Goal: Communication & Community: Answer question/provide support

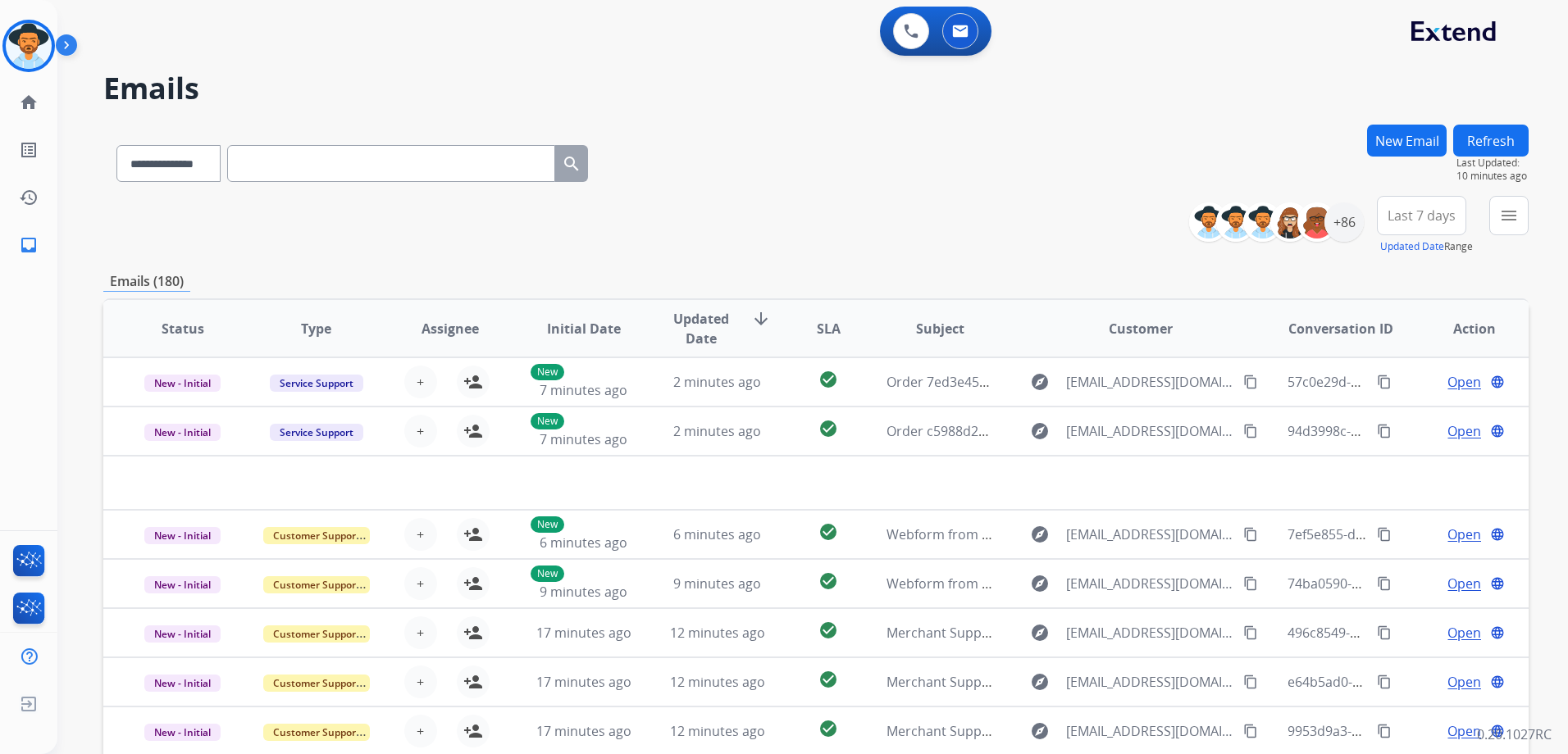
select select "**********"
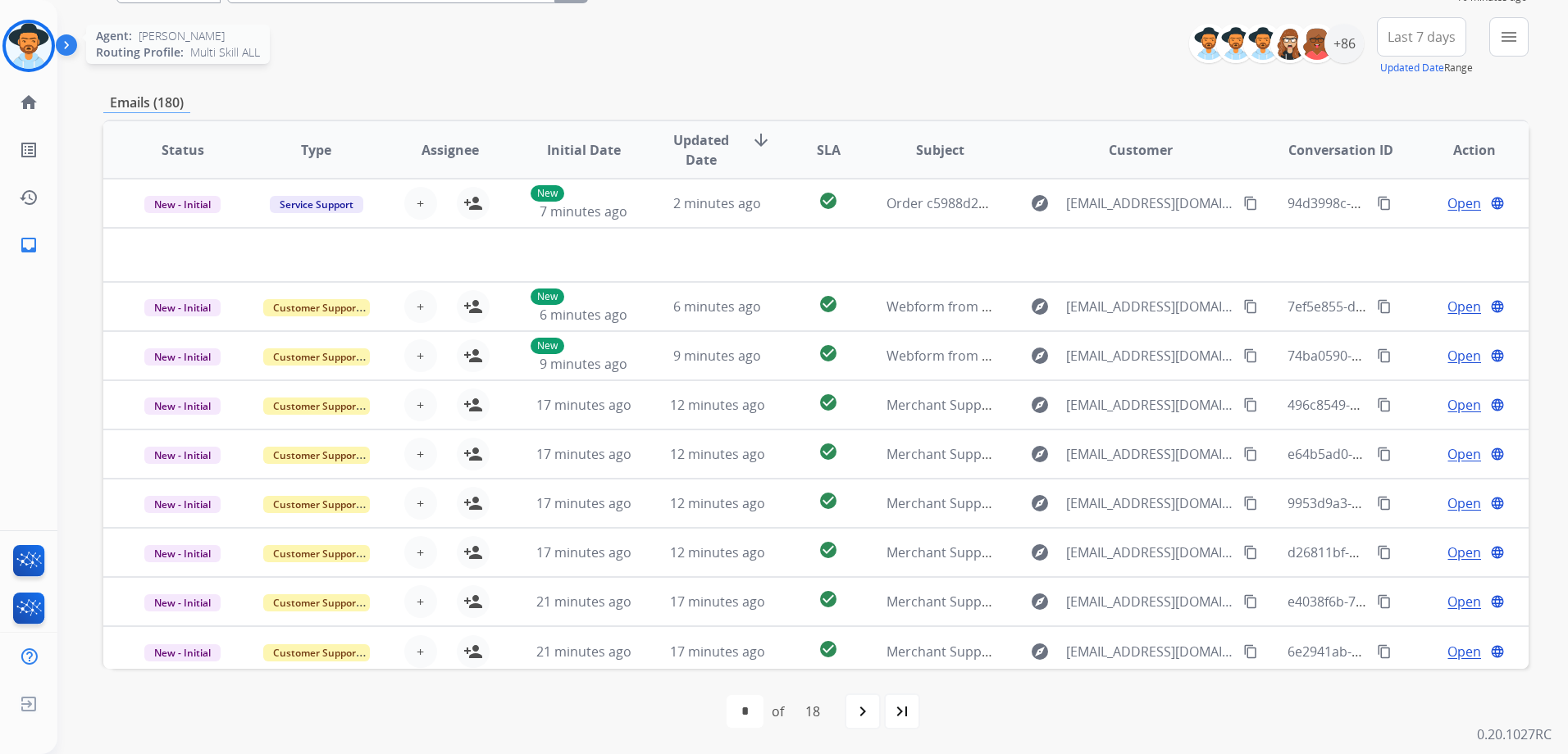
click at [21, 33] on img at bounding box center [29, 46] width 46 height 46
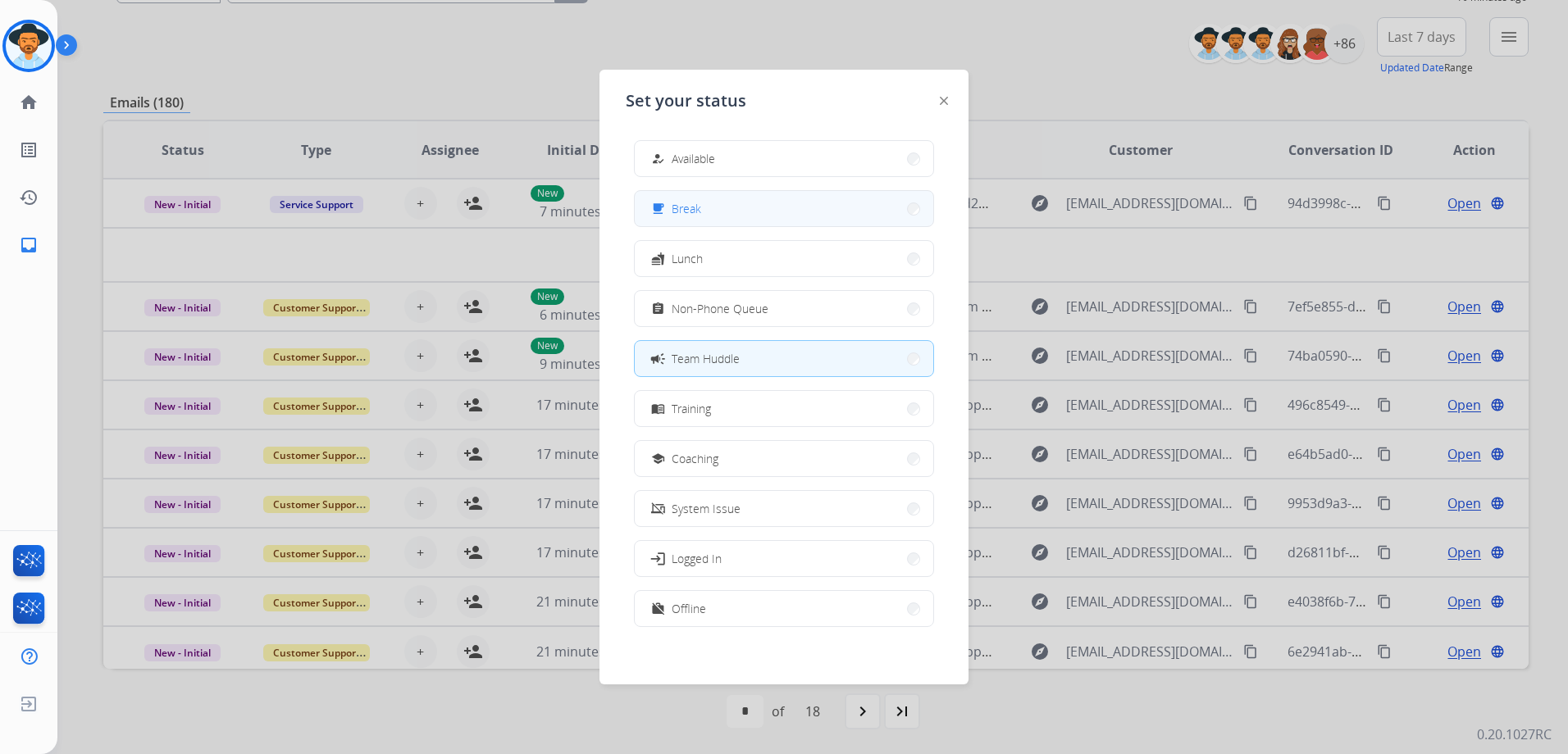
click at [727, 213] on button "free_breakfast Break" at bounding box center [784, 209] width 299 height 35
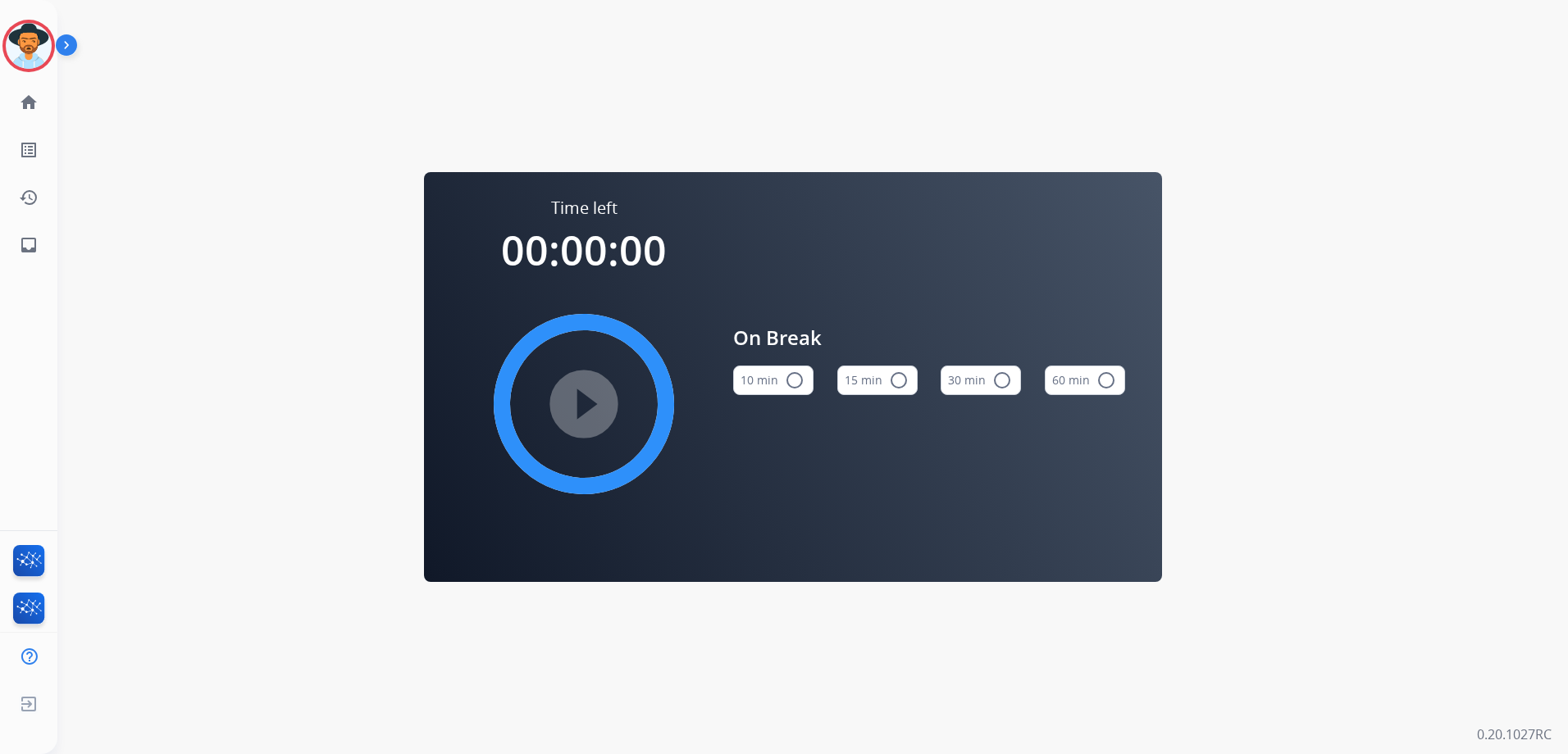
click at [905, 387] on mat-icon "radio_button_unchecked" at bounding box center [899, 380] width 20 height 20
click at [581, 402] on mat-icon "play_circle_filled" at bounding box center [584, 404] width 20 height 20
click at [361, 197] on div "Time left 00:00:00 play_circle_filled On Break 10 min radio_button_unchecked 15…" at bounding box center [793, 377] width 1471 height 754
click at [30, 46] on img at bounding box center [29, 46] width 46 height 46
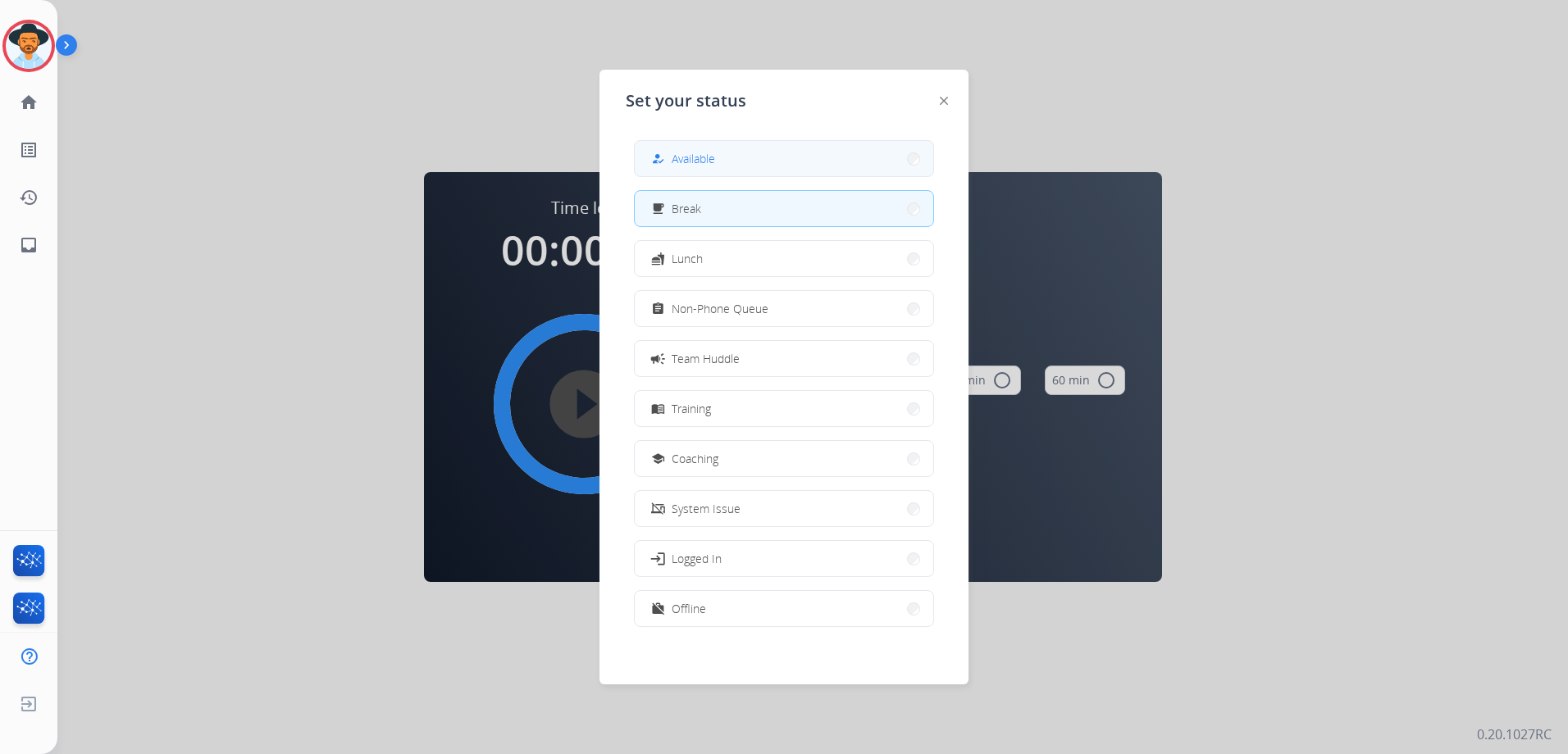
click at [770, 169] on button "how_to_reg Available" at bounding box center [784, 158] width 299 height 35
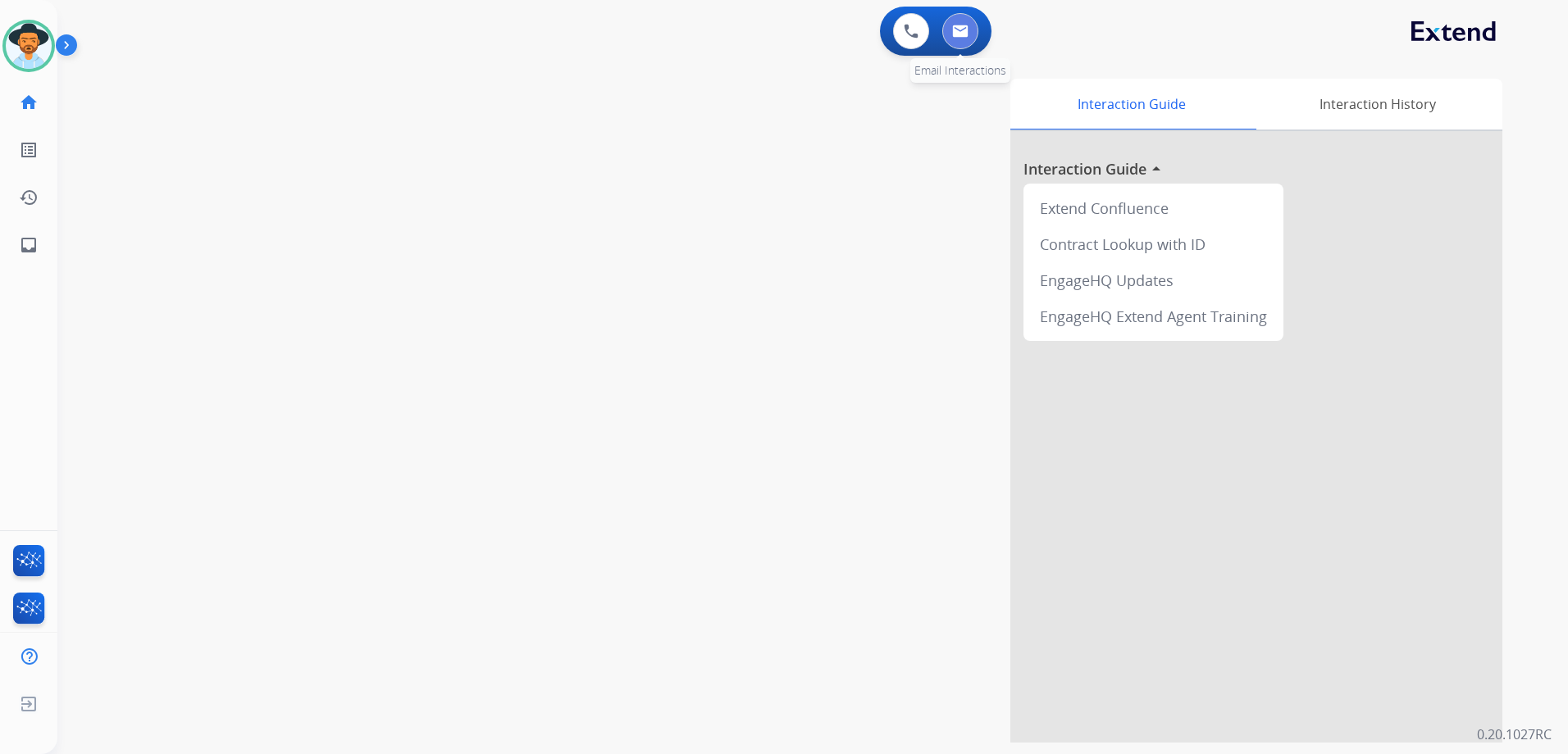
click at [960, 36] on img at bounding box center [960, 32] width 16 height 13
select select "**********"
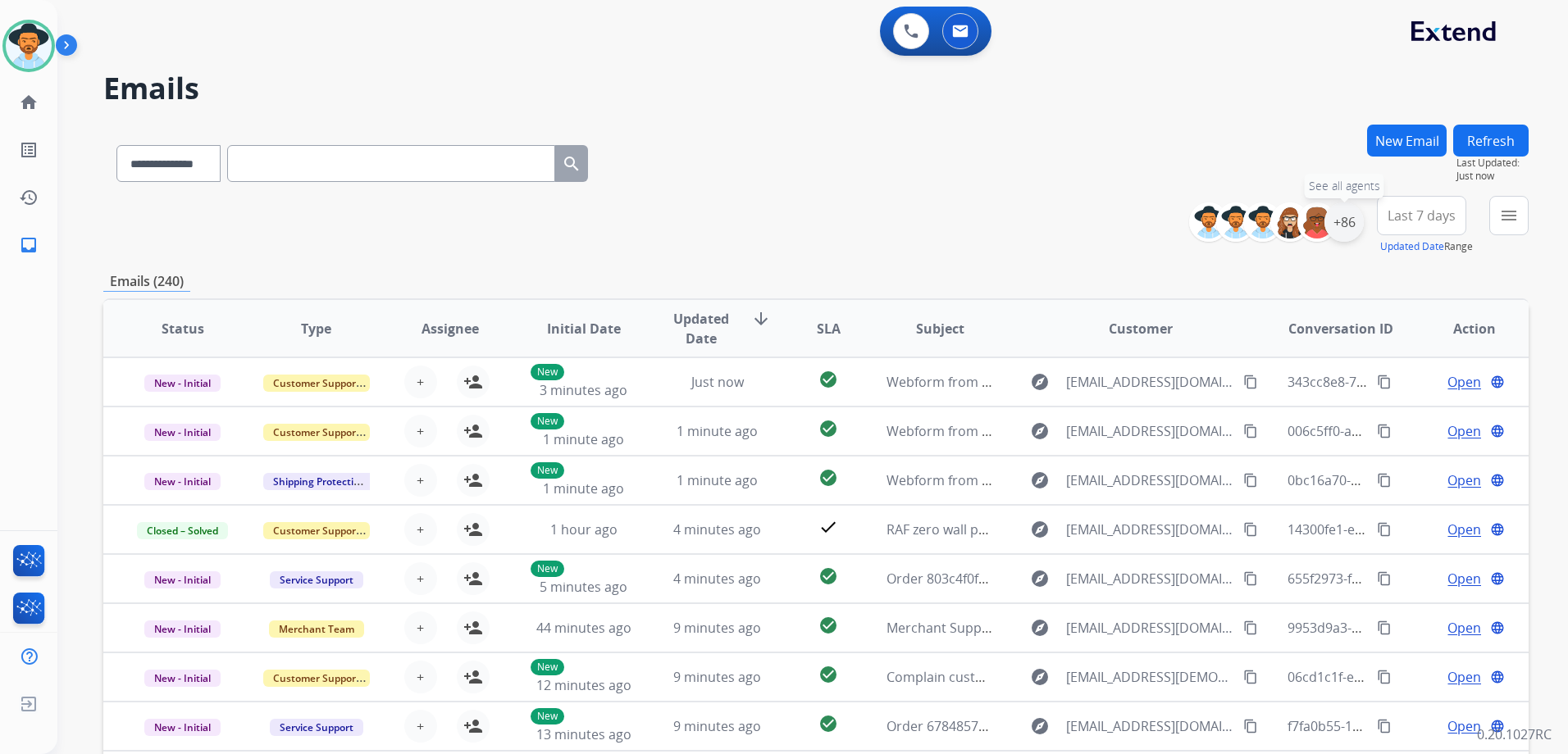
click at [1347, 213] on div "+86" at bounding box center [1344, 222] width 39 height 39
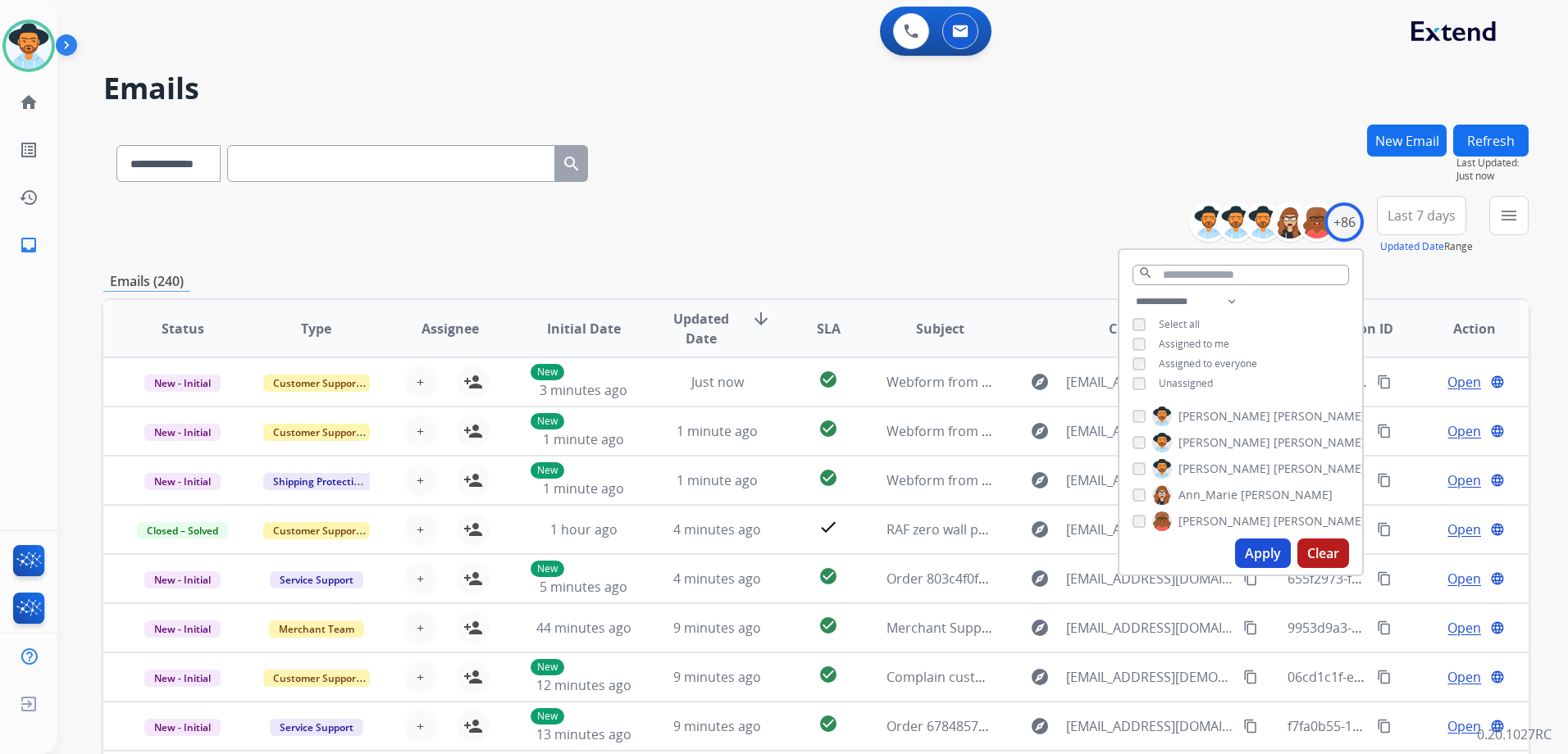
click at [1170, 381] on span "Unassigned" at bounding box center [1186, 383] width 55 height 14
click at [1250, 547] on button "Apply" at bounding box center [1263, 553] width 56 height 30
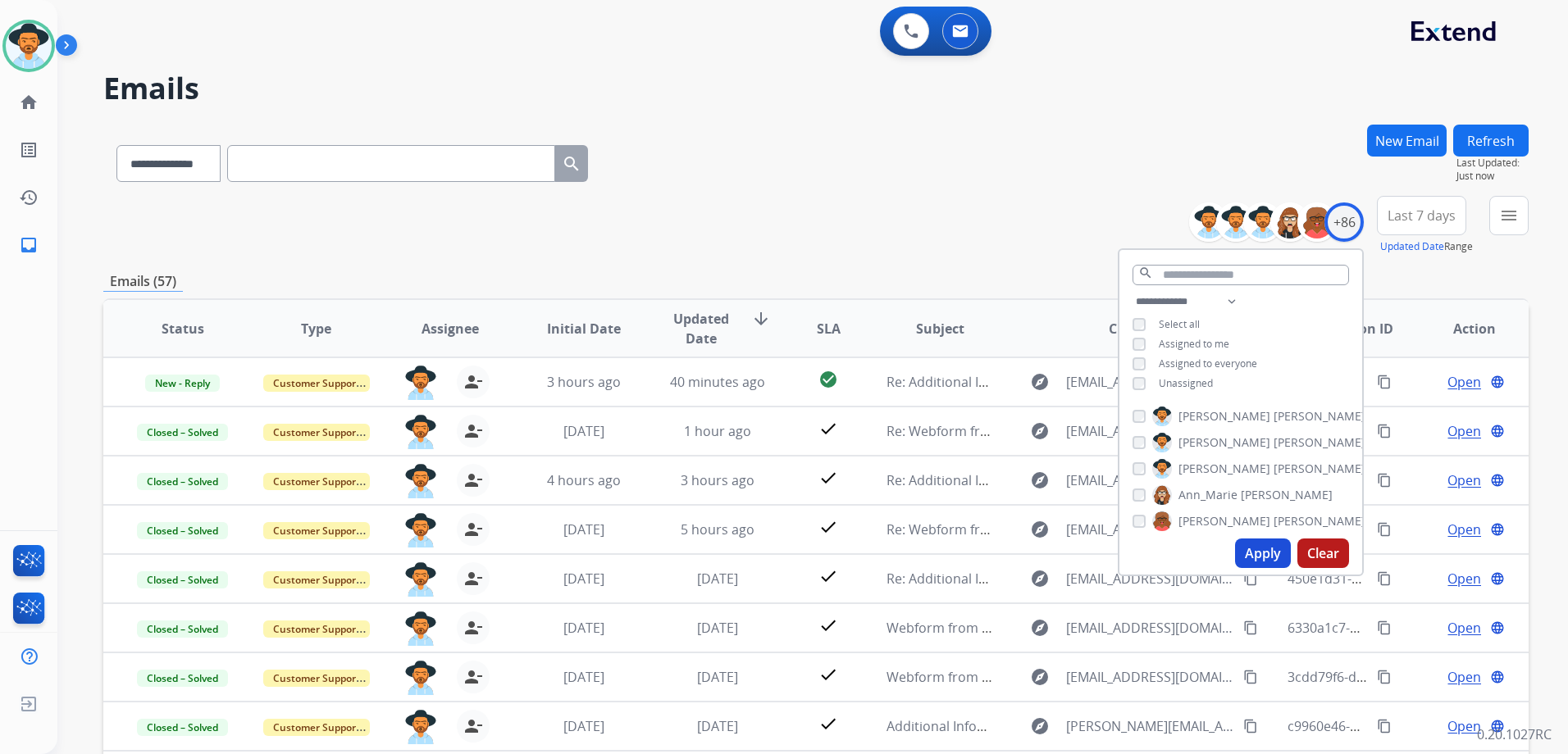
click at [955, 247] on div "**********" at bounding box center [816, 226] width 1425 height 59
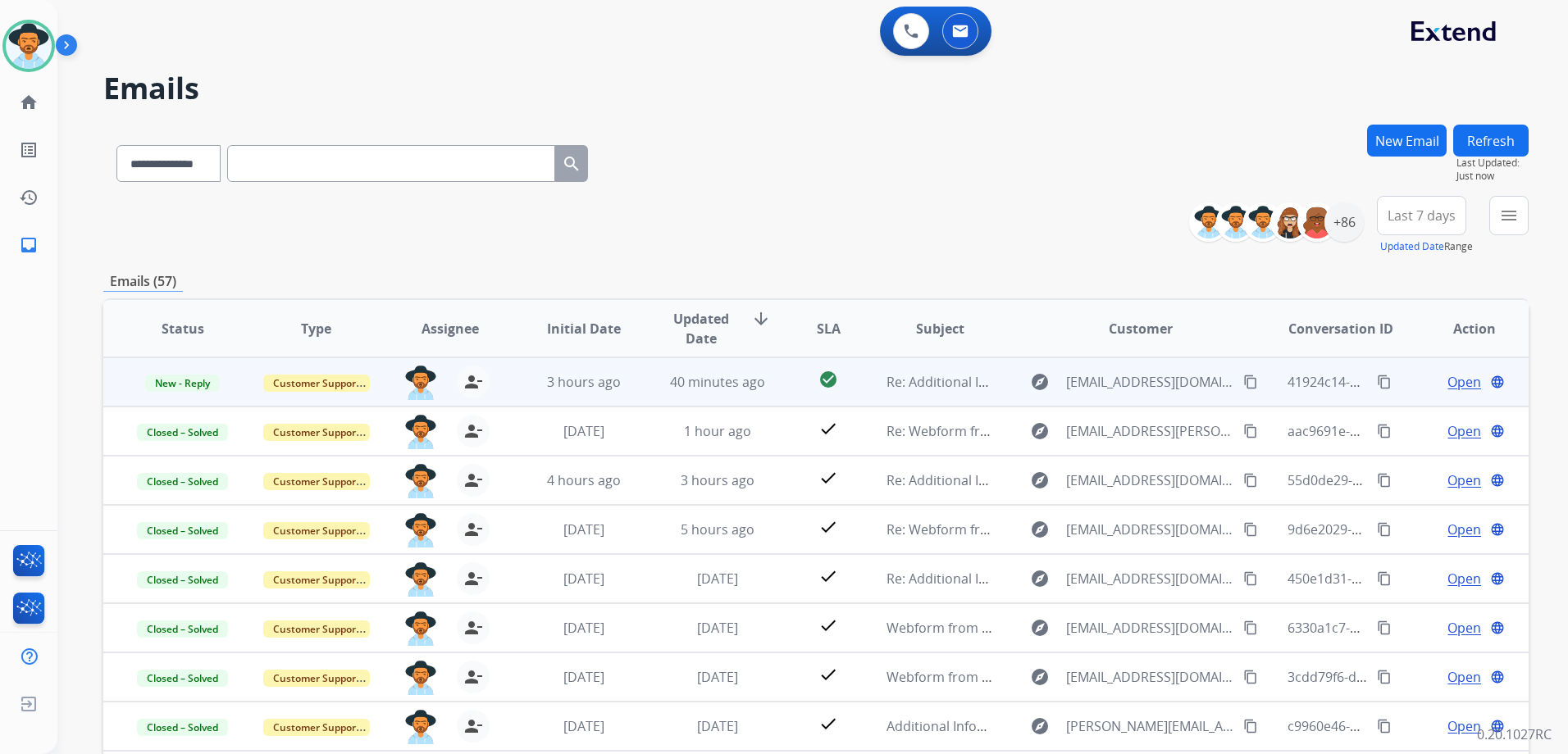
click at [1396, 391] on td "Open language" at bounding box center [1463, 382] width 134 height 49
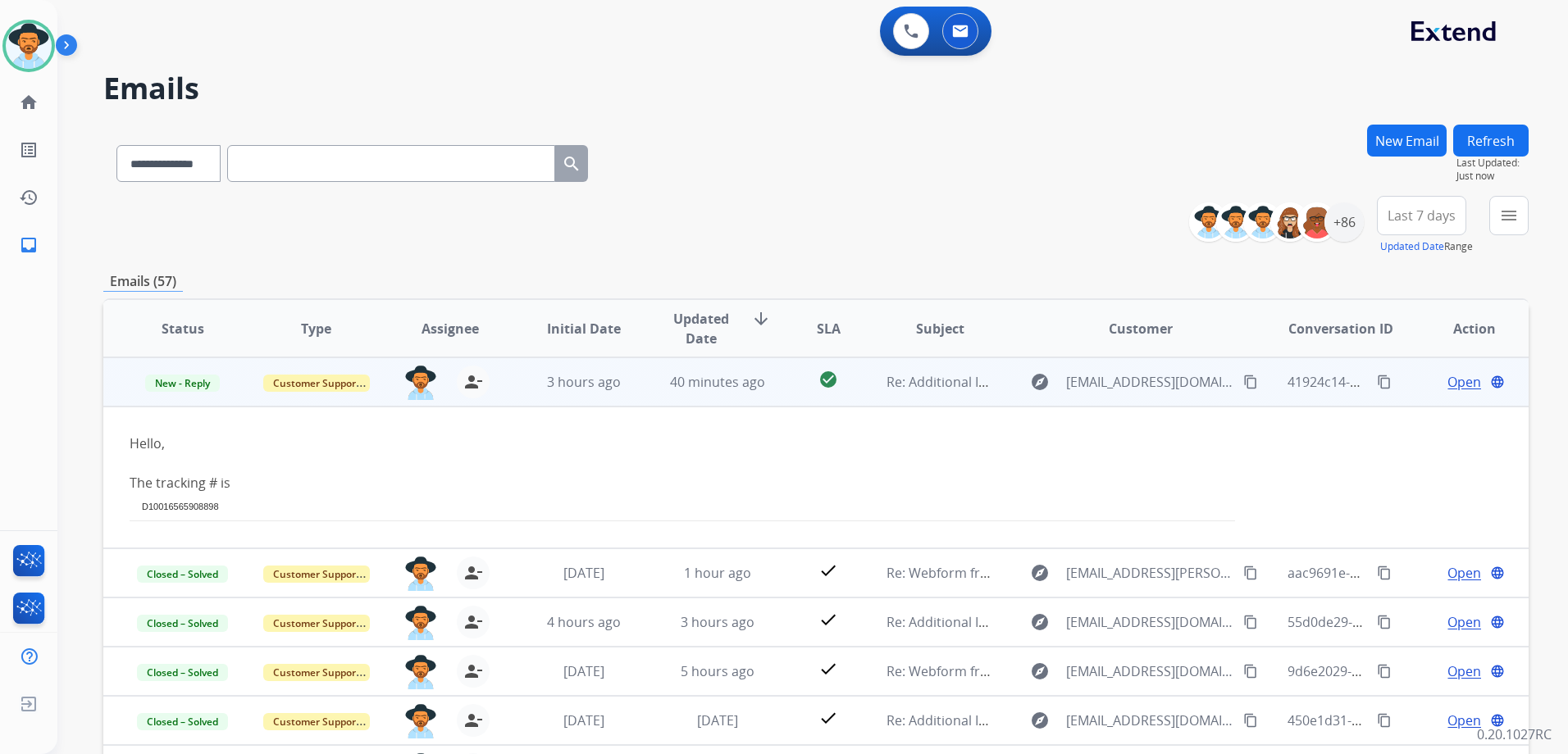
click at [1447, 385] on span "Open" at bounding box center [1464, 382] width 34 height 20
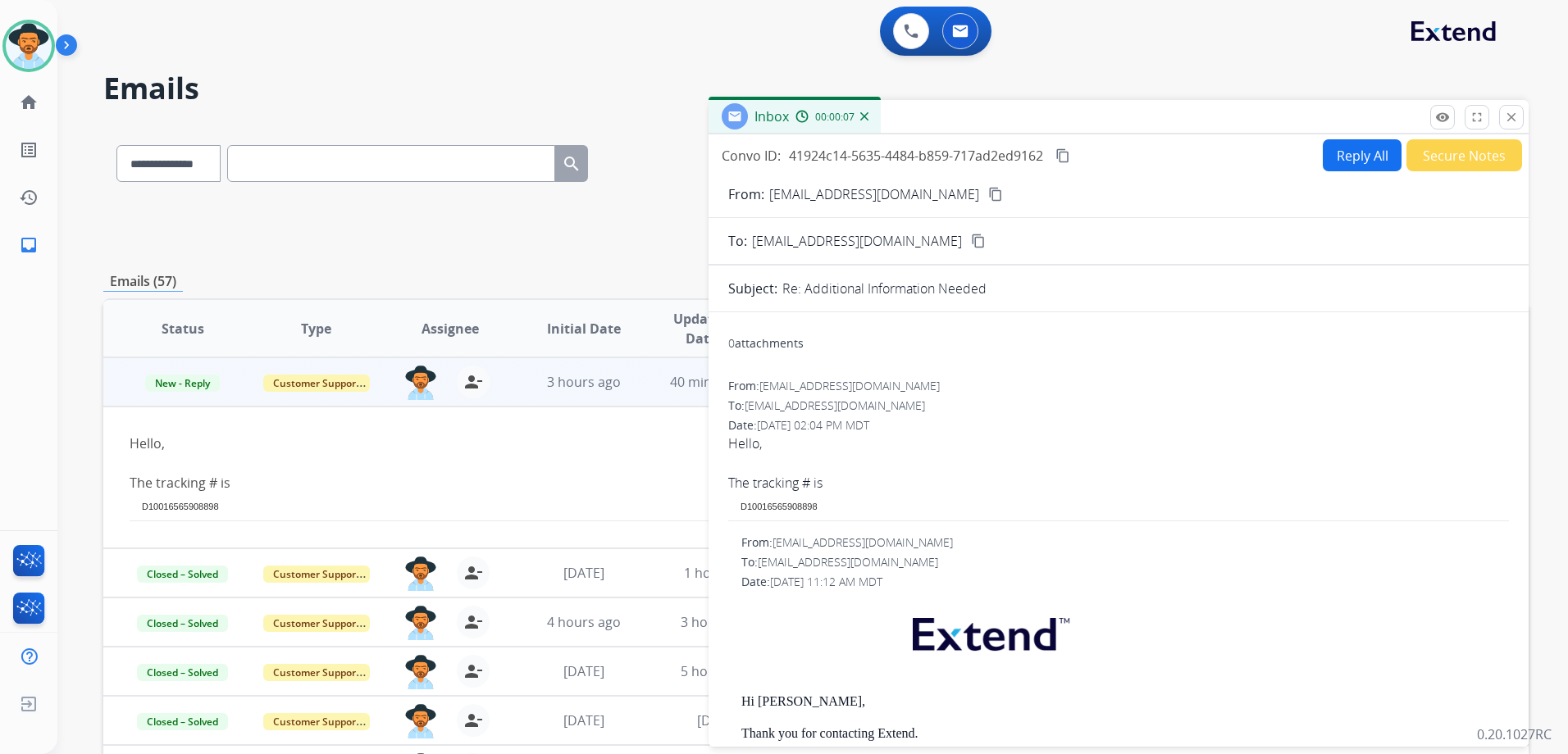
click at [800, 502] on td "D10016565908898" at bounding box center [1119, 507] width 781 height 29
drag, startPoint x: 827, startPoint y: 505, endPoint x: 740, endPoint y: 506, distance: 87.0
click at [740, 506] on td "D10016565908898" at bounding box center [1119, 507] width 781 height 29
drag, startPoint x: 740, startPoint y: 506, endPoint x: 786, endPoint y: 509, distance: 46.1
copy td "D10016565908898"
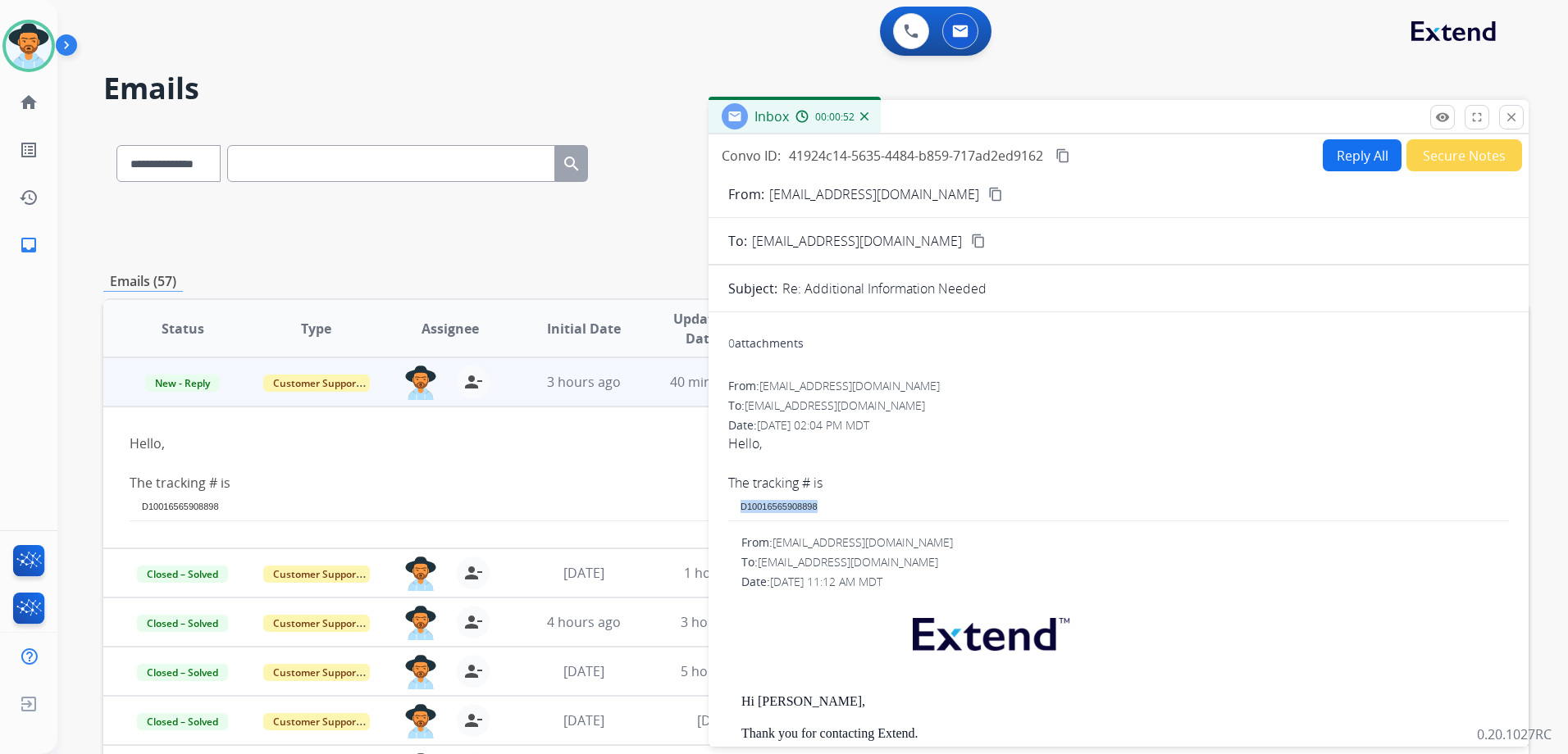
click at [1503, 363] on div "0 attachments From: [EMAIL_ADDRESS][DOMAIN_NAME] To: [EMAIL_ADDRESS][DOMAIN_NAM…" at bounding box center [1118, 765] width 820 height 881
click at [989, 198] on mat-icon "content_copy" at bounding box center [996, 193] width 14 height 14
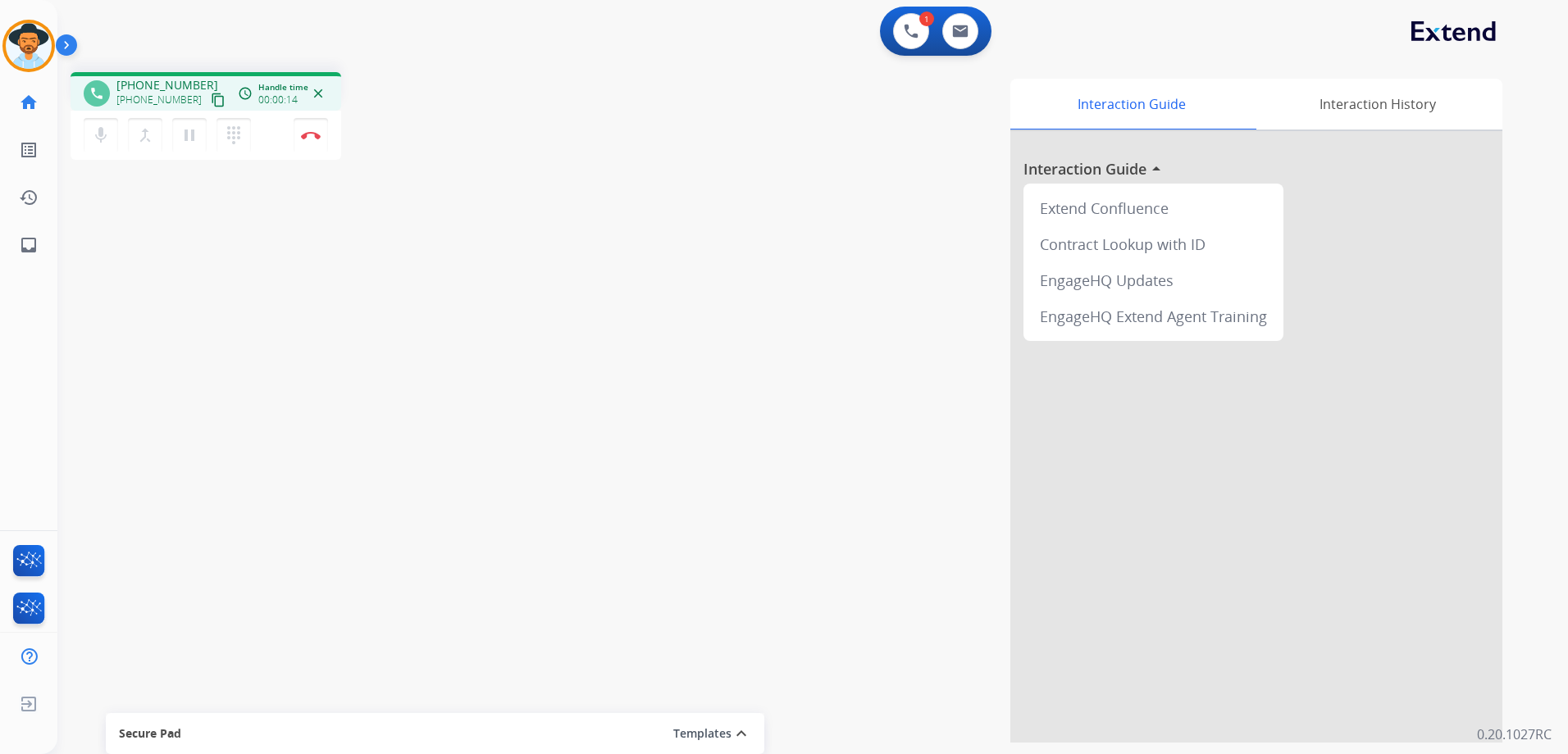
click at [211, 102] on mat-icon "content_copy" at bounding box center [217, 100] width 14 height 14
drag, startPoint x: 196, startPoint y: 98, endPoint x: 234, endPoint y: 98, distance: 38.0
click at [211, 98] on mat-icon "content_copy" at bounding box center [217, 100] width 14 height 14
click at [192, 141] on mat-icon "pause" at bounding box center [190, 135] width 20 height 20
click at [239, 145] on button "dialpad Dialpad" at bounding box center [234, 135] width 34 height 34
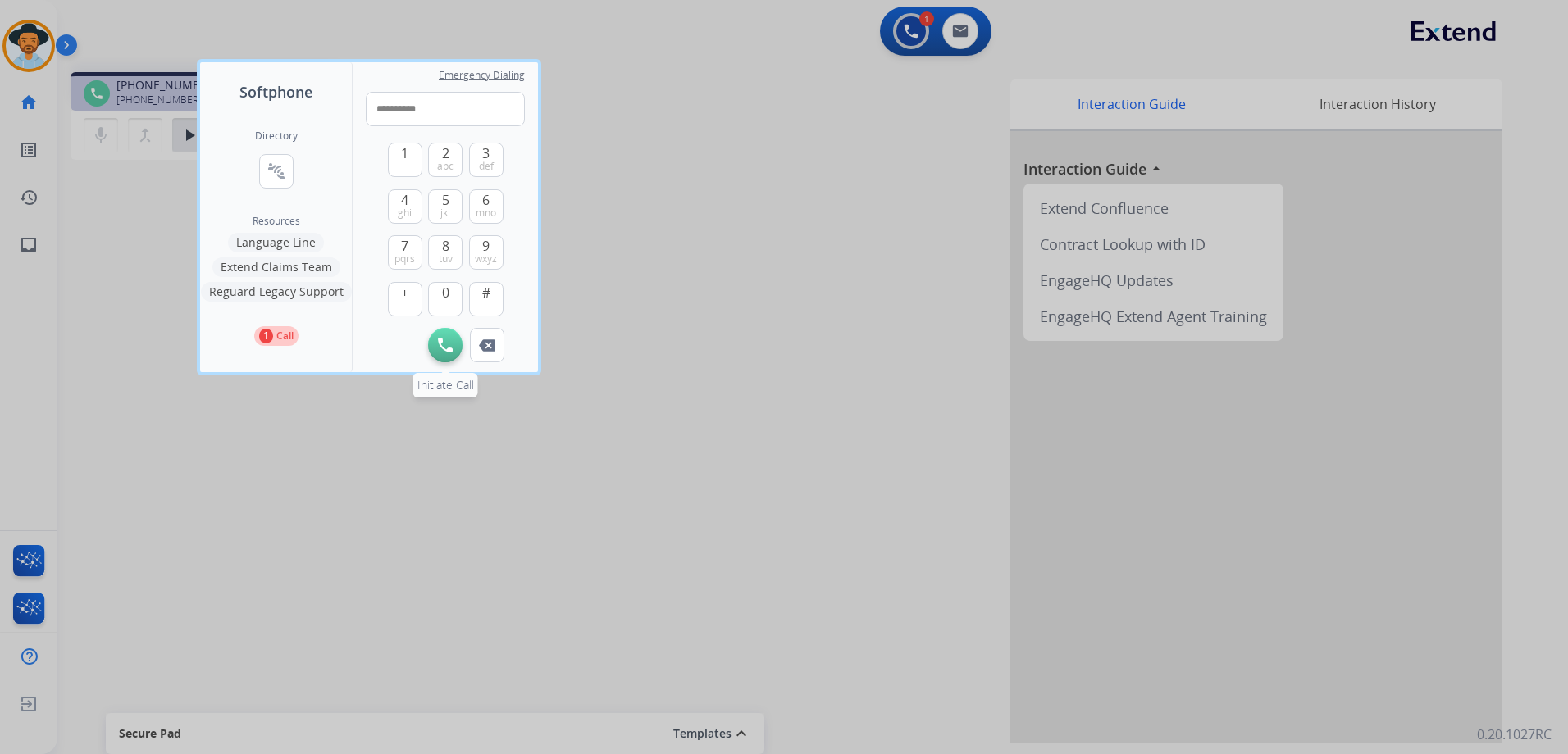
type input "**********"
click at [439, 341] on img at bounding box center [445, 344] width 14 height 14
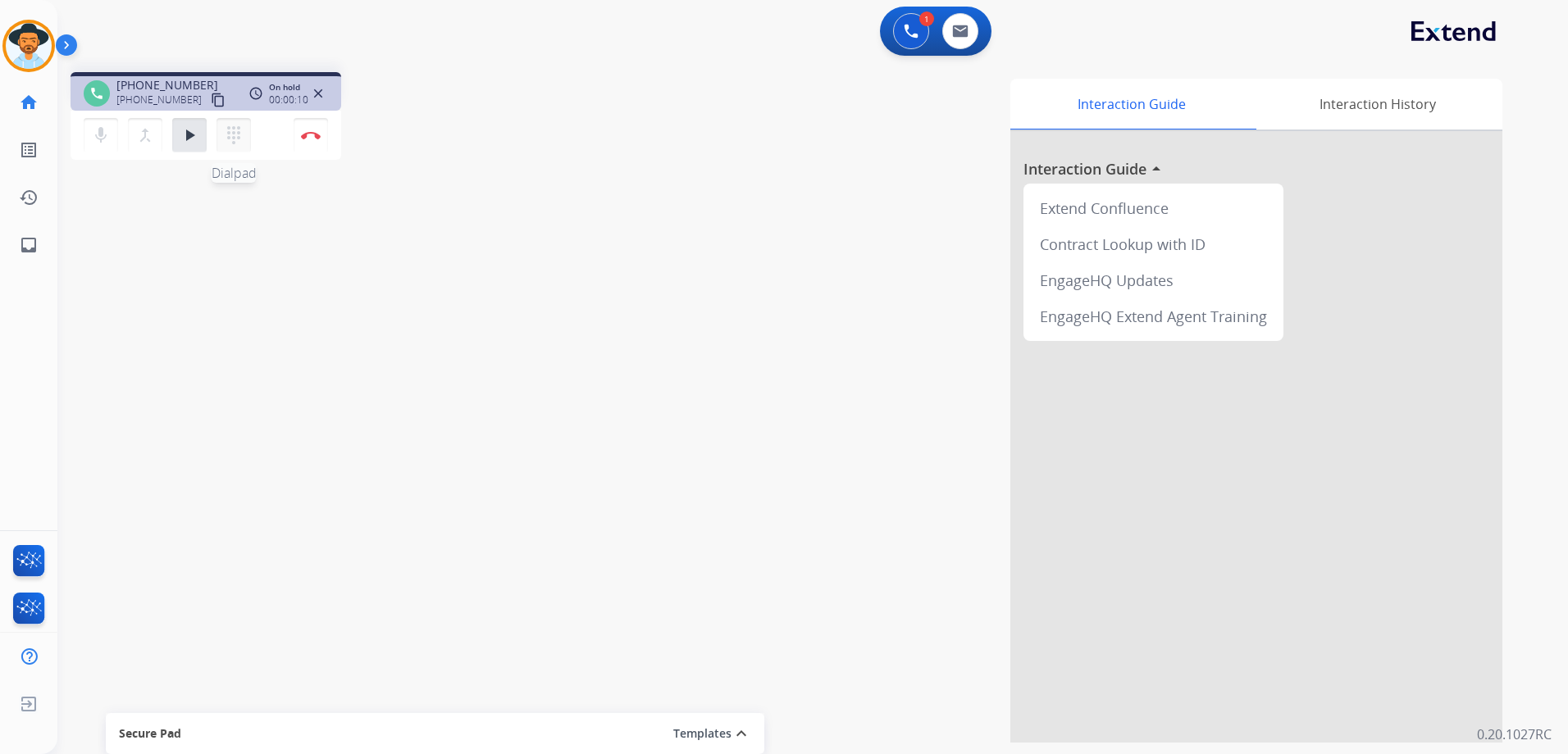
click at [240, 139] on mat-icon "dialpad" at bounding box center [234, 135] width 20 height 20
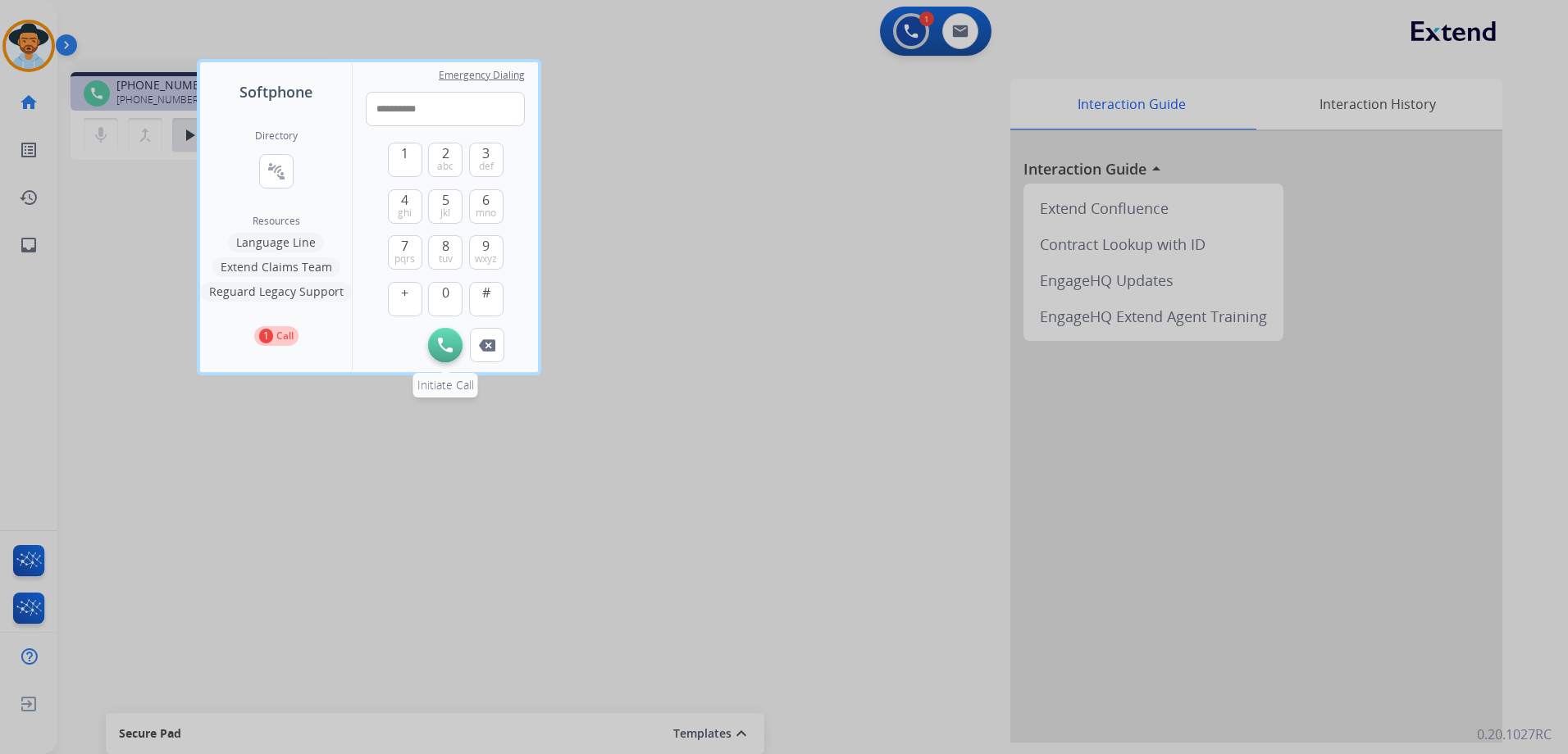
type input "**********"
click at [448, 342] on img at bounding box center [445, 344] width 14 height 14
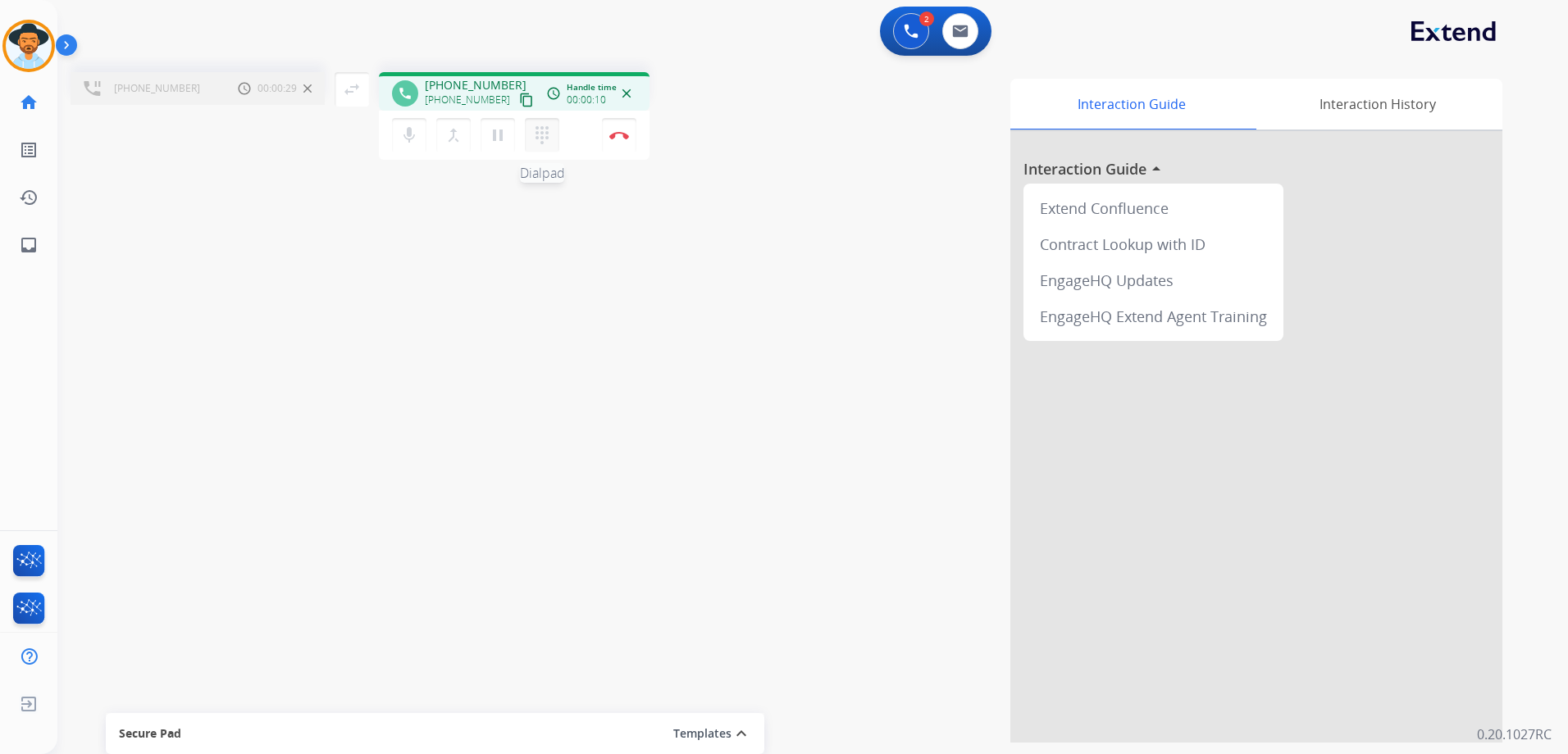
click at [544, 135] on mat-icon "dialpad" at bounding box center [542, 135] width 20 height 20
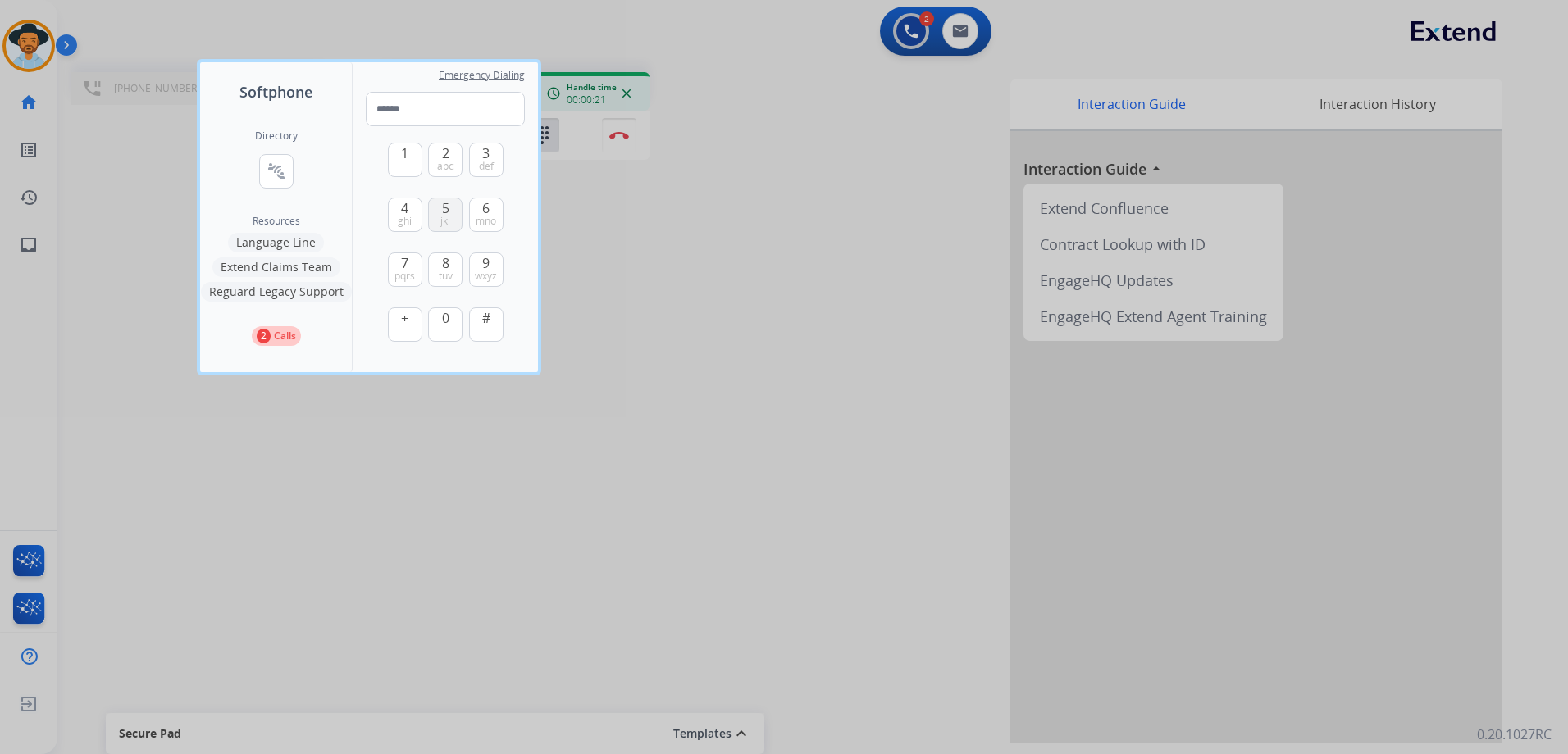
click at [440, 206] on button "5 jkl" at bounding box center [445, 215] width 34 height 34
click at [450, 162] on span "abc" at bounding box center [445, 166] width 16 height 13
type input "**"
click at [706, 289] on div at bounding box center [784, 377] width 1568 height 754
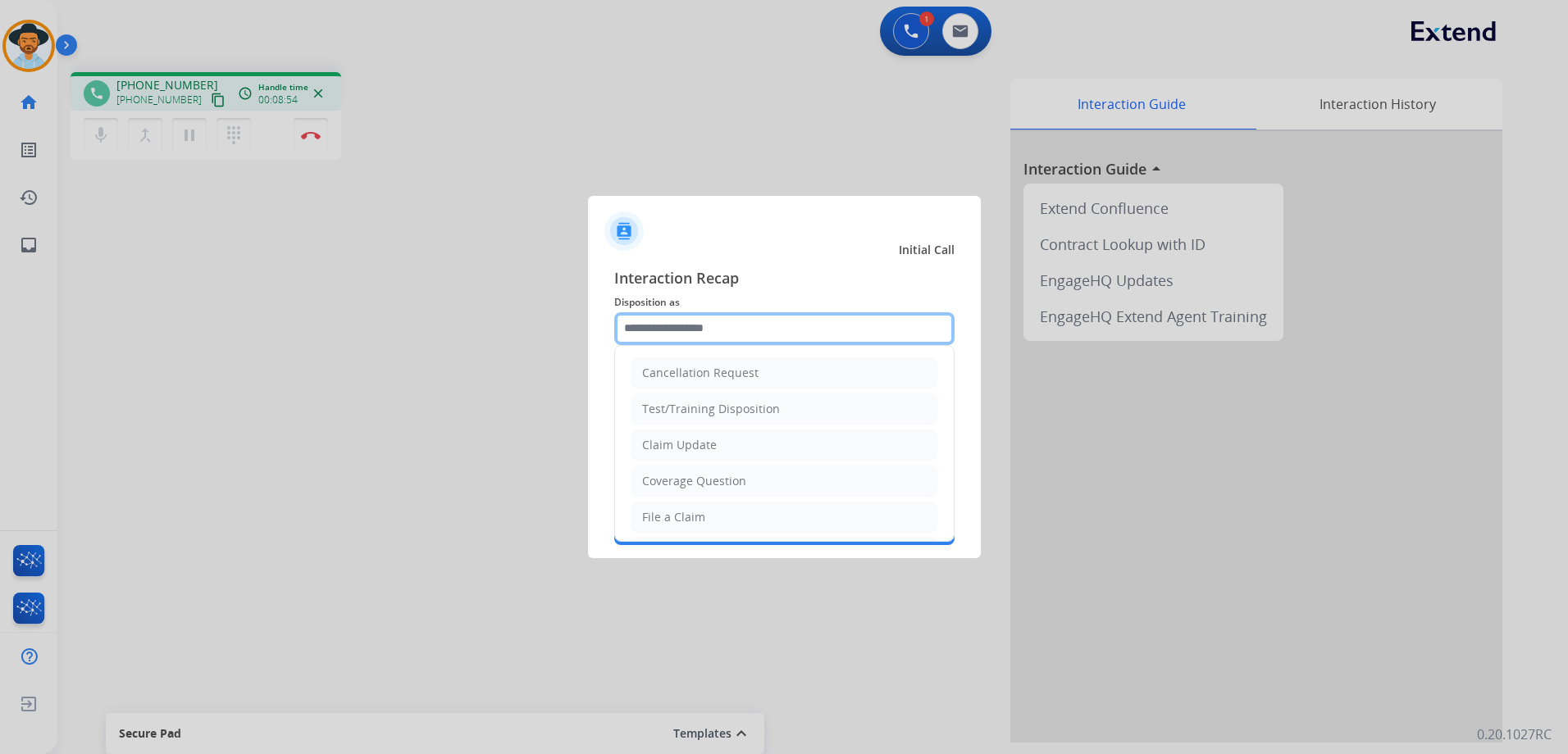
click at [724, 327] on input "text" at bounding box center [785, 328] width 341 height 33
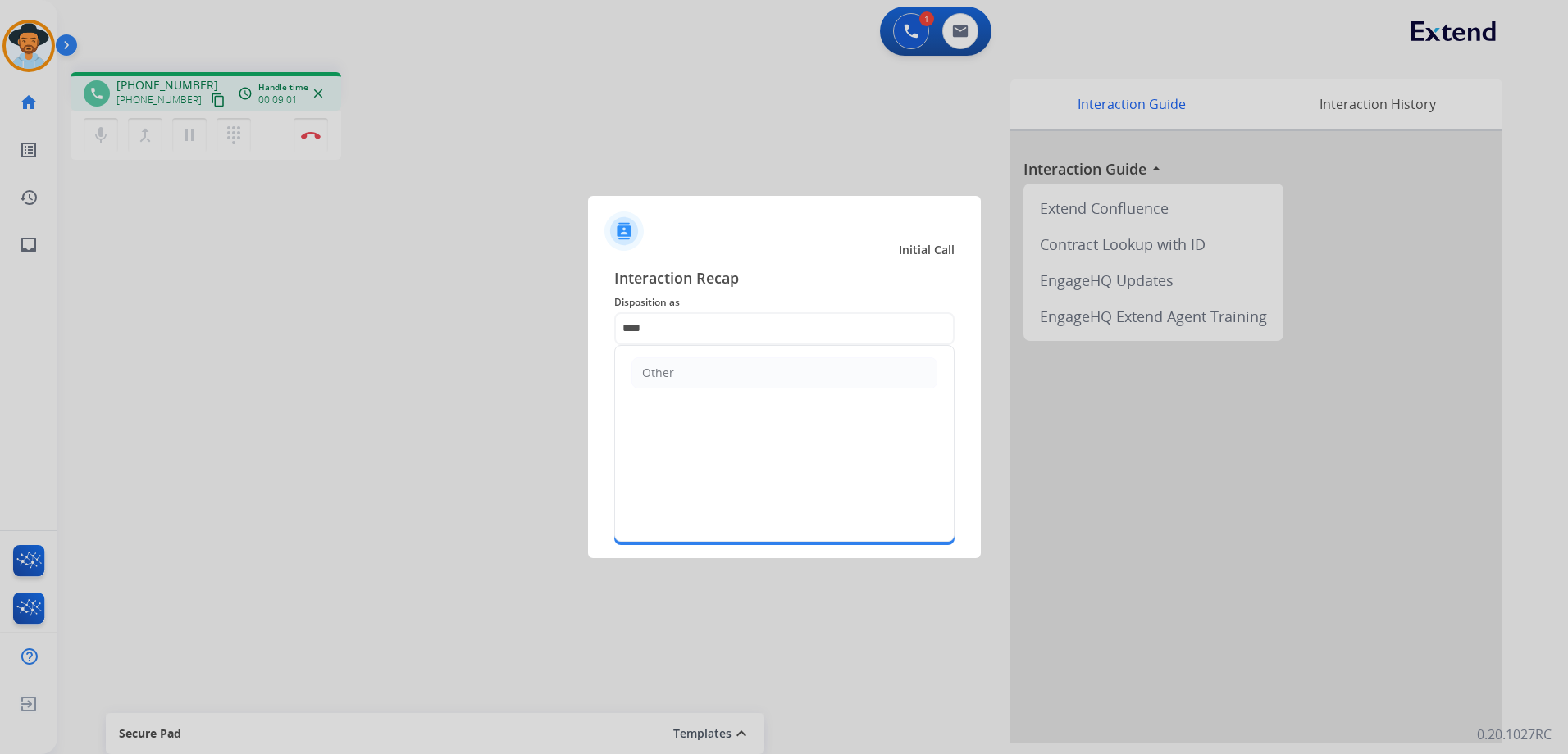
click at [797, 374] on li "Other" at bounding box center [785, 373] width 306 height 32
type input "*****"
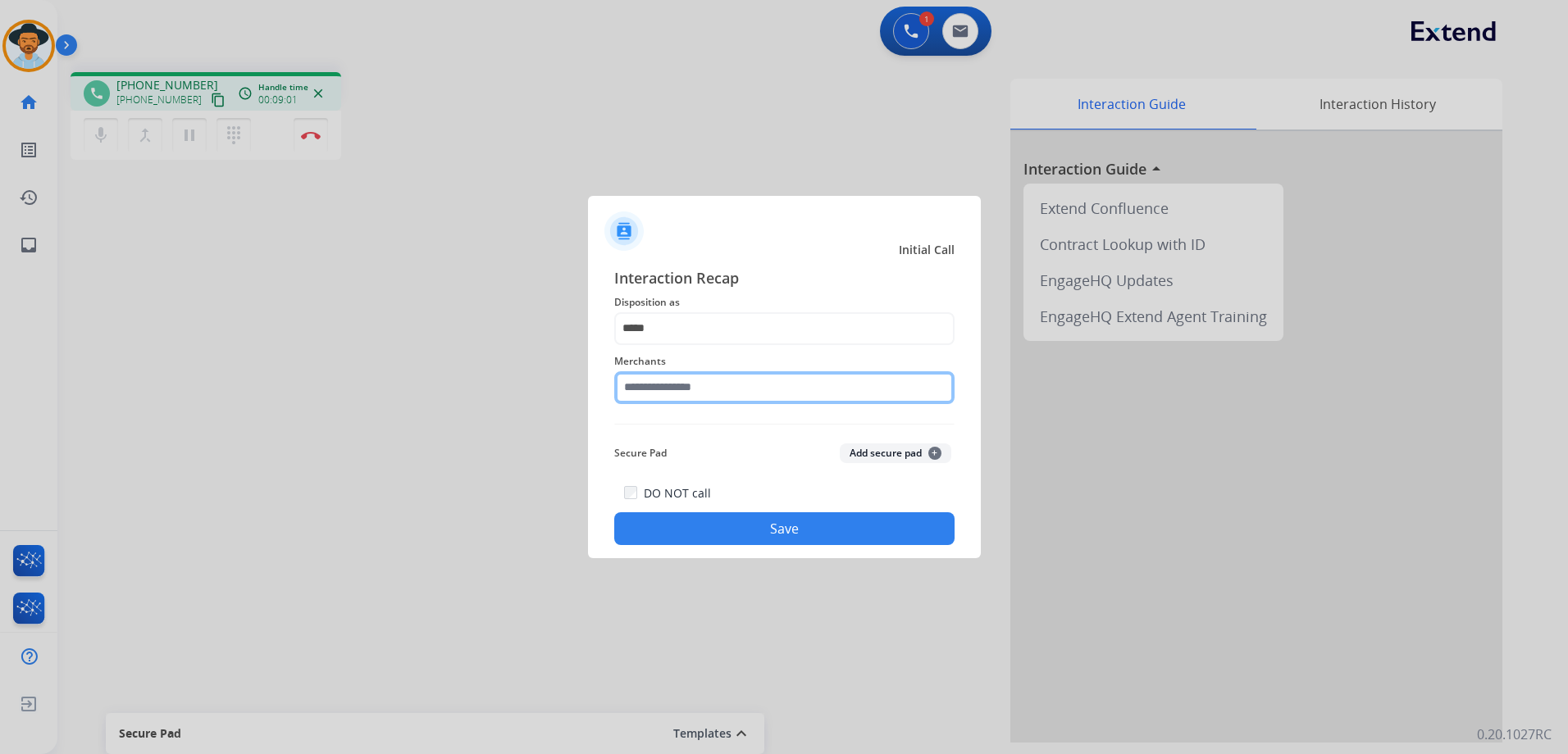
click at [767, 382] on input "text" at bounding box center [785, 388] width 341 height 33
click at [732, 392] on input "text" at bounding box center [785, 388] width 341 height 33
click at [754, 389] on input "text" at bounding box center [785, 388] width 341 height 33
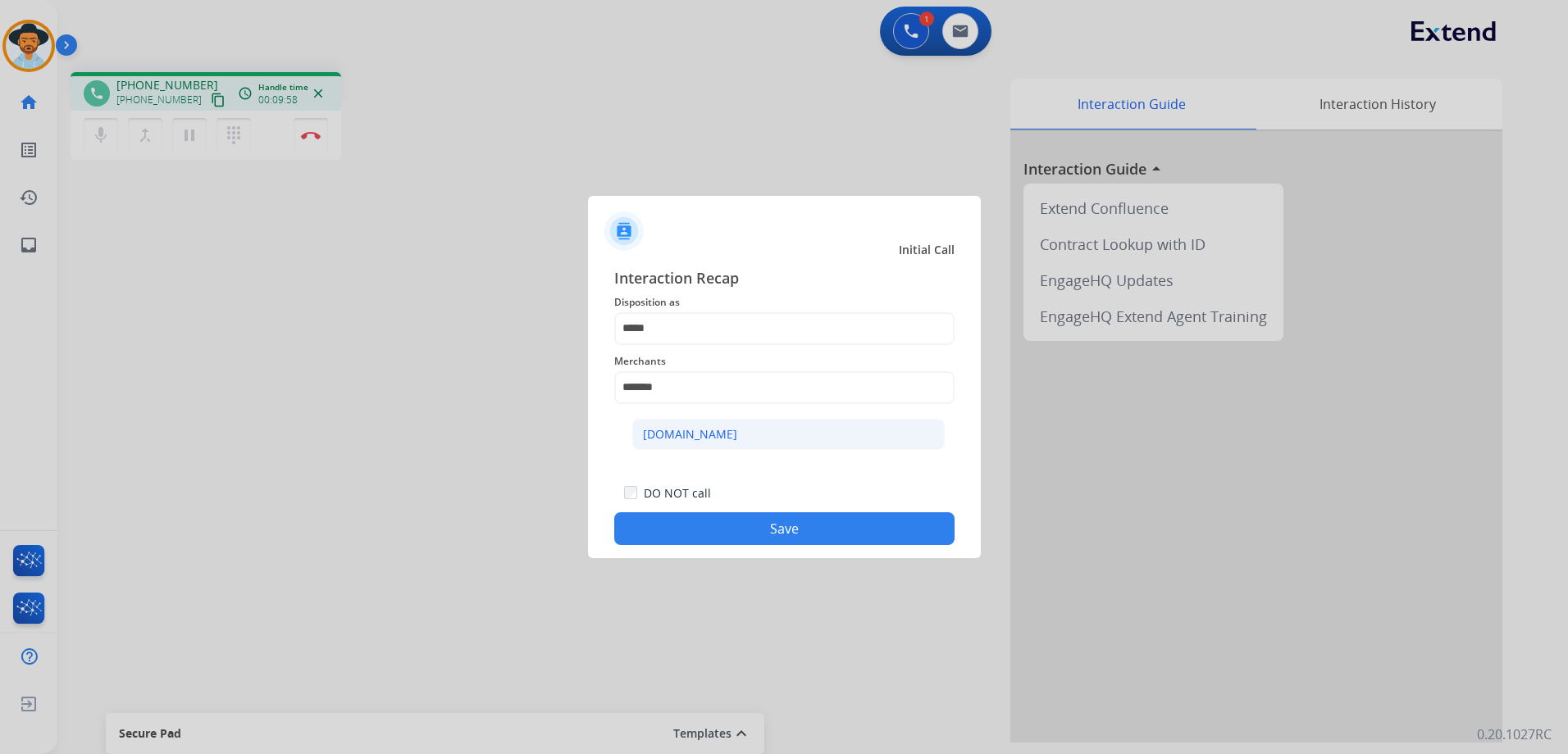
click at [717, 440] on li "[DOMAIN_NAME]" at bounding box center [789, 434] width 312 height 32
type input "**********"
click at [819, 533] on button "Save" at bounding box center [785, 529] width 341 height 33
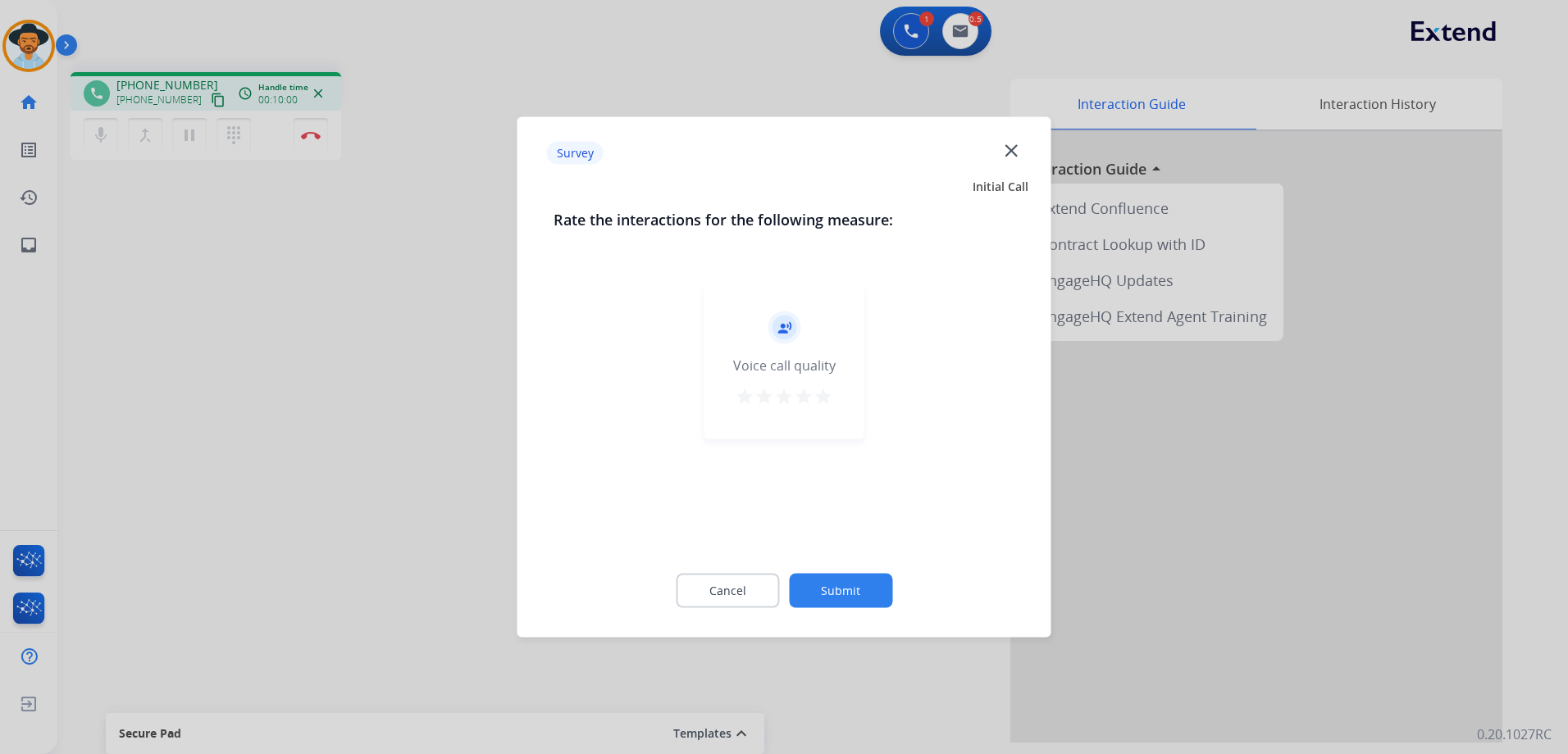
click at [829, 395] on mat-icon "star" at bounding box center [823, 396] width 20 height 20
click at [873, 588] on button "Submit" at bounding box center [840, 591] width 103 height 34
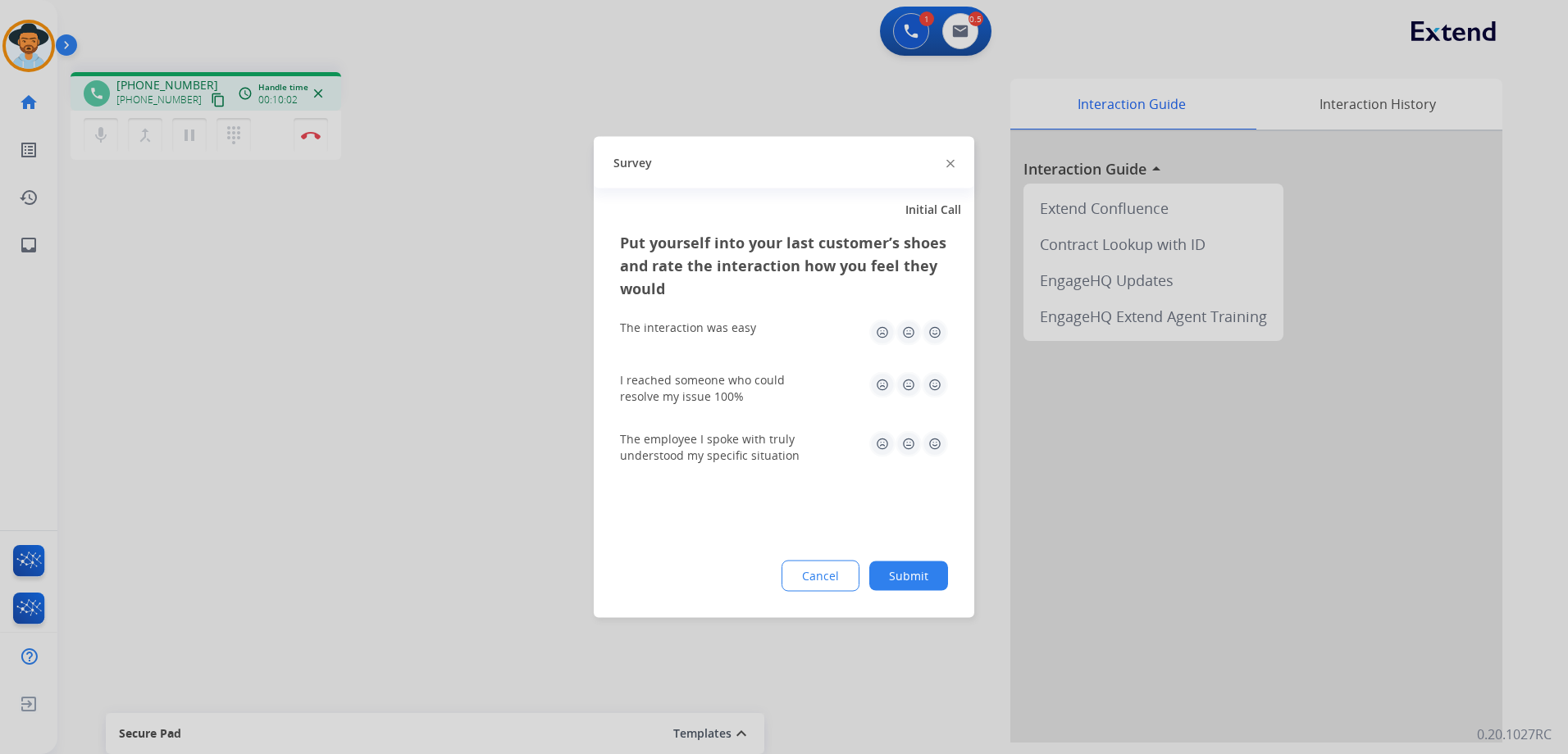
click at [937, 337] on img at bounding box center [934, 332] width 26 height 26
click at [943, 381] on img at bounding box center [934, 385] width 26 height 26
click at [943, 438] on img at bounding box center [934, 444] width 26 height 26
click at [921, 568] on button "Submit" at bounding box center [908, 576] width 78 height 30
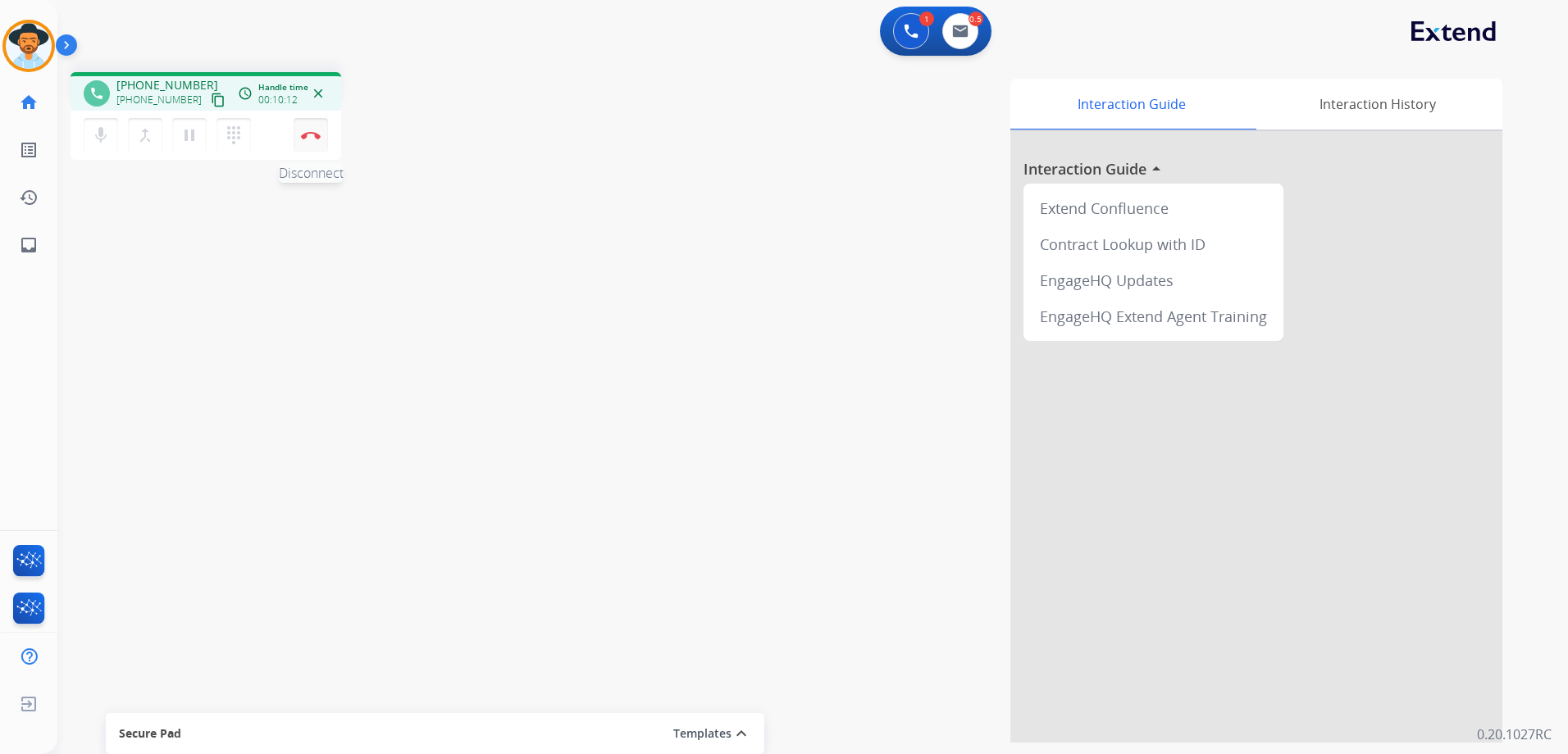
drag, startPoint x: 309, startPoint y: 145, endPoint x: 324, endPoint y: 145, distance: 15.0
click at [309, 145] on button "Disconnect" at bounding box center [311, 135] width 34 height 34
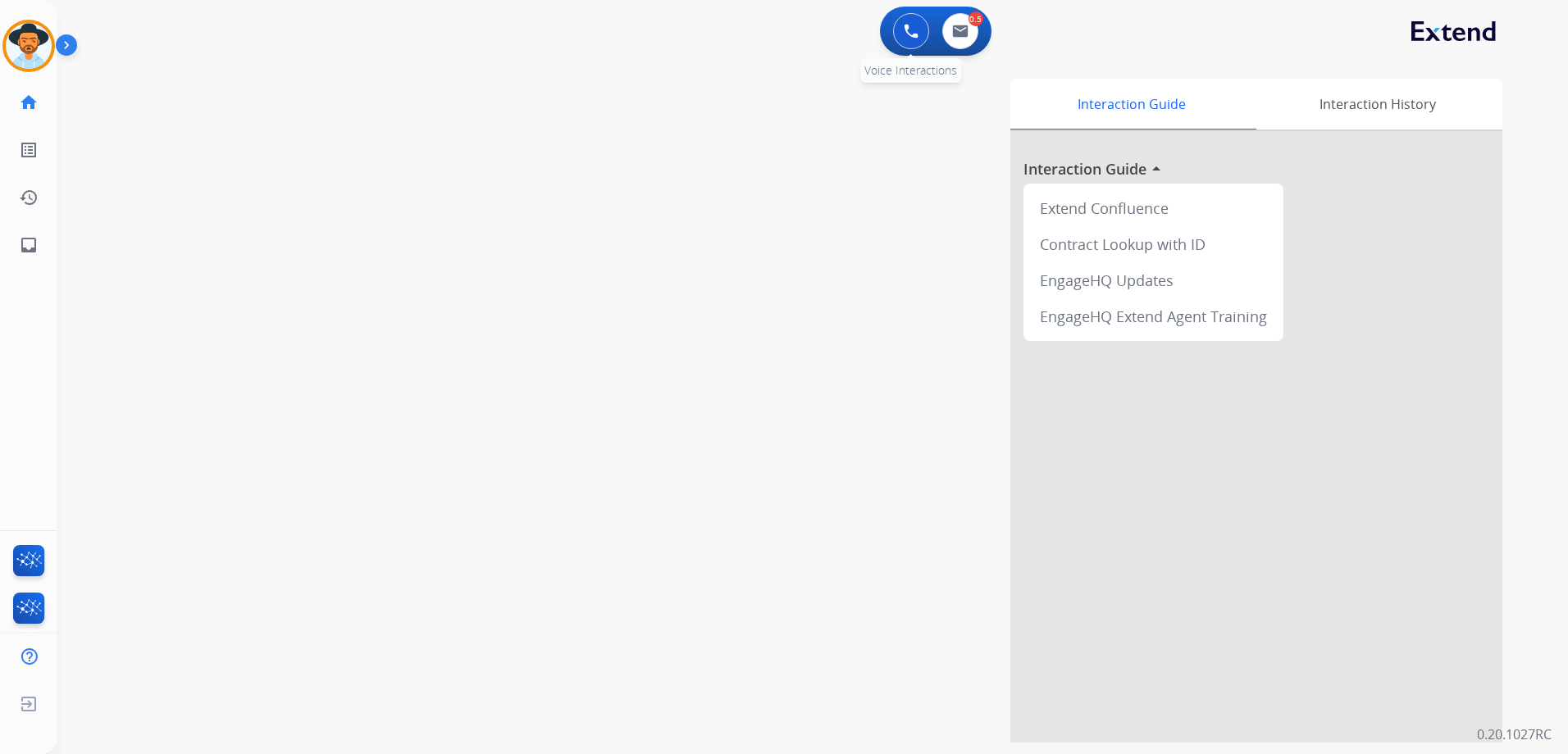
click at [905, 27] on img at bounding box center [910, 31] width 14 height 14
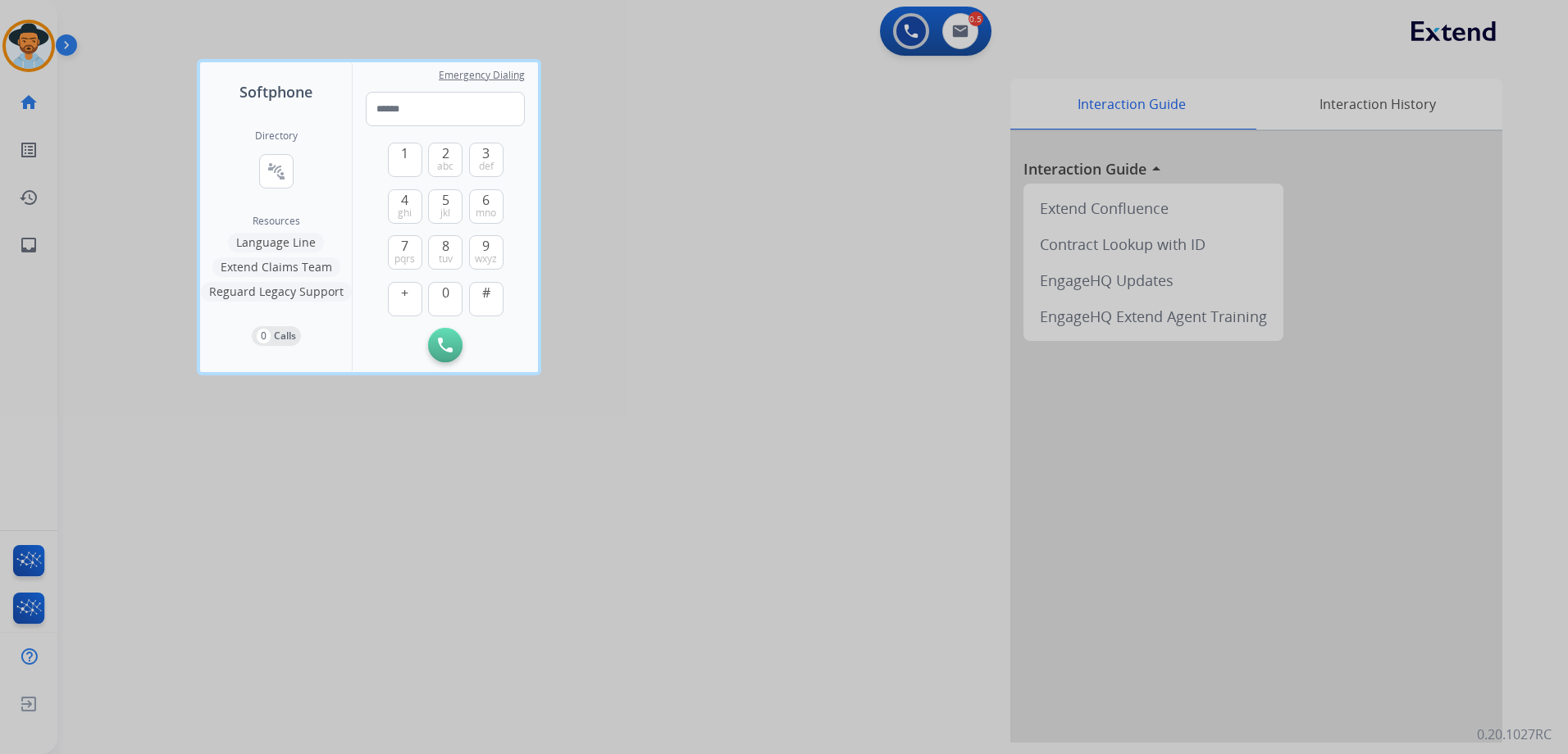
drag, startPoint x: 405, startPoint y: 106, endPoint x: 861, endPoint y: 219, distance: 469.8
click at [866, 221] on div at bounding box center [784, 377] width 1568 height 754
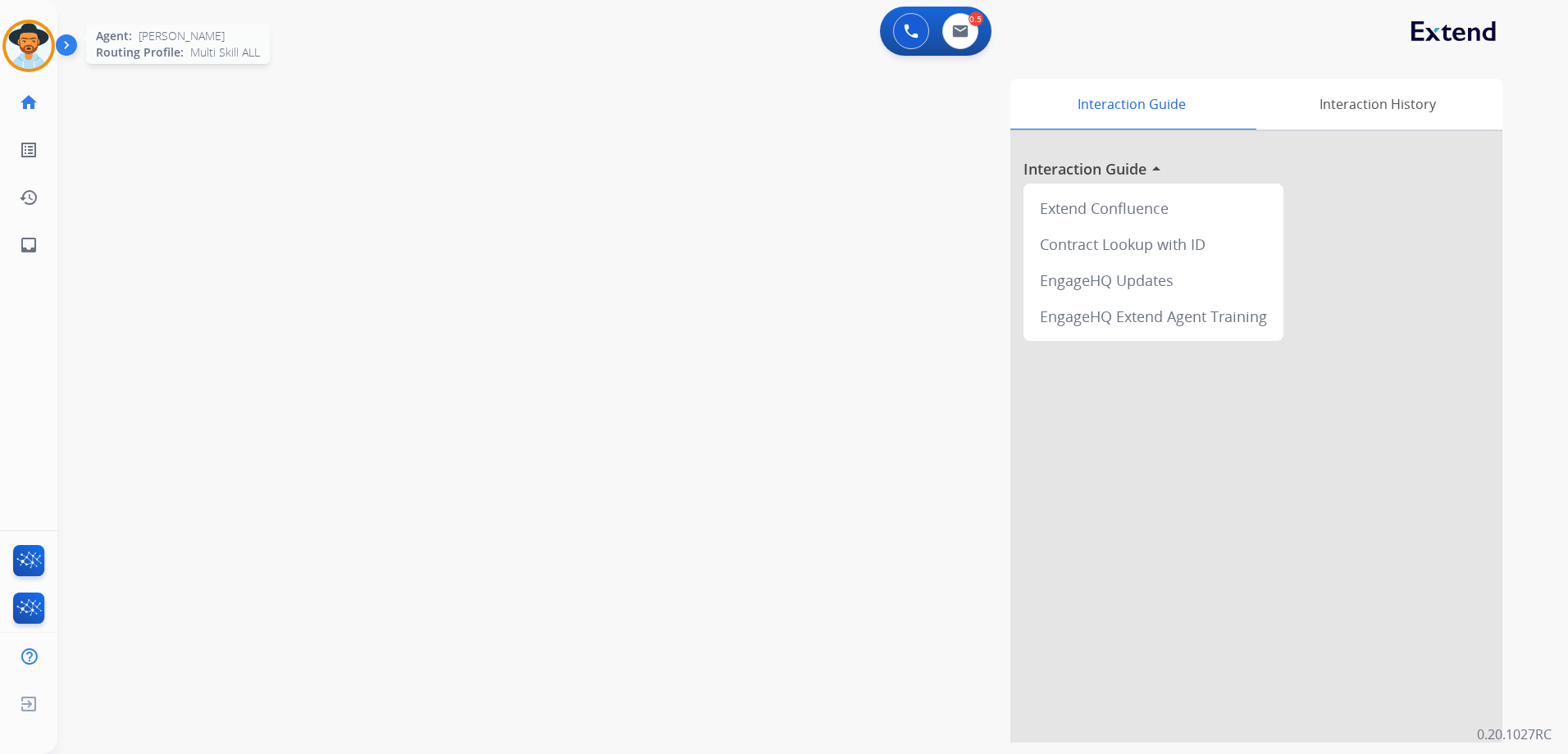
click at [27, 40] on img at bounding box center [29, 46] width 46 height 46
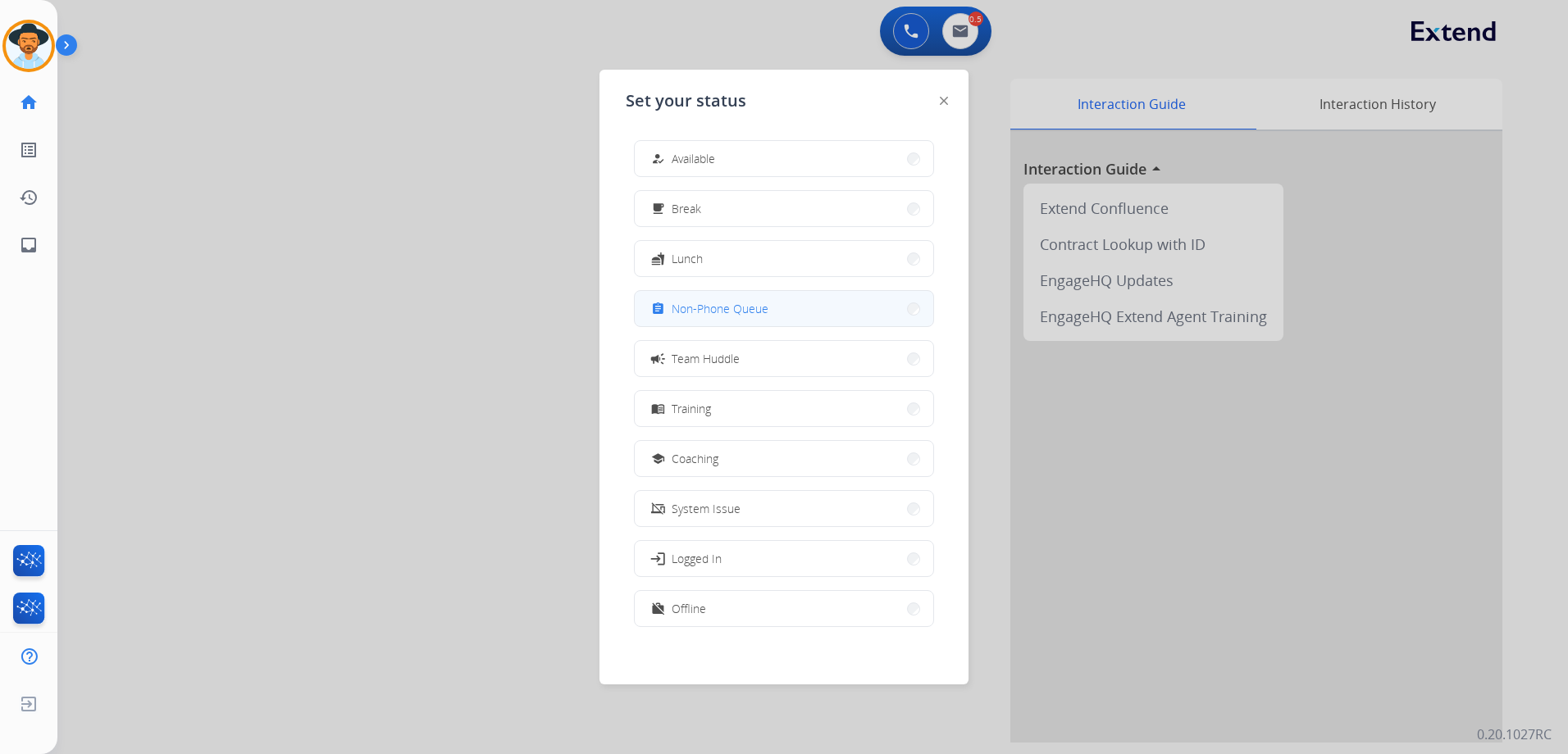
click at [768, 304] on span "Non-Phone Queue" at bounding box center [720, 309] width 97 height 17
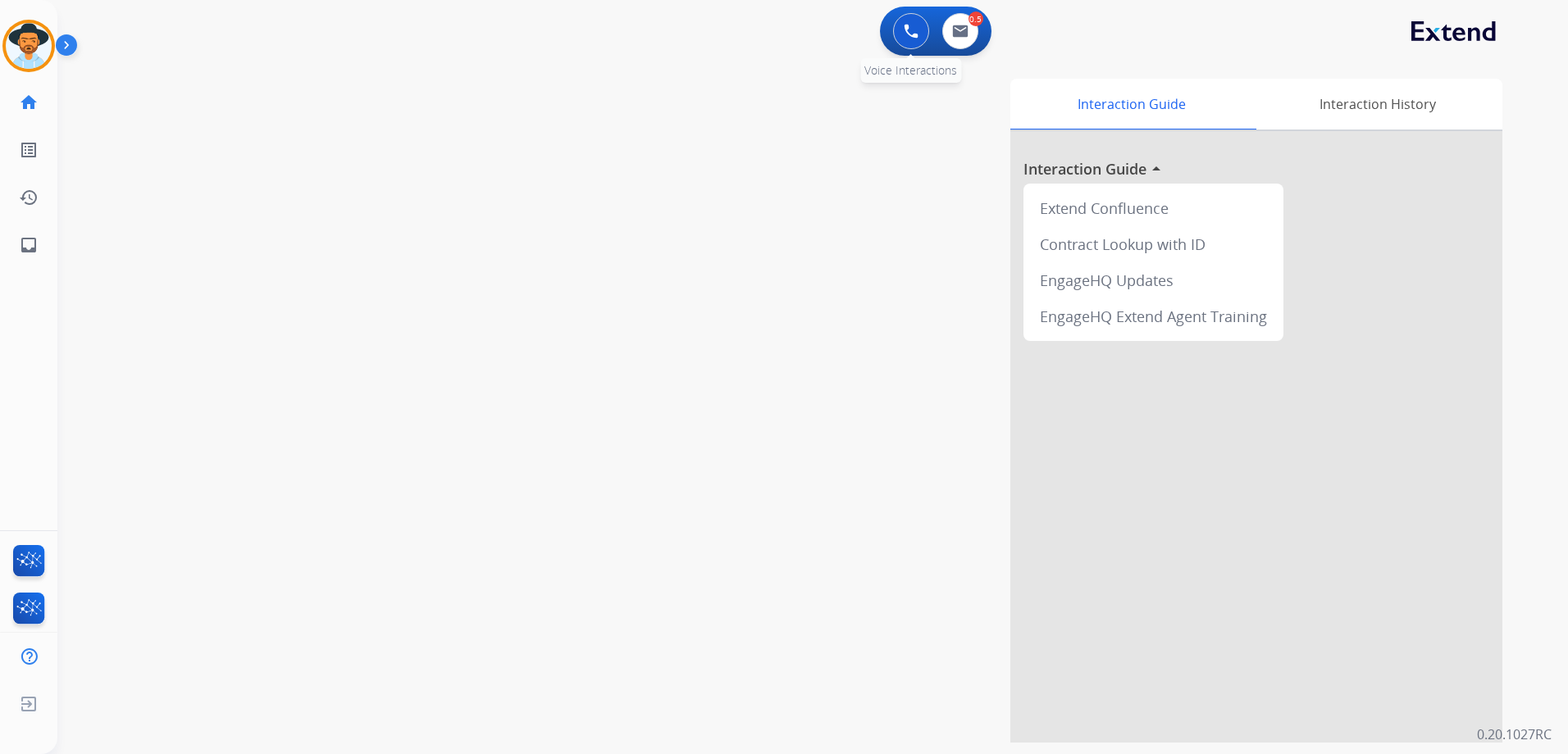
click at [915, 27] on img at bounding box center [910, 31] width 14 height 14
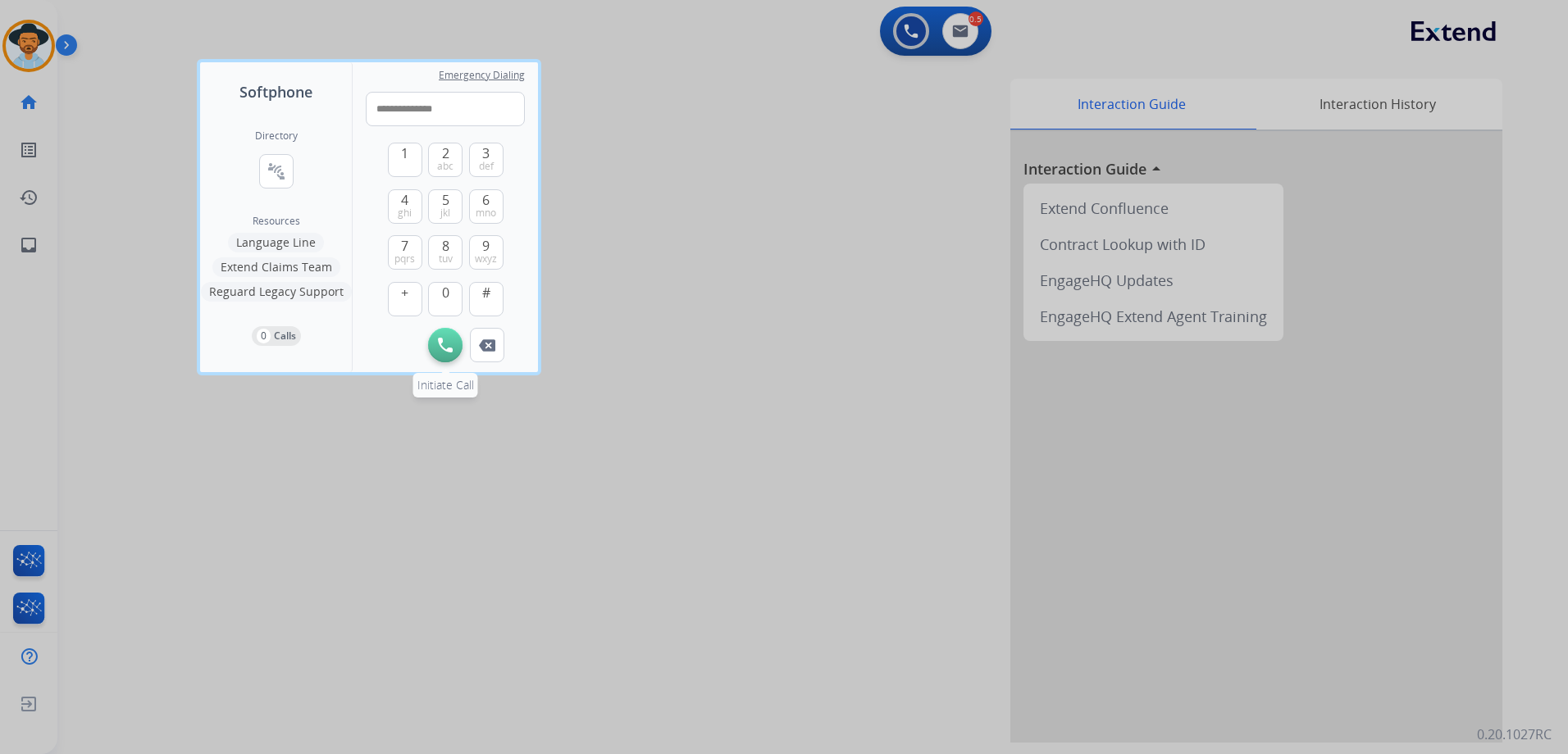
type input "**********"
click at [453, 344] on button "Initiate Call" at bounding box center [445, 345] width 34 height 34
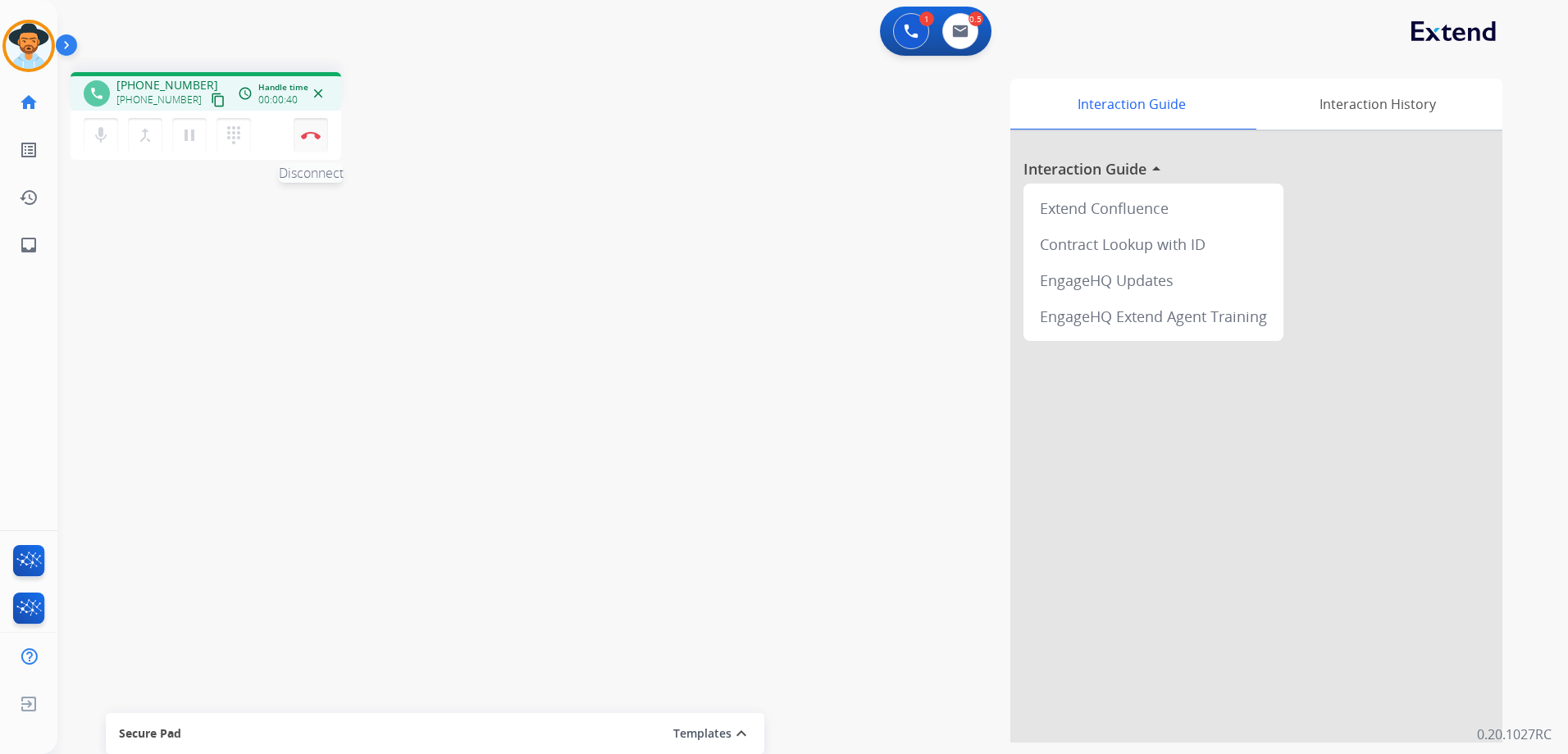
click at [316, 129] on button "Disconnect" at bounding box center [311, 135] width 34 height 34
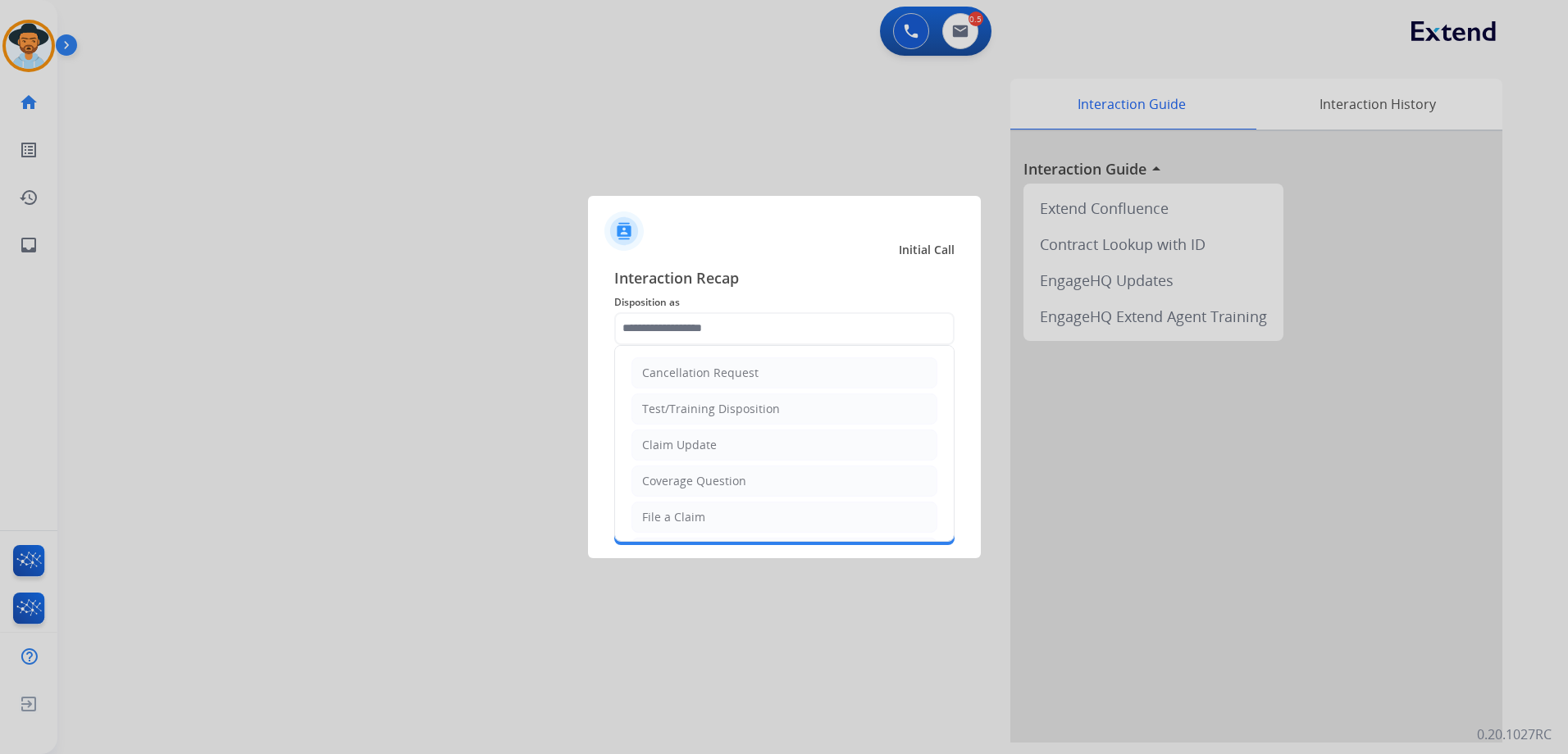
click at [749, 323] on input "text" at bounding box center [785, 328] width 341 height 33
click at [736, 454] on li "Outbound-Customer Not Available" at bounding box center [785, 445] width 306 height 32
type input "**********"
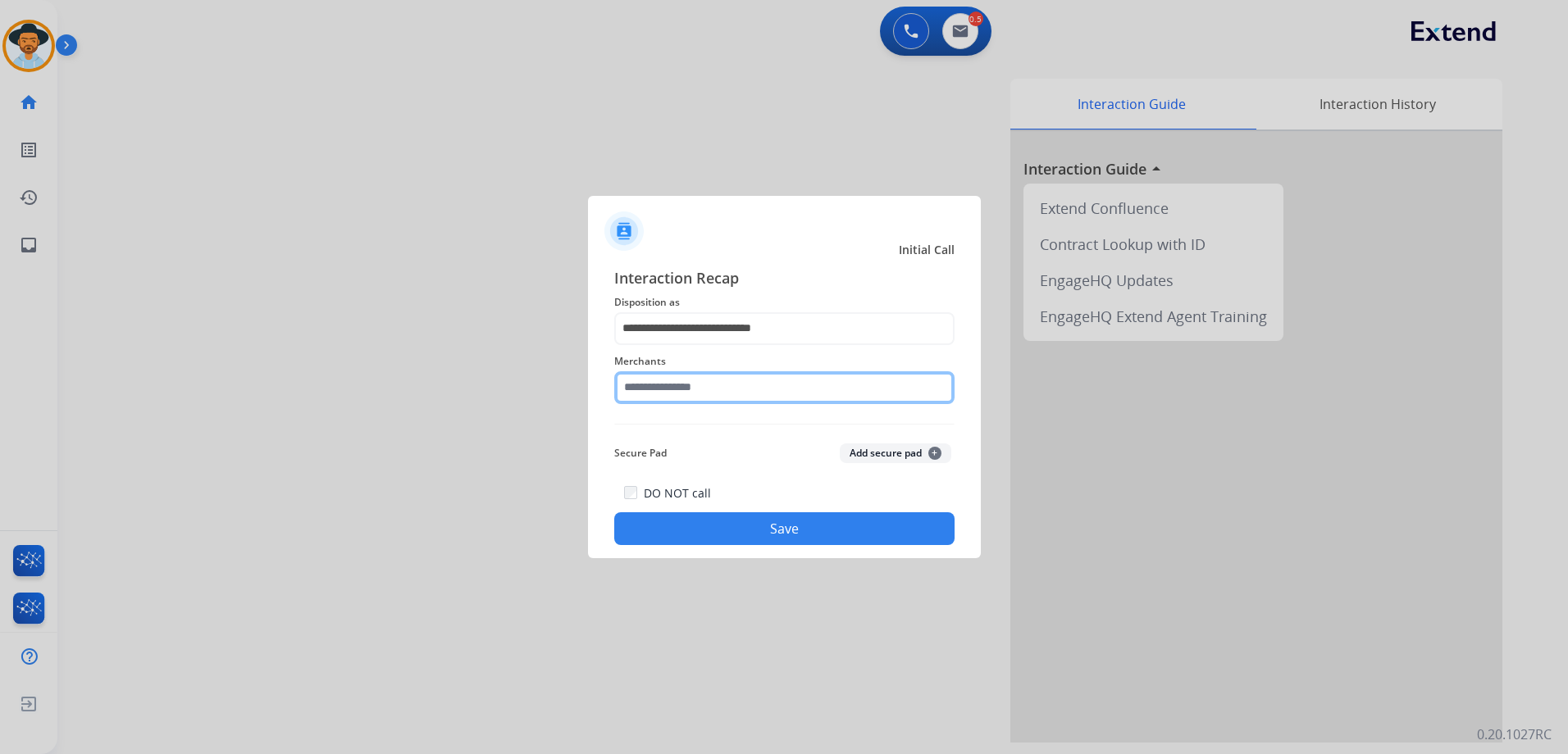
click at [702, 381] on input "text" at bounding box center [785, 388] width 341 height 33
click at [737, 401] on input "text" at bounding box center [785, 388] width 341 height 33
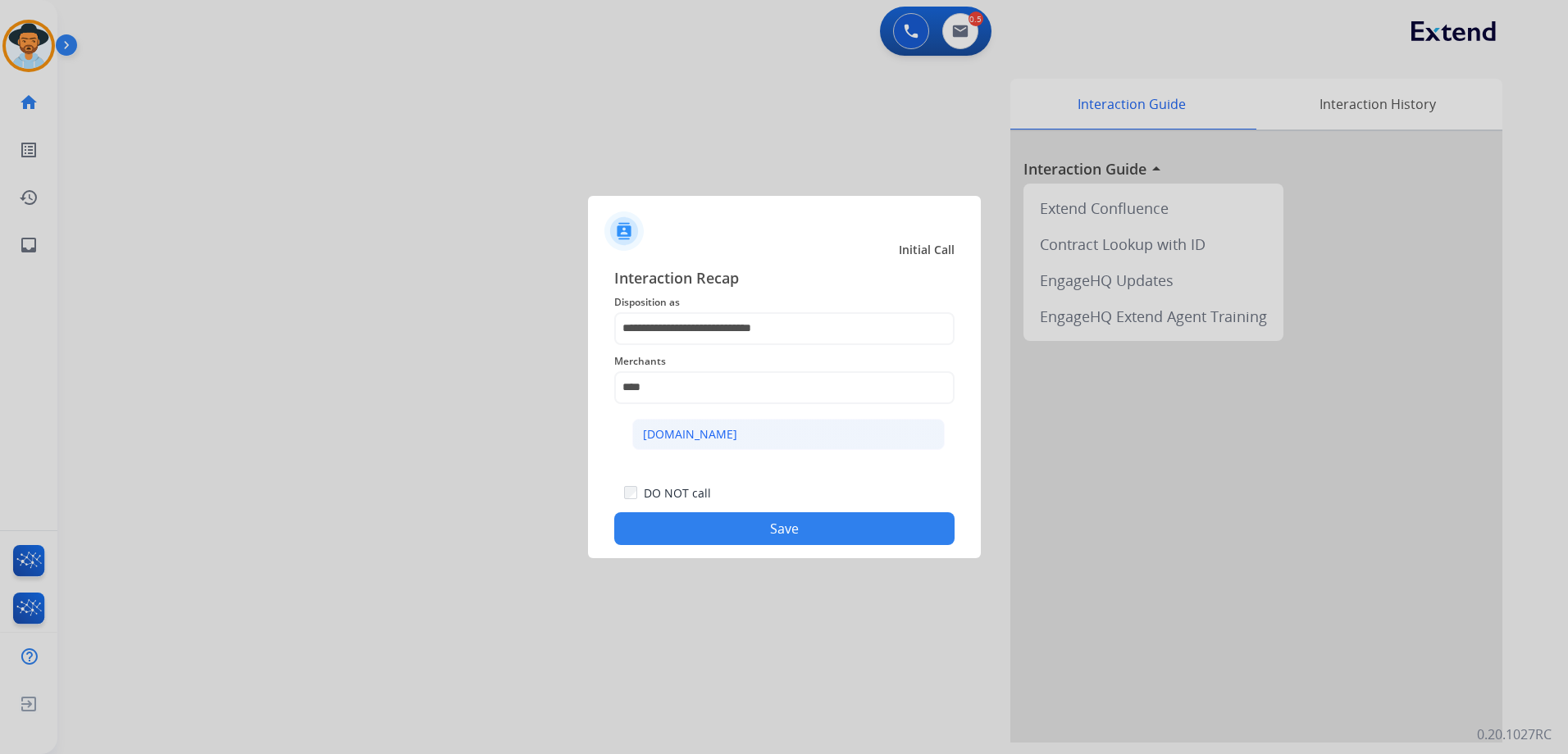
click at [668, 421] on li "[DOMAIN_NAME]" at bounding box center [789, 434] width 312 height 32
type input "**********"
click at [796, 522] on button "Save" at bounding box center [785, 529] width 341 height 33
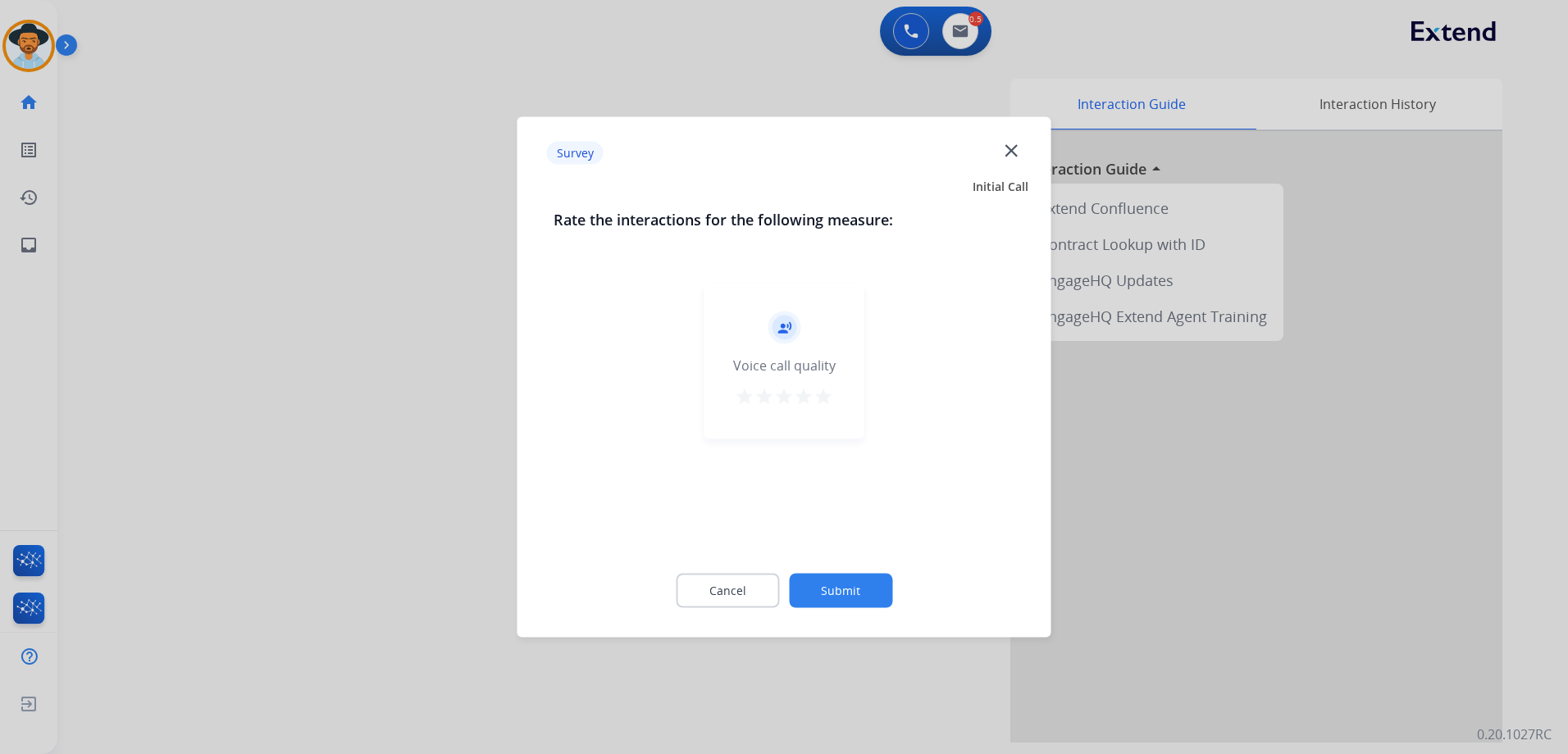
click at [817, 400] on mat-icon "star" at bounding box center [823, 396] width 20 height 20
click at [862, 594] on button "Submit" at bounding box center [840, 591] width 103 height 34
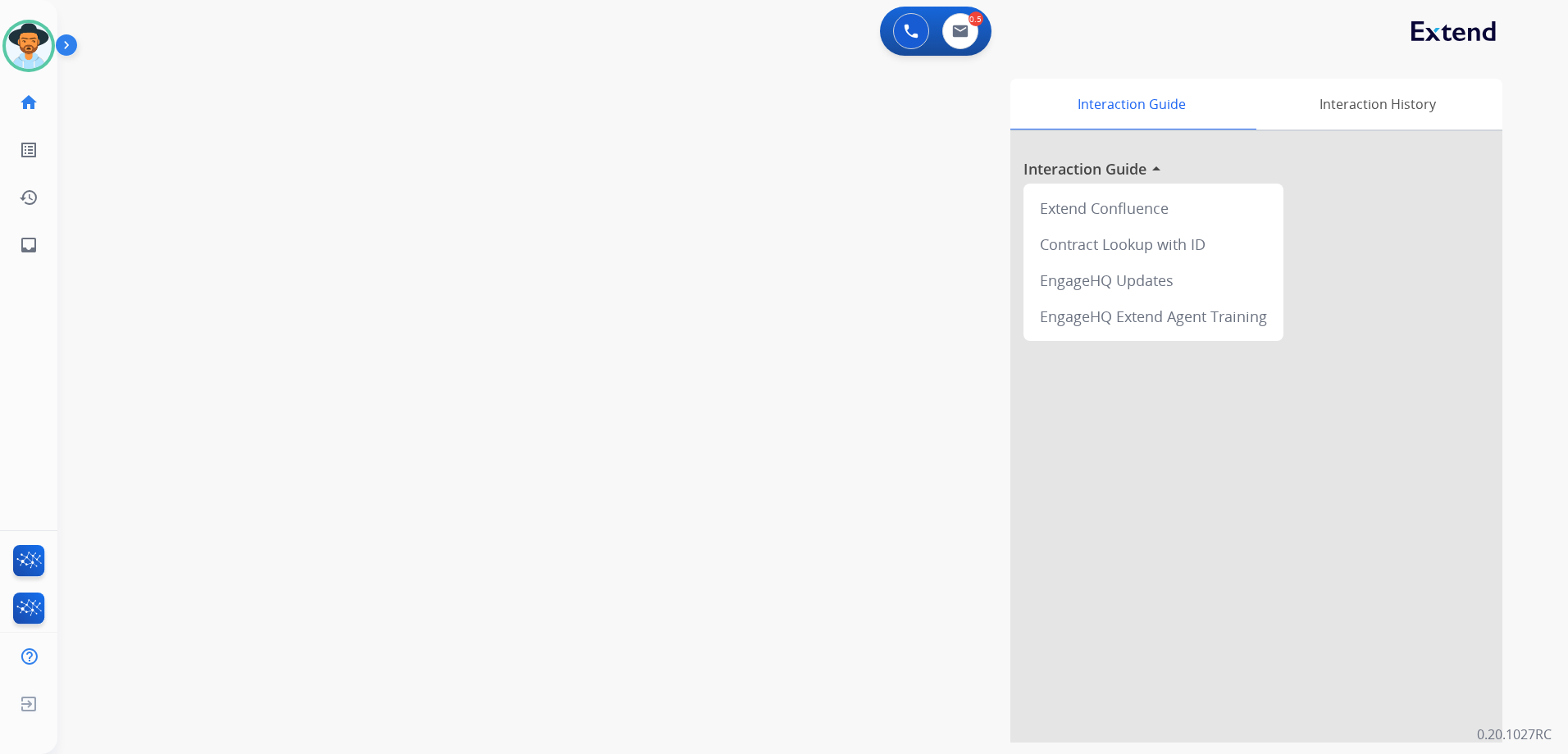
click at [981, 11] on div "0 Voice Interactions 0.5 Email Interactions" at bounding box center [935, 31] width 112 height 49
click at [966, 27] on img at bounding box center [960, 32] width 16 height 13
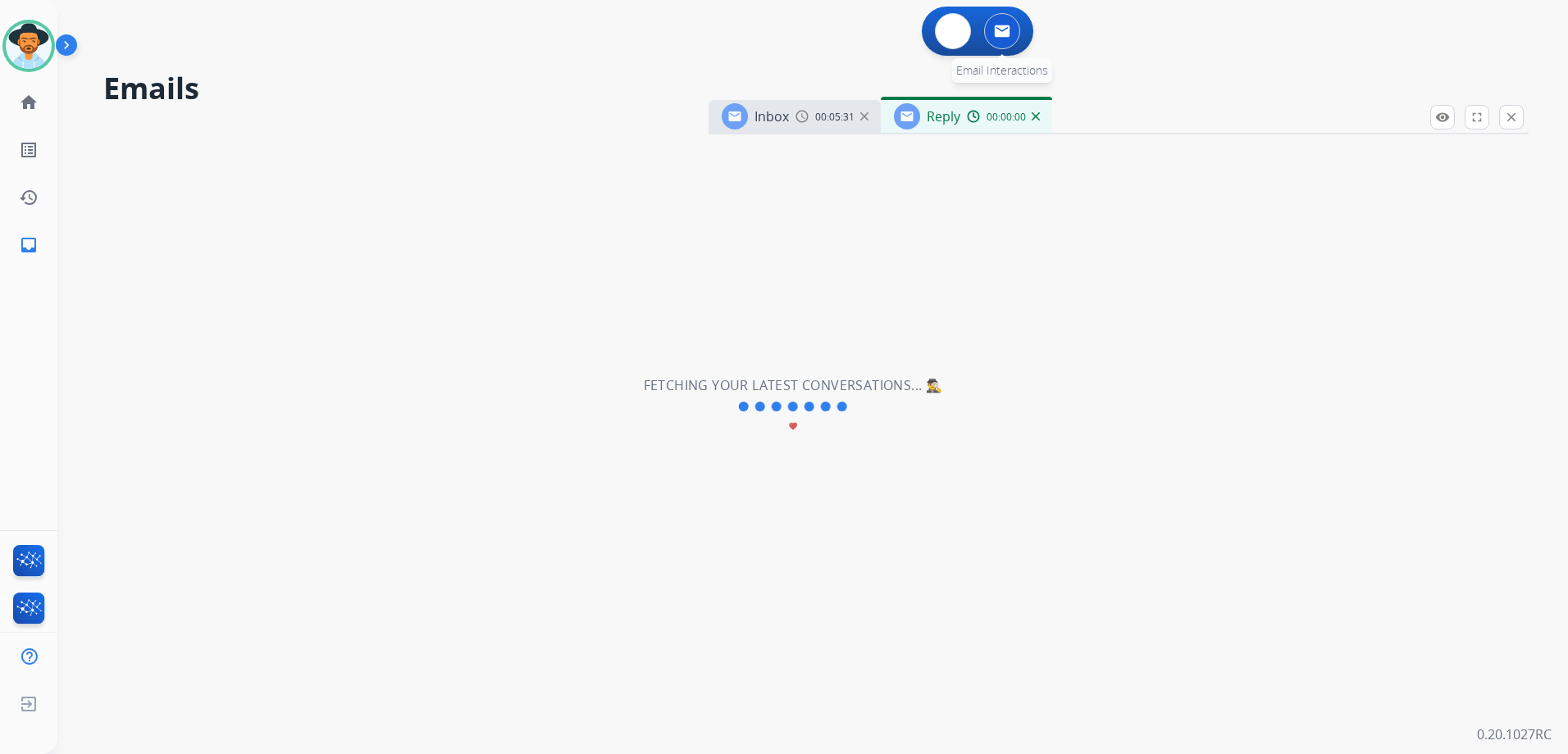
select select "**********"
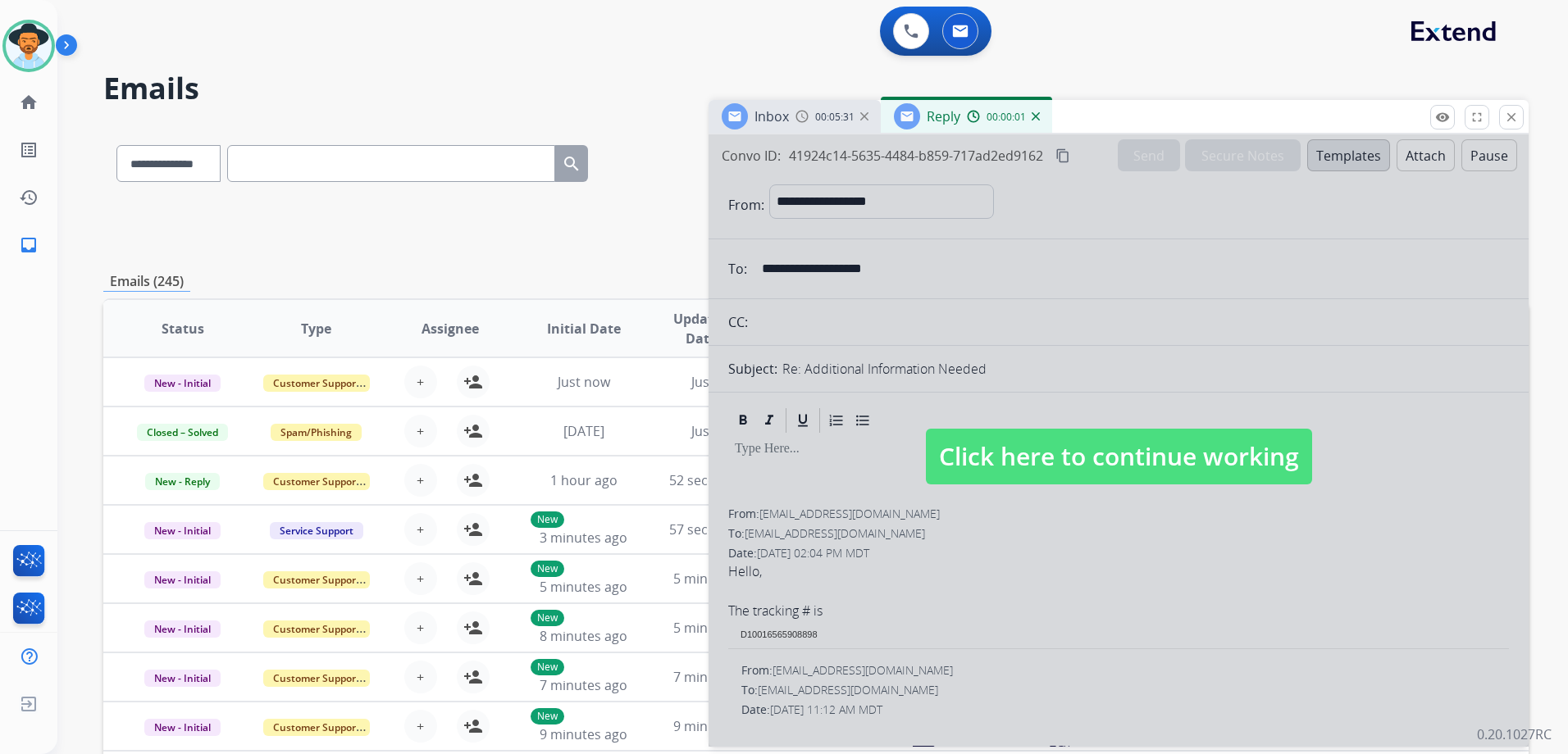
click at [1189, 467] on span "Click here to continue working" at bounding box center [1119, 456] width 387 height 55
select select
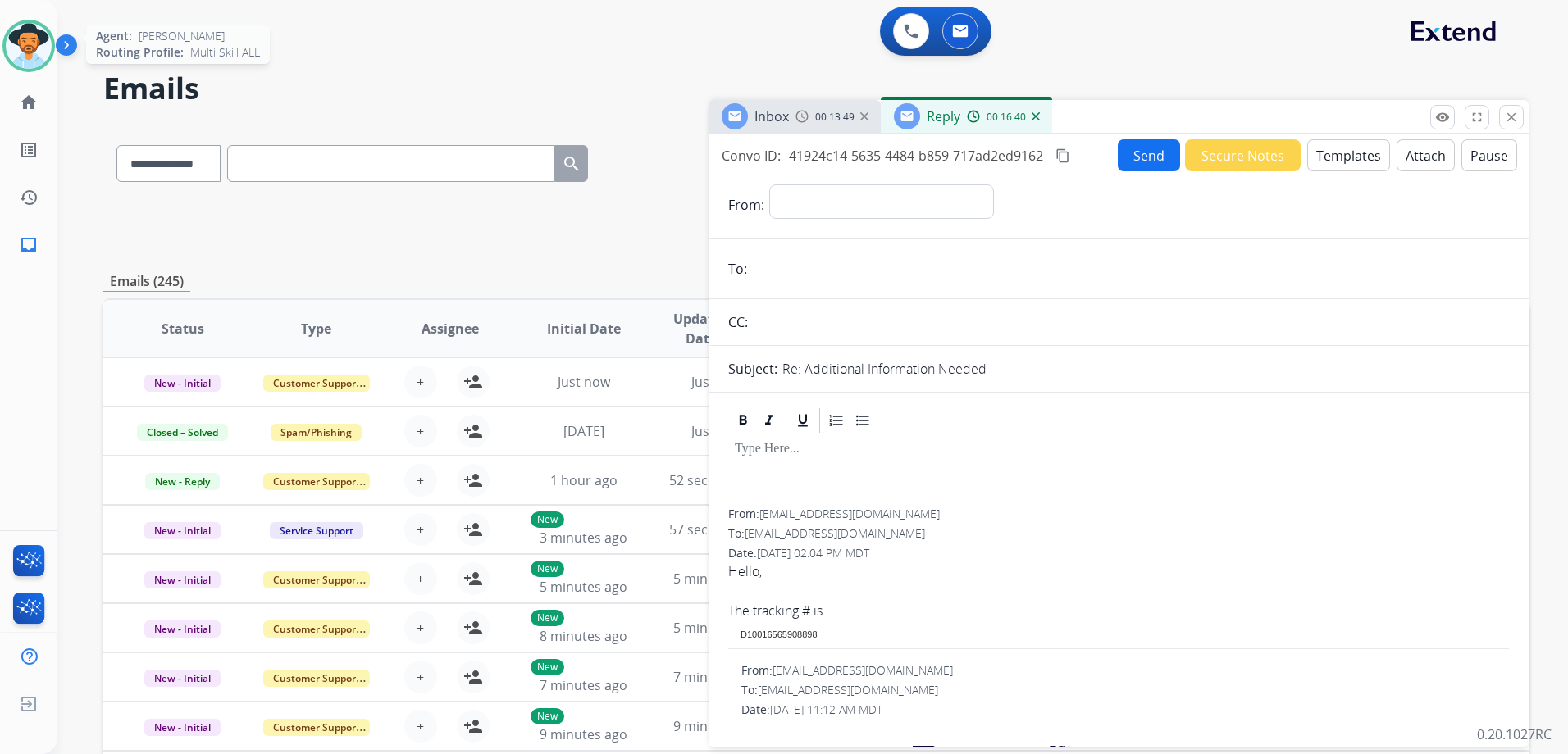
drag, startPoint x: 44, startPoint y: 52, endPoint x: 72, endPoint y: 56, distance: 28.3
click at [44, 52] on img at bounding box center [29, 46] width 46 height 46
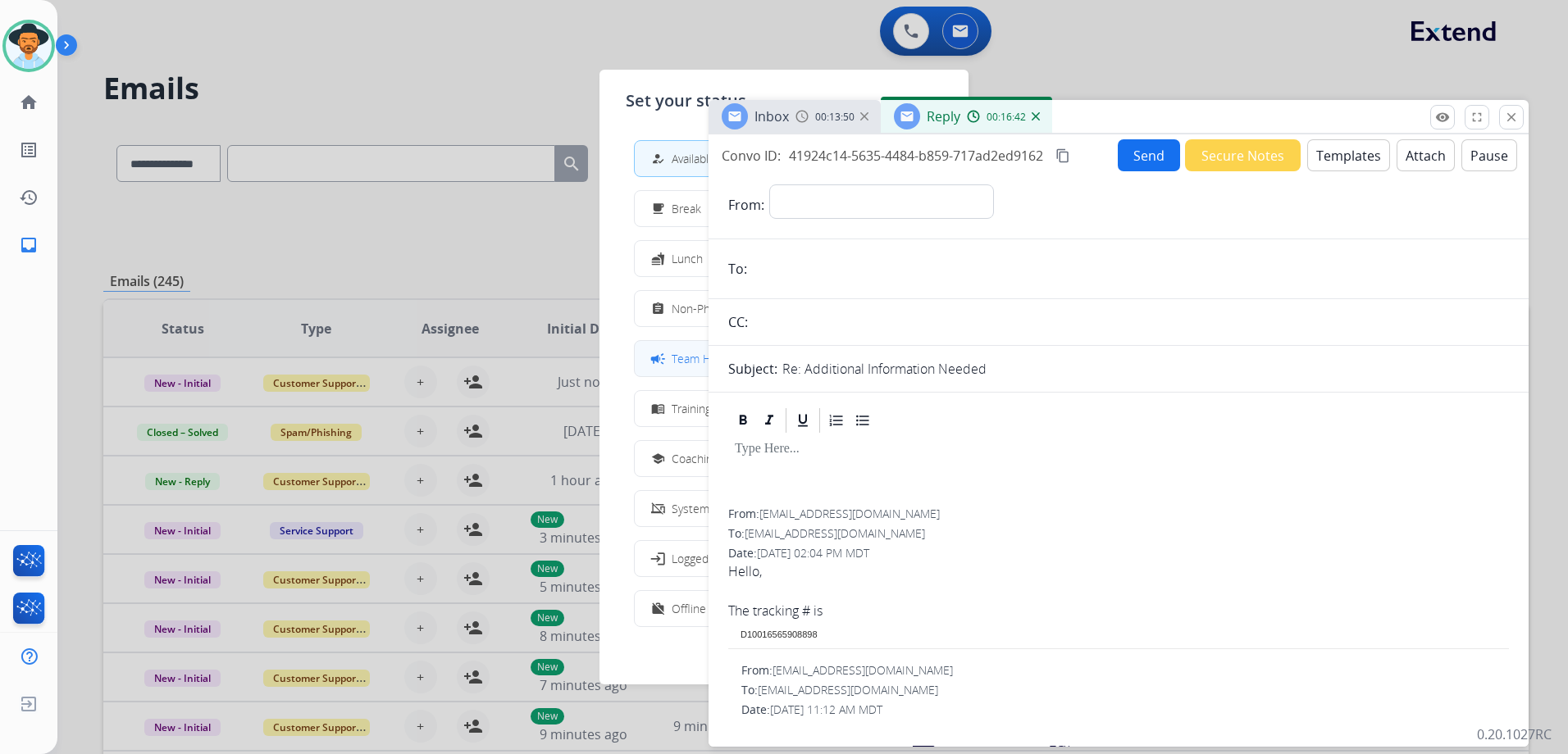
click at [686, 354] on span "Team Huddle" at bounding box center [706, 359] width 68 height 17
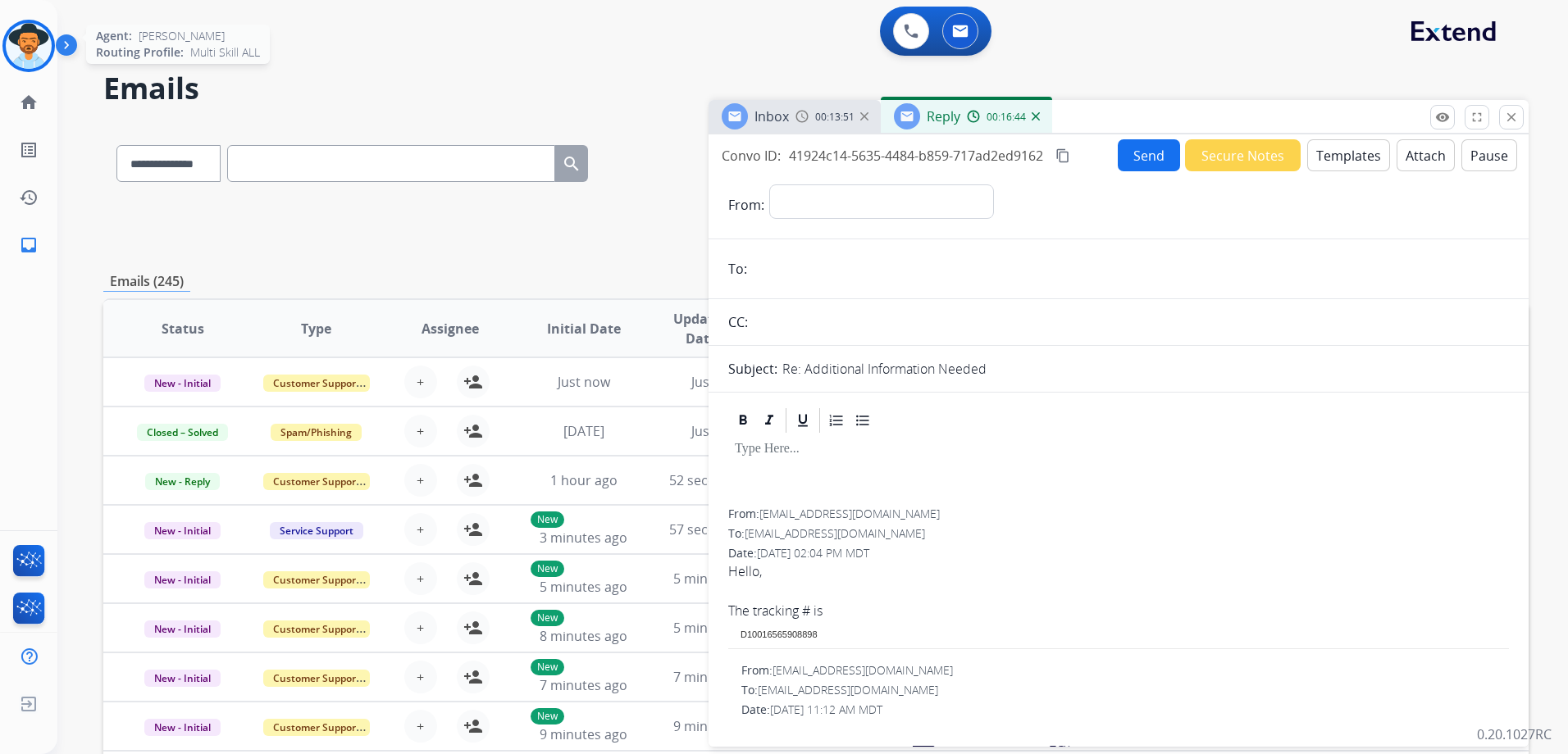
click at [28, 57] on img at bounding box center [29, 46] width 46 height 46
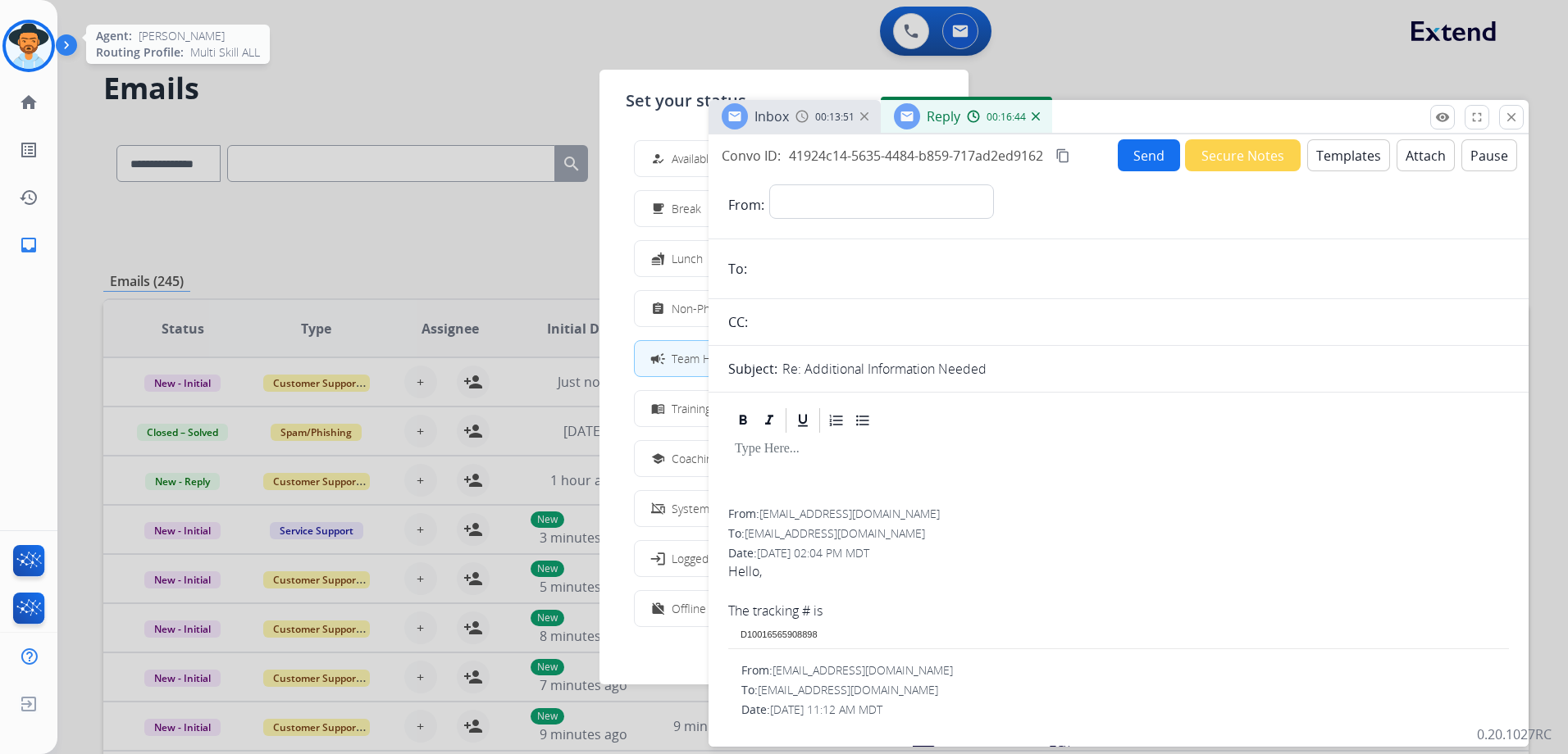
click at [28, 57] on img at bounding box center [29, 46] width 46 height 46
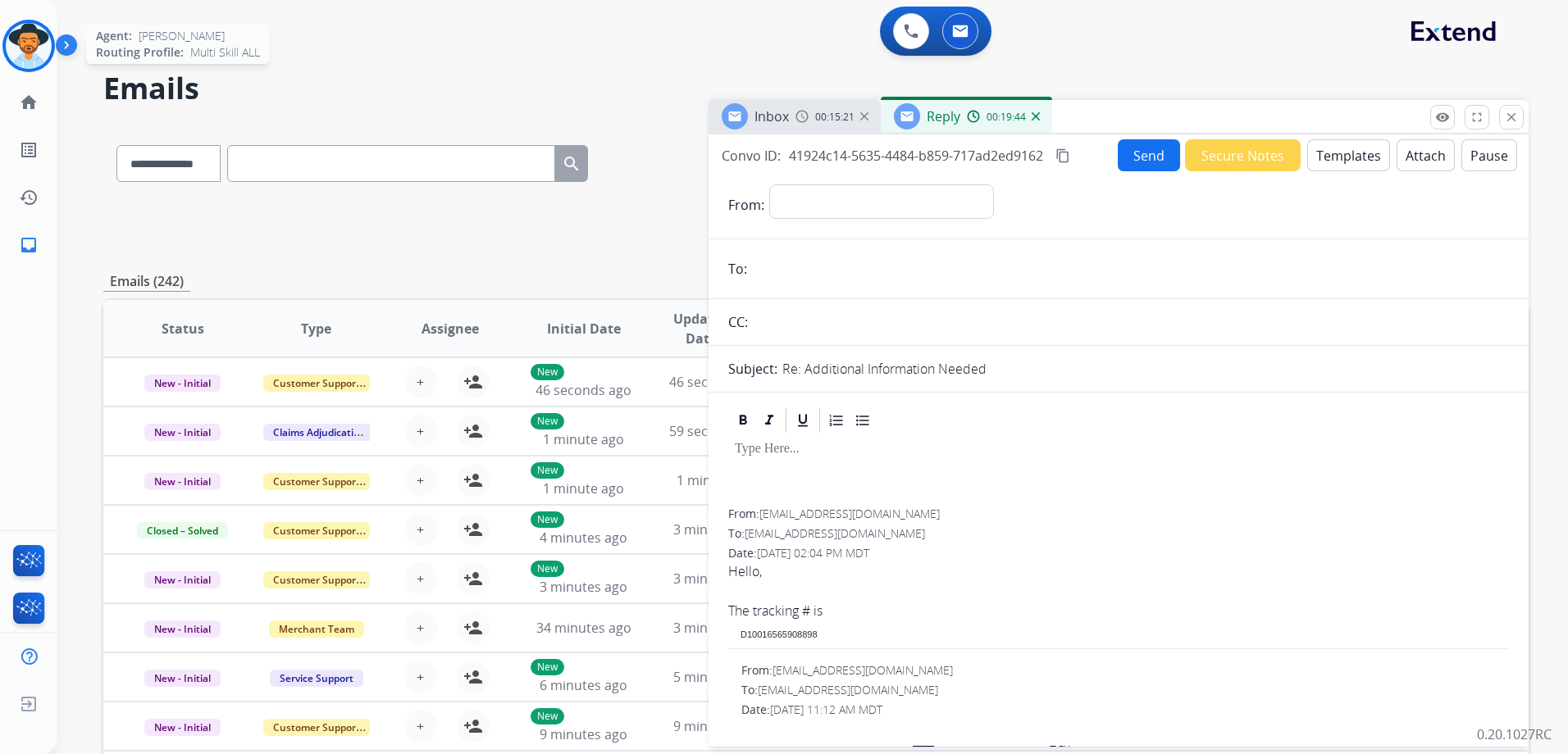
click at [14, 34] on img at bounding box center [29, 46] width 46 height 46
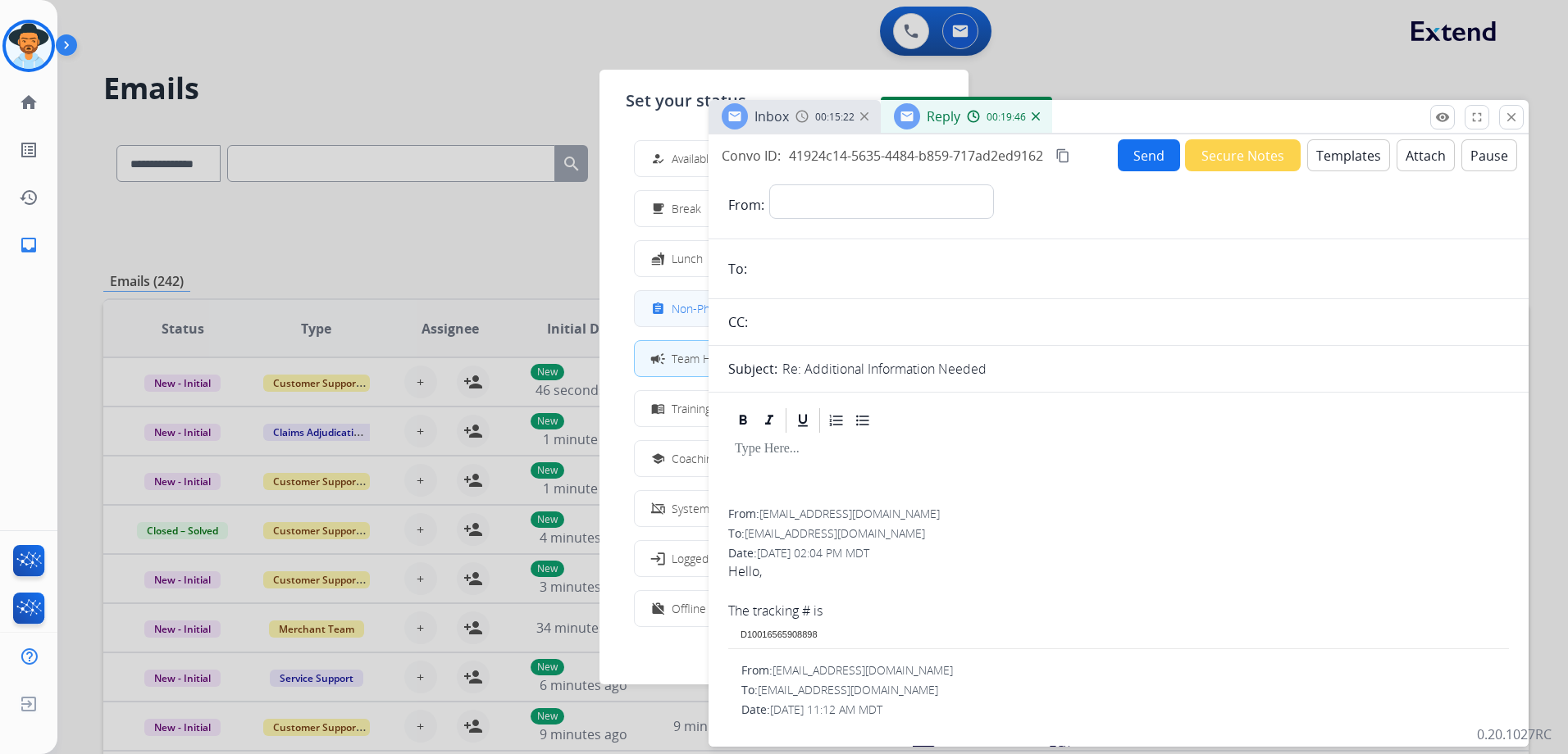
click at [690, 306] on span "Non-Phone Queue" at bounding box center [720, 309] width 97 height 17
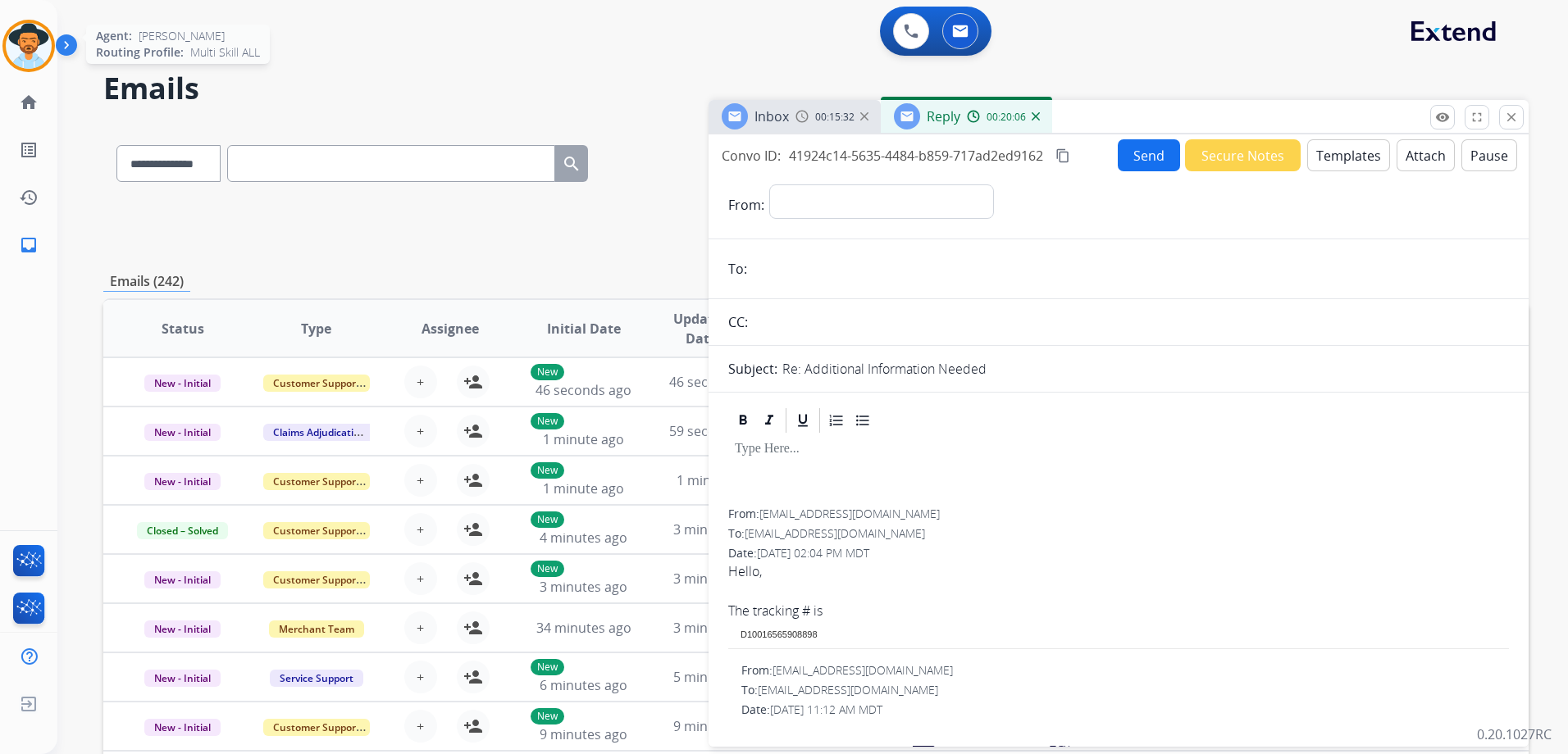
click at [14, 50] on img at bounding box center [29, 46] width 46 height 46
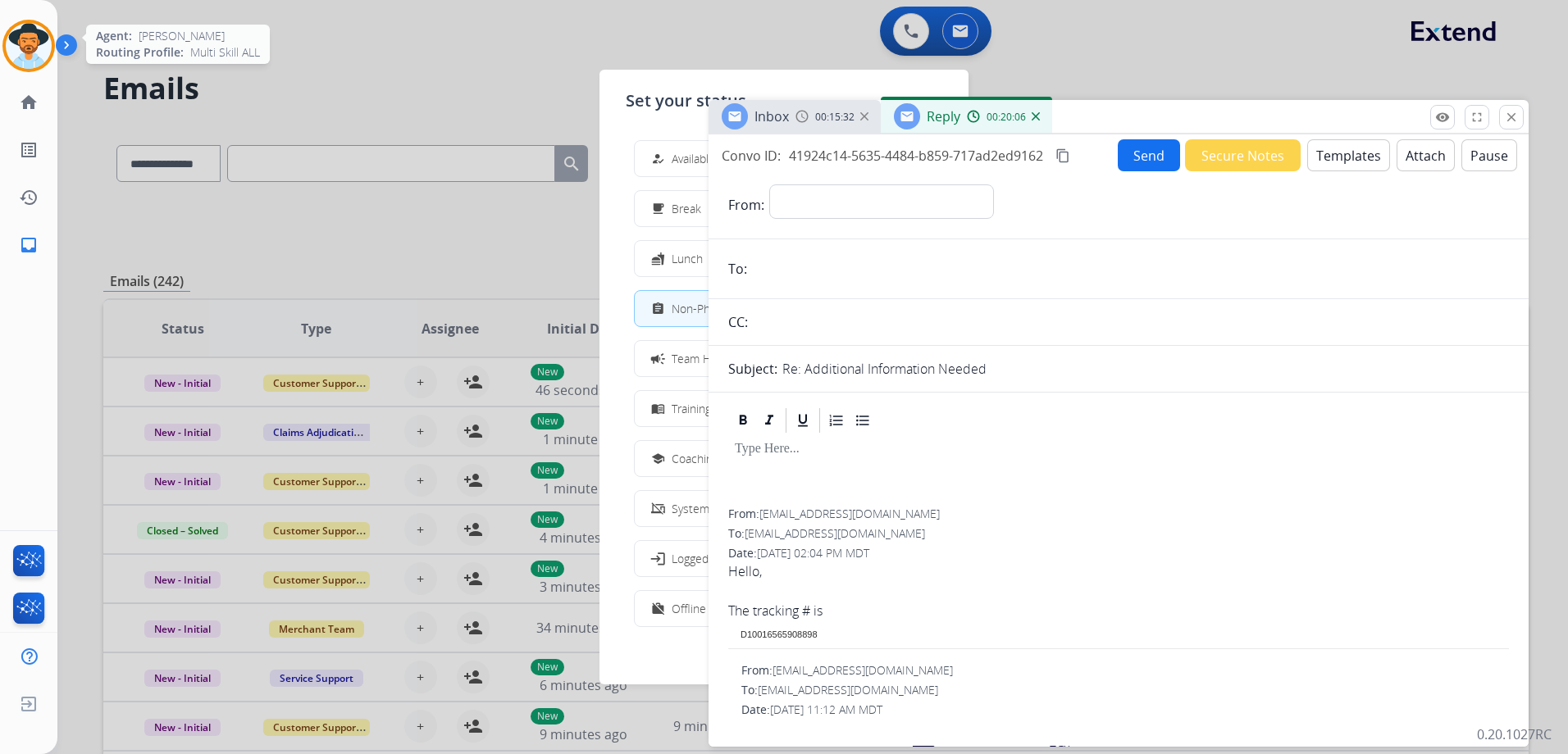
click at [18, 49] on img at bounding box center [29, 46] width 46 height 46
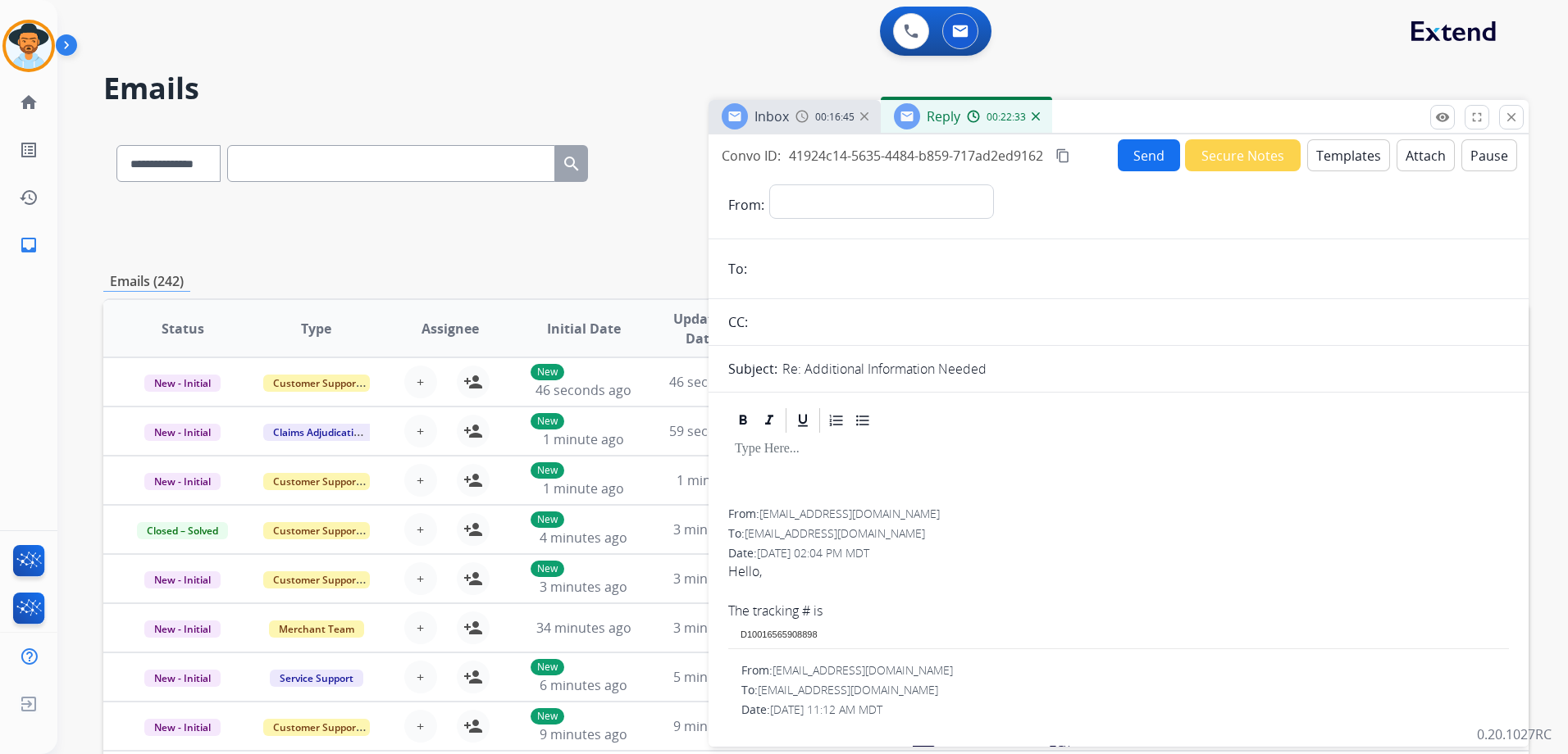
click at [1314, 547] on div "Date: [DATE] 02:04 PM MDT" at bounding box center [1119, 553] width 781 height 16
click at [1515, 128] on button "close Close" at bounding box center [1512, 118] width 25 height 25
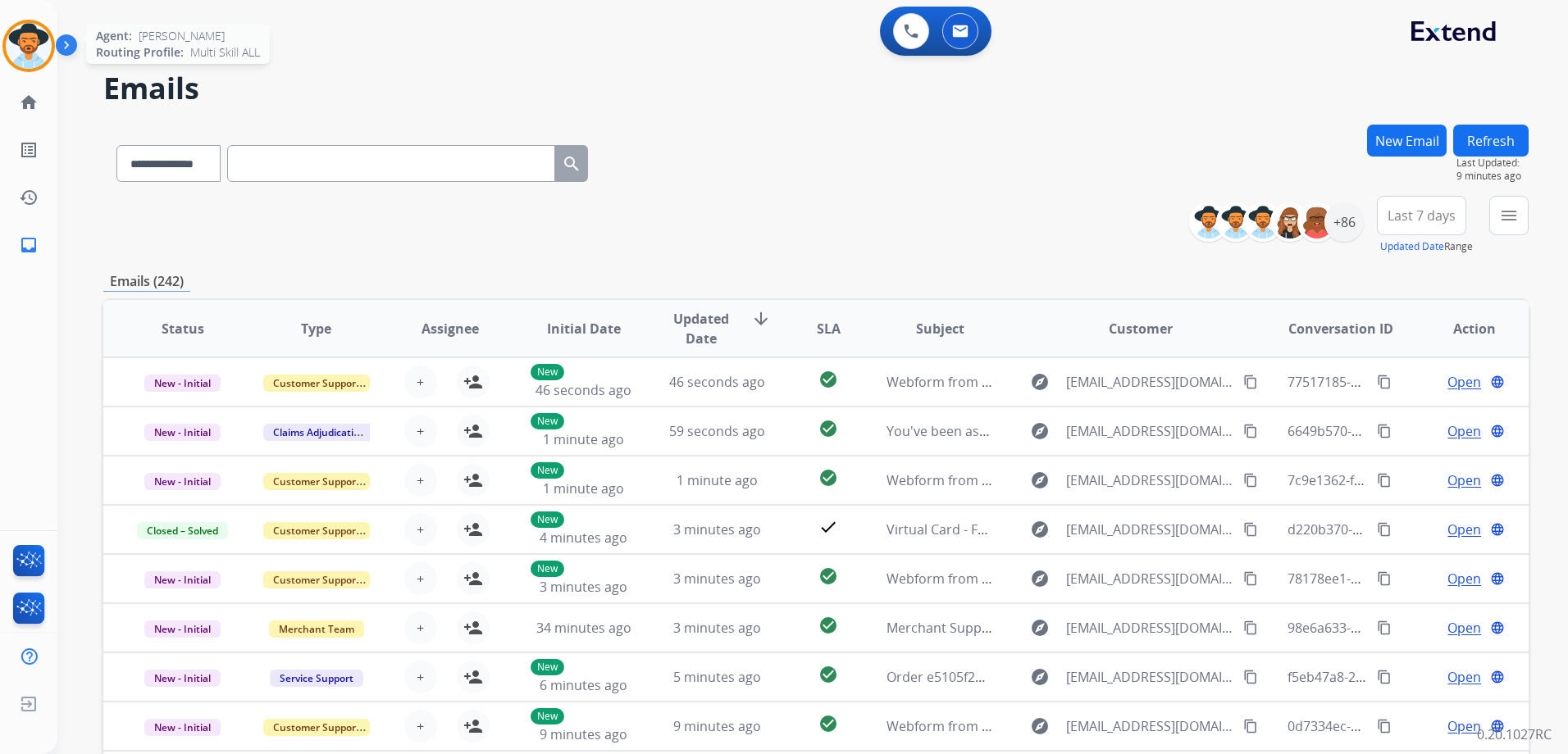
click at [11, 40] on img at bounding box center [29, 46] width 46 height 46
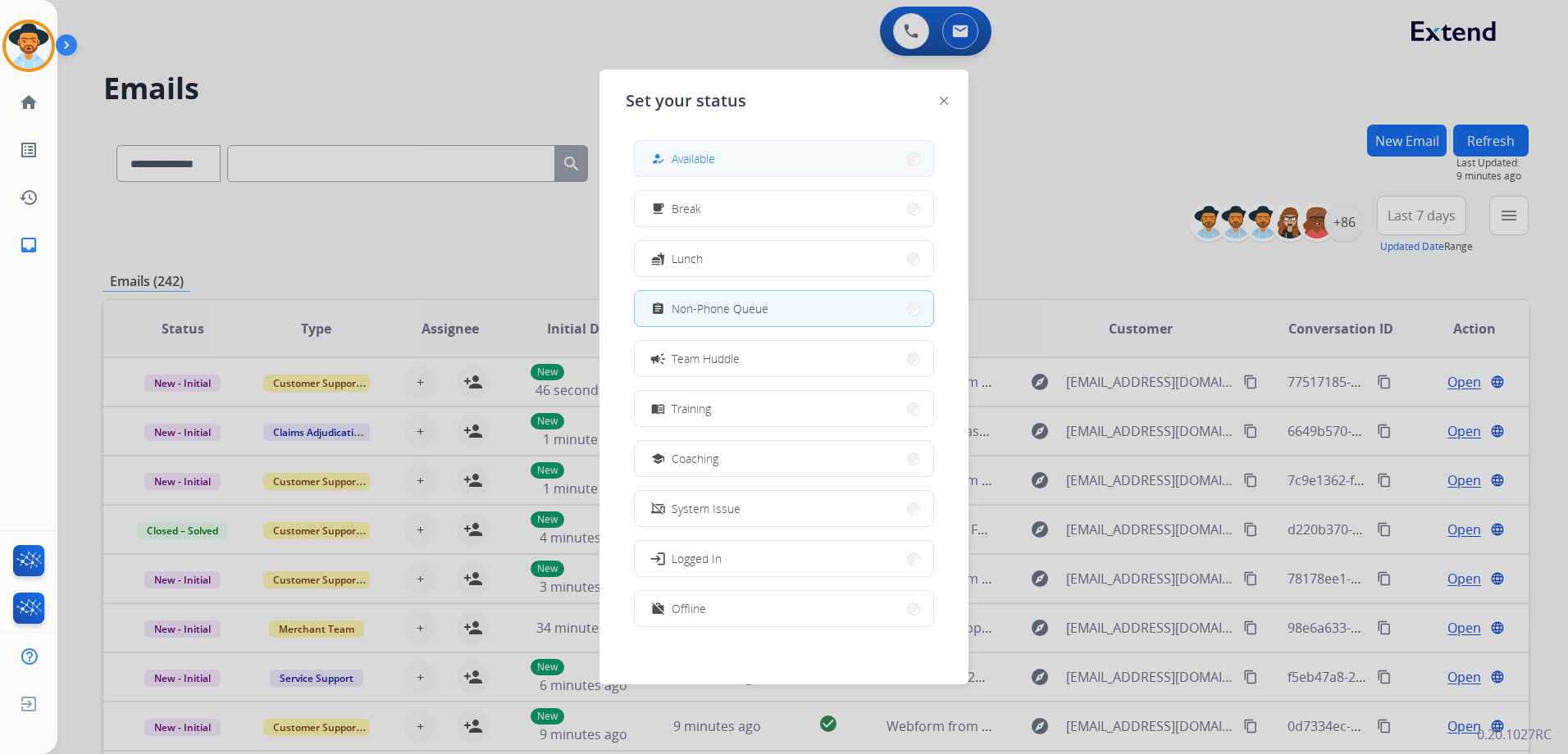
click at [727, 153] on button "how_to_reg Available" at bounding box center [784, 158] width 299 height 35
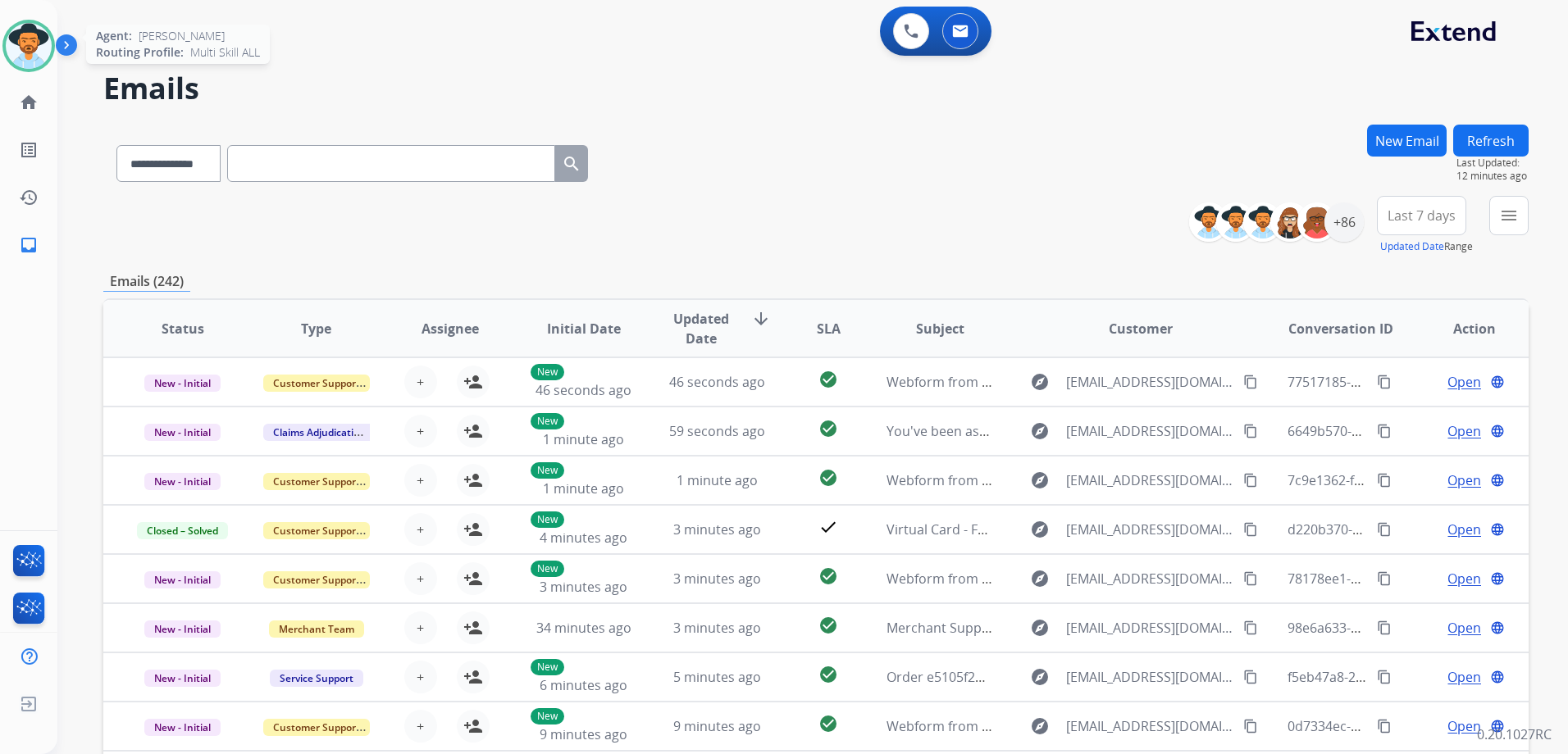
click at [33, 42] on img at bounding box center [29, 46] width 46 height 46
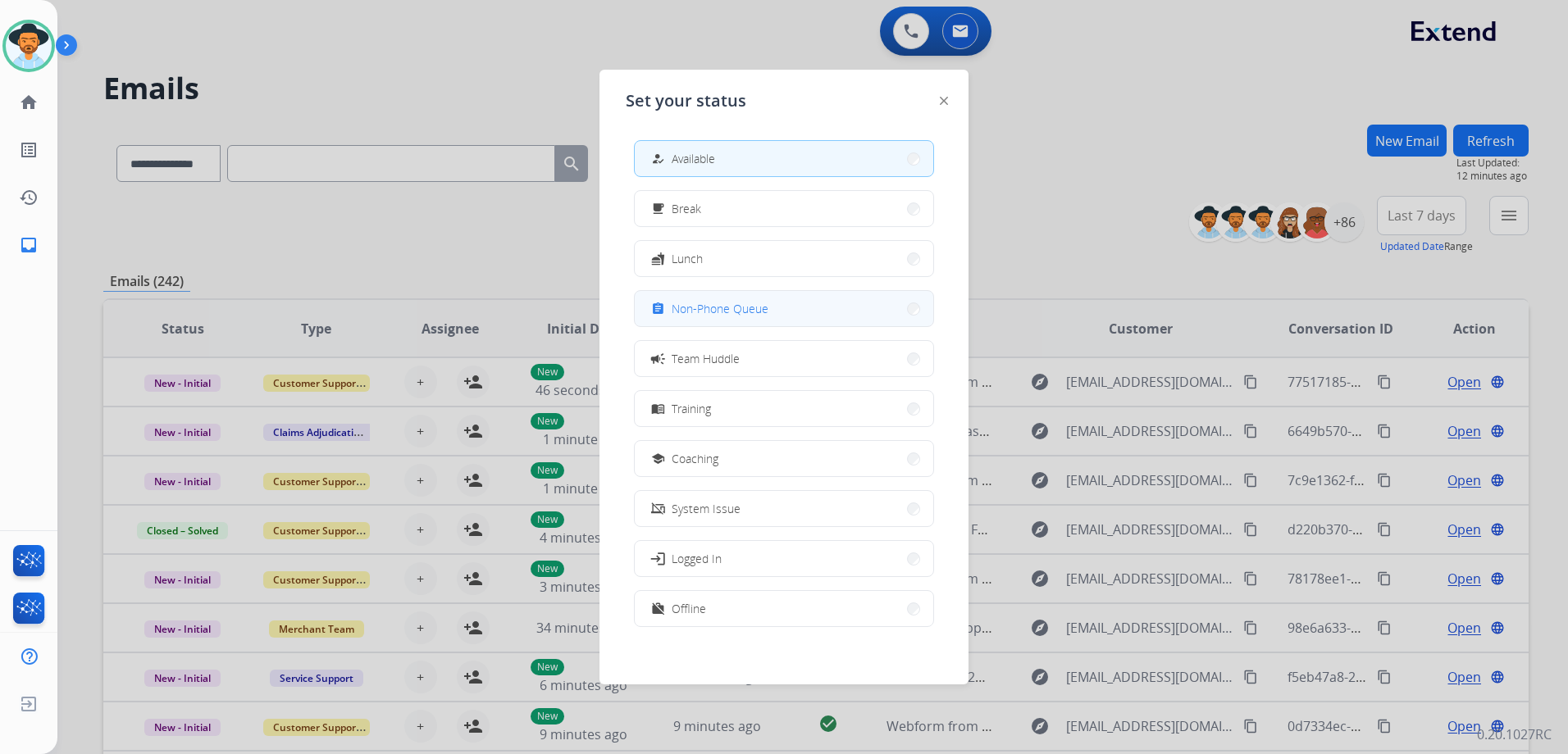
drag, startPoint x: 707, startPoint y: 305, endPoint x: 874, endPoint y: 266, distance: 171.5
click at [707, 305] on span "Non-Phone Queue" at bounding box center [720, 309] width 97 height 17
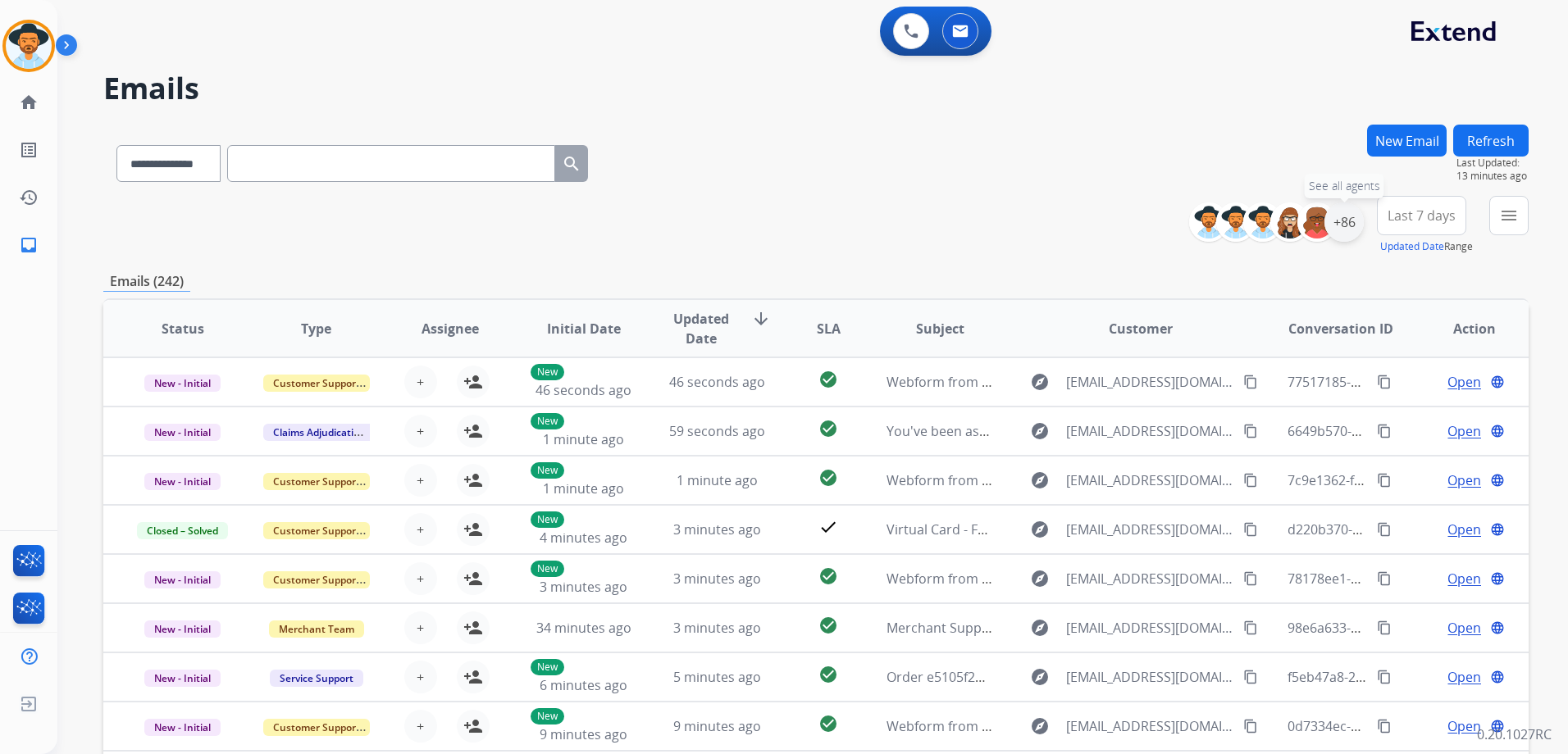
click at [1350, 222] on div "+86" at bounding box center [1344, 222] width 39 height 39
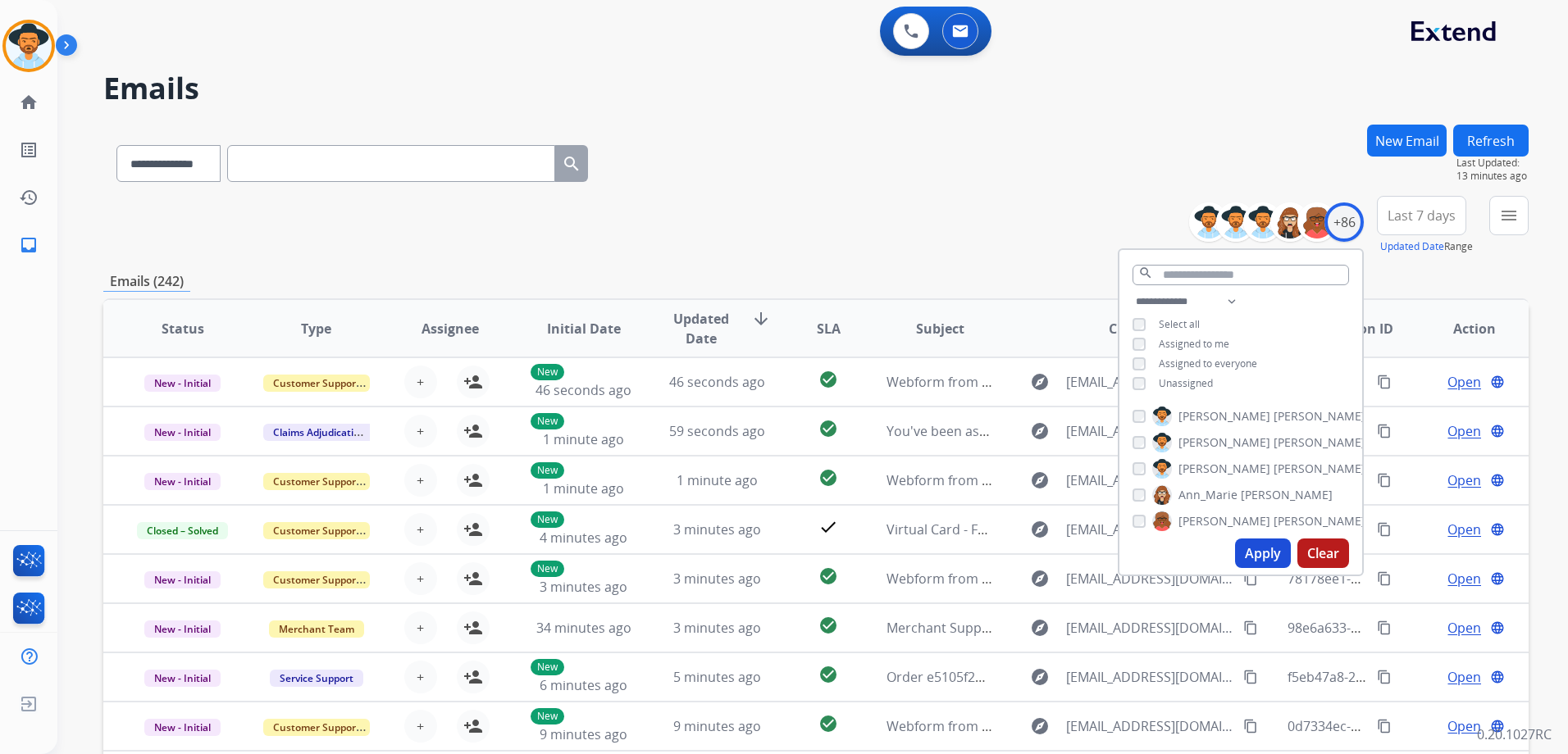
click at [1186, 381] on span "Unassigned" at bounding box center [1186, 383] width 55 height 14
click at [1262, 552] on button "Apply" at bounding box center [1263, 553] width 56 height 30
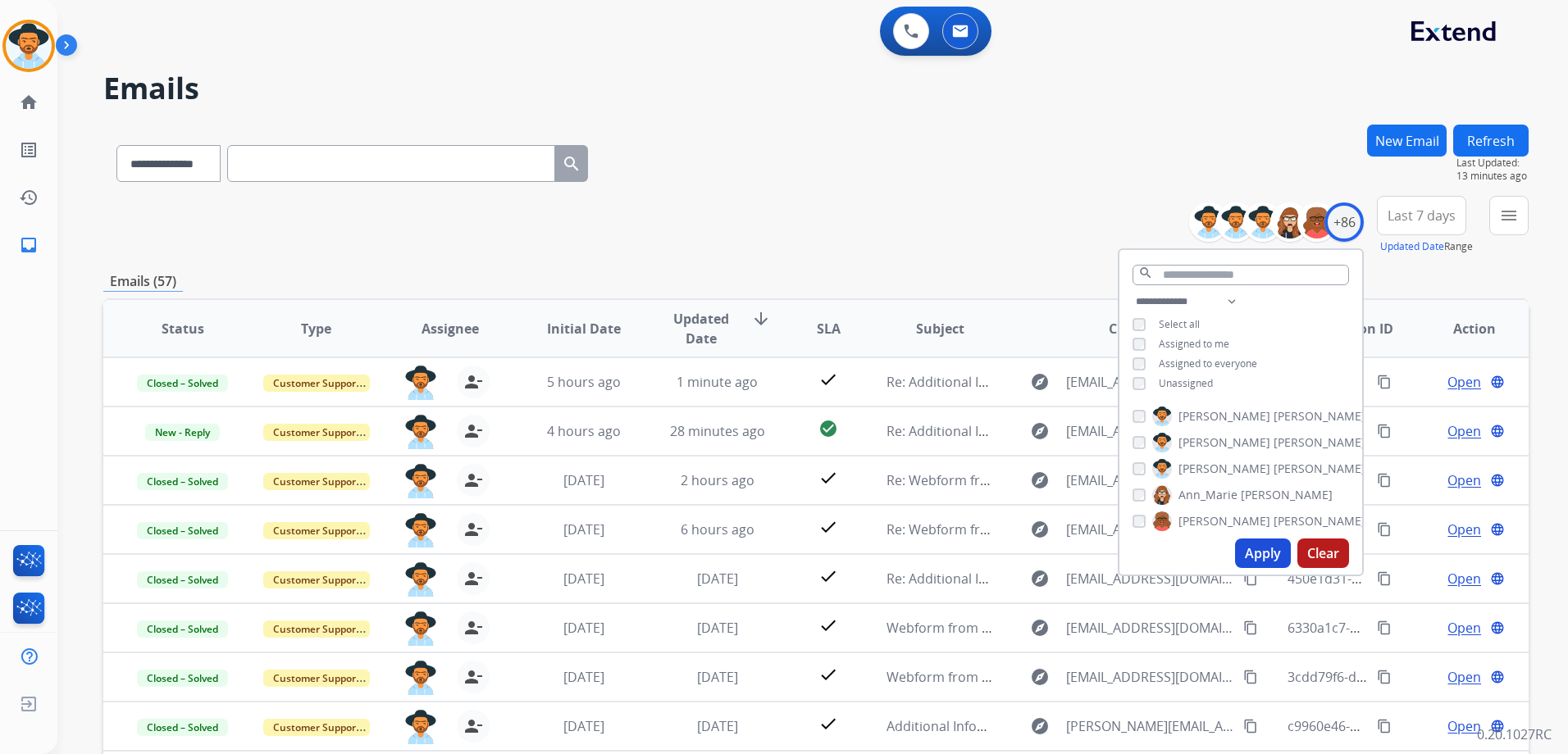
click at [1052, 227] on div "**********" at bounding box center [816, 226] width 1425 height 59
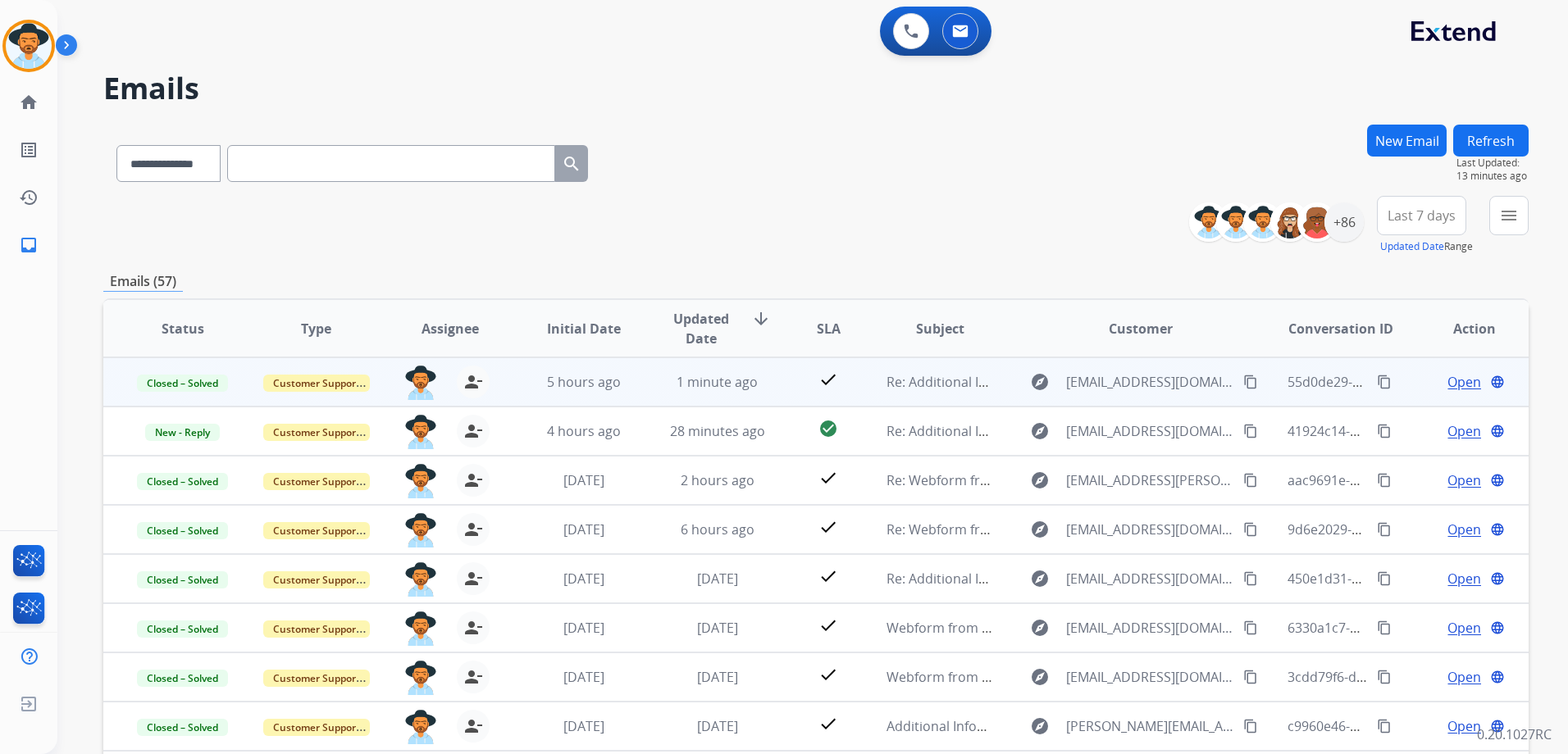
click at [1422, 386] on div "Open language" at bounding box center [1474, 382] width 106 height 20
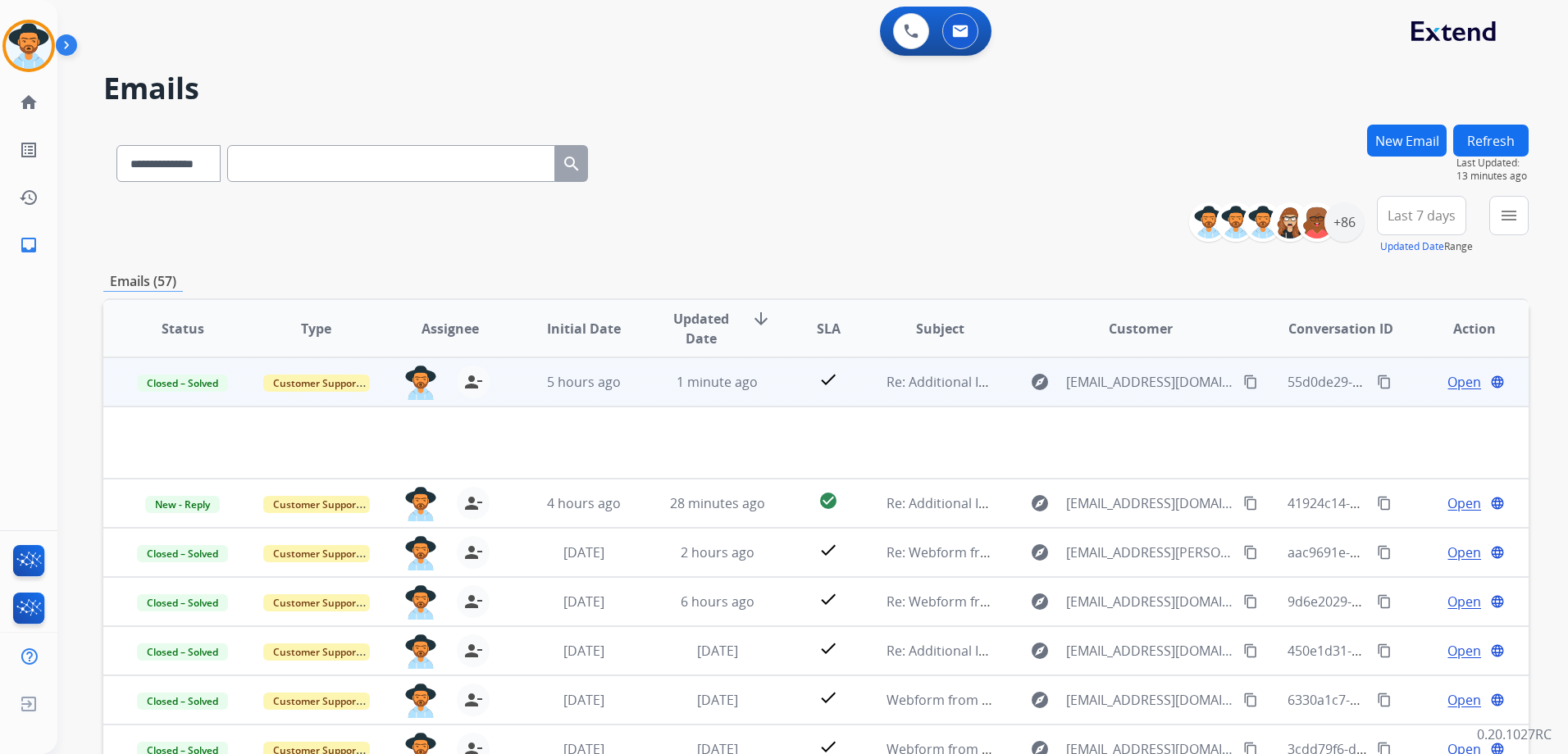
click at [1461, 379] on span "Open" at bounding box center [1464, 382] width 34 height 20
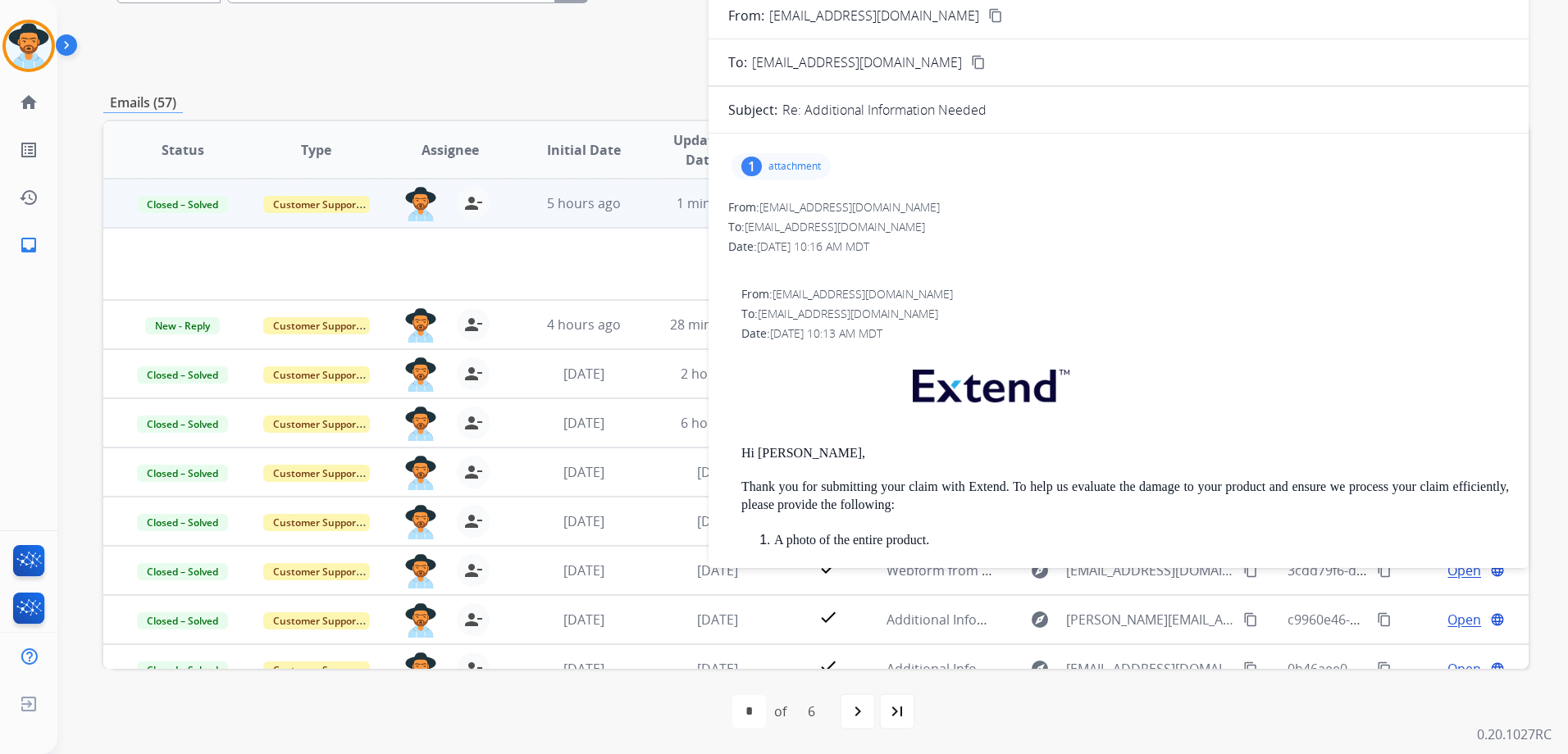
click at [561, 82] on div "**********" at bounding box center [816, 349] width 1425 height 809
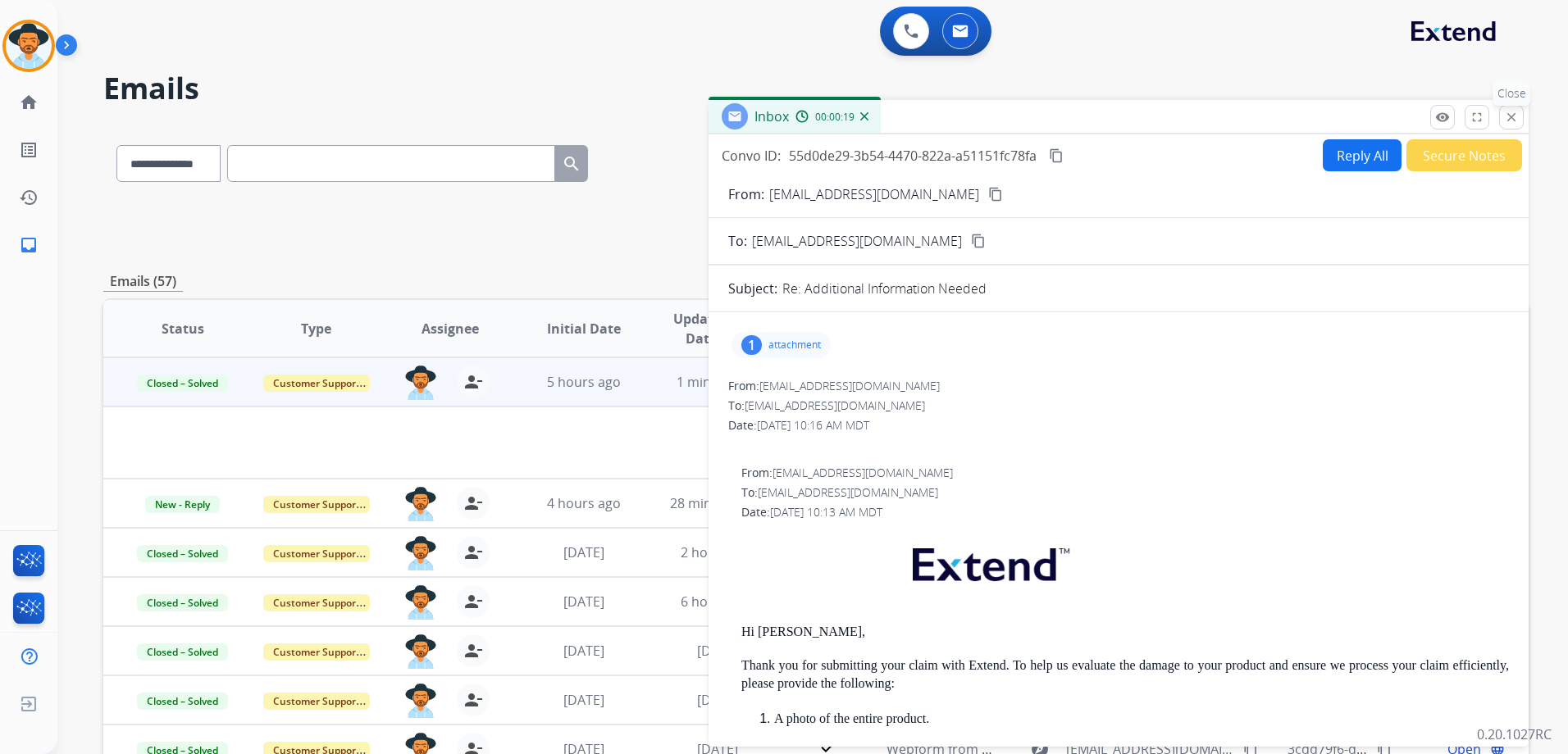
click at [1518, 115] on mat-icon "close" at bounding box center [1511, 117] width 14 height 14
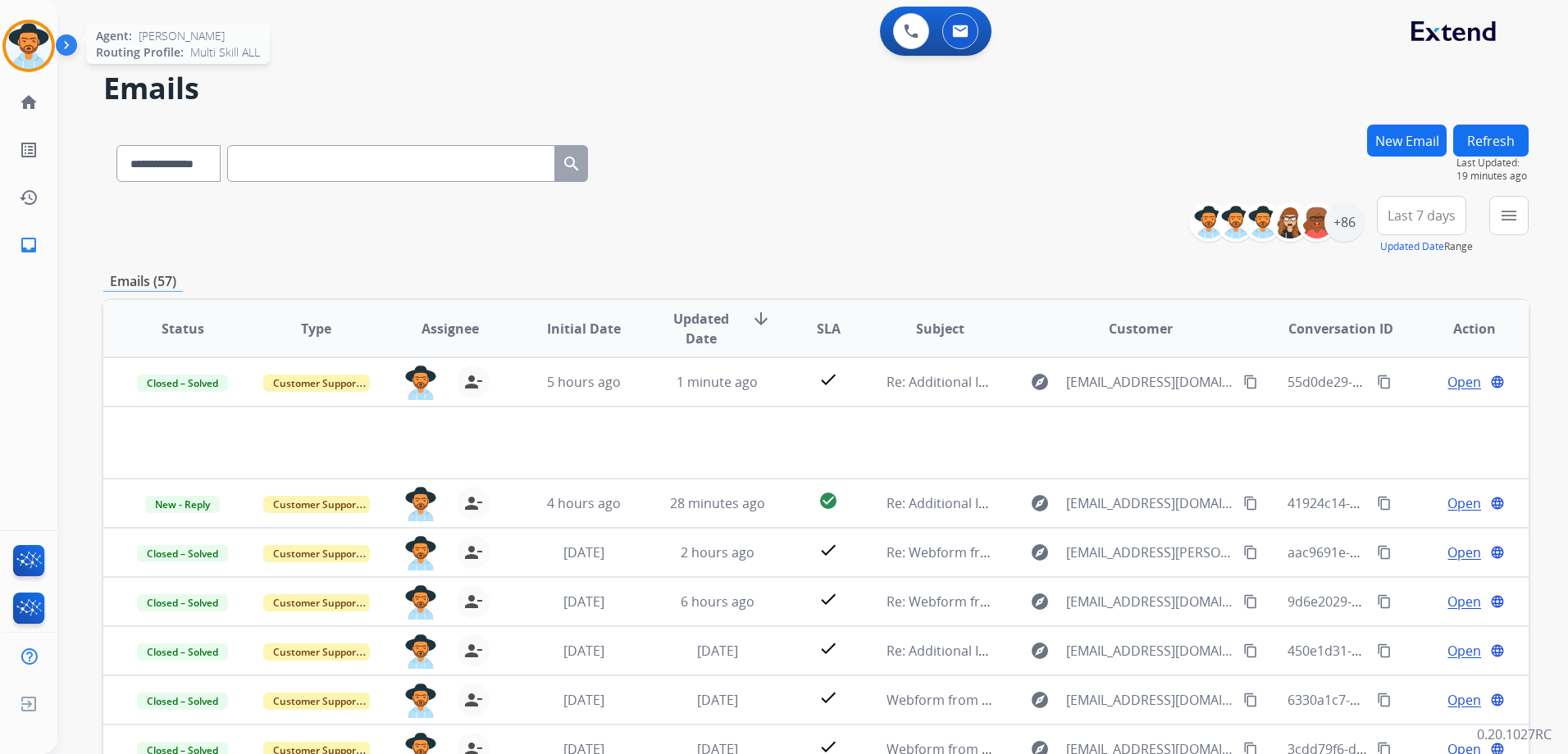
click at [40, 50] on img at bounding box center [29, 46] width 46 height 46
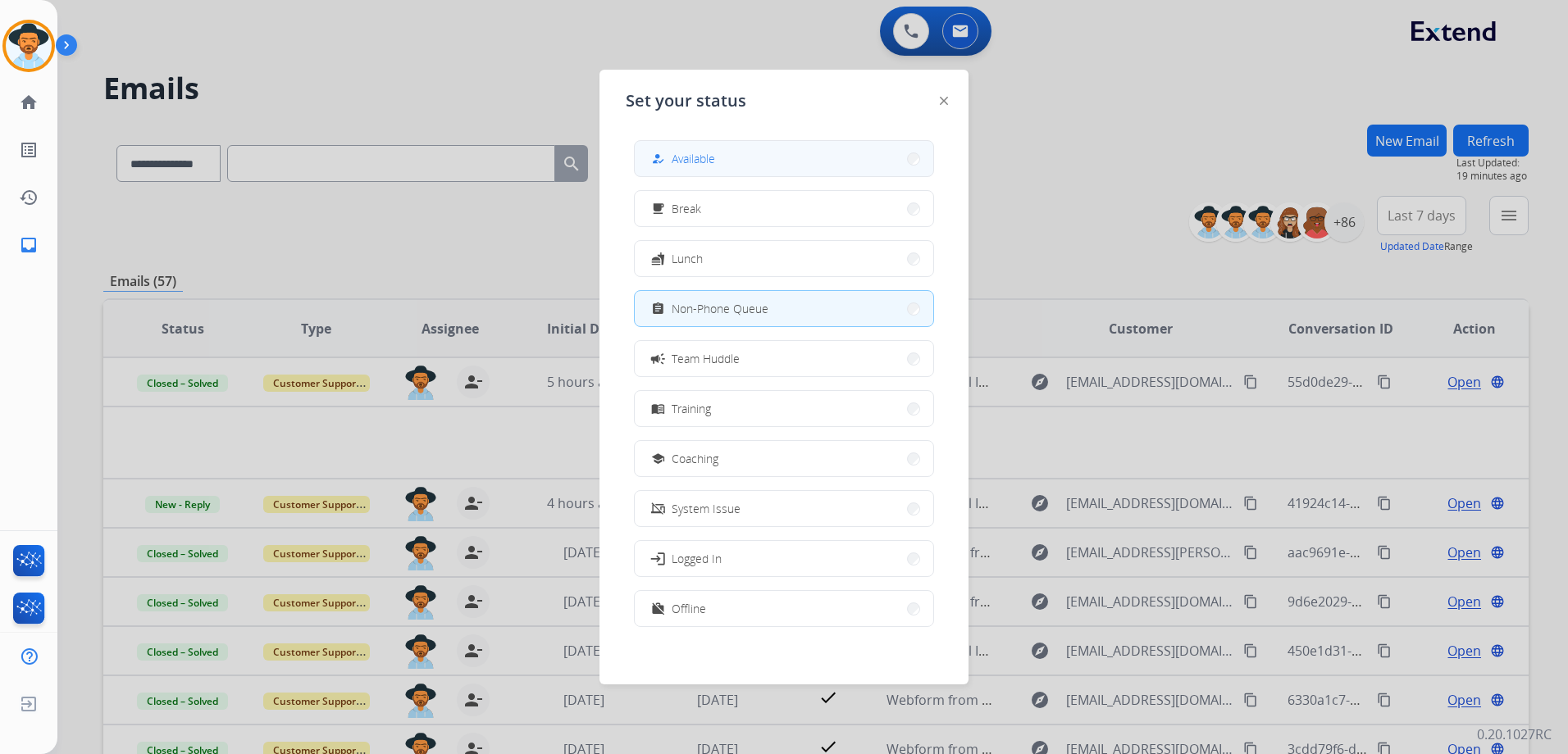
click at [737, 147] on button "how_to_reg Available" at bounding box center [784, 158] width 299 height 35
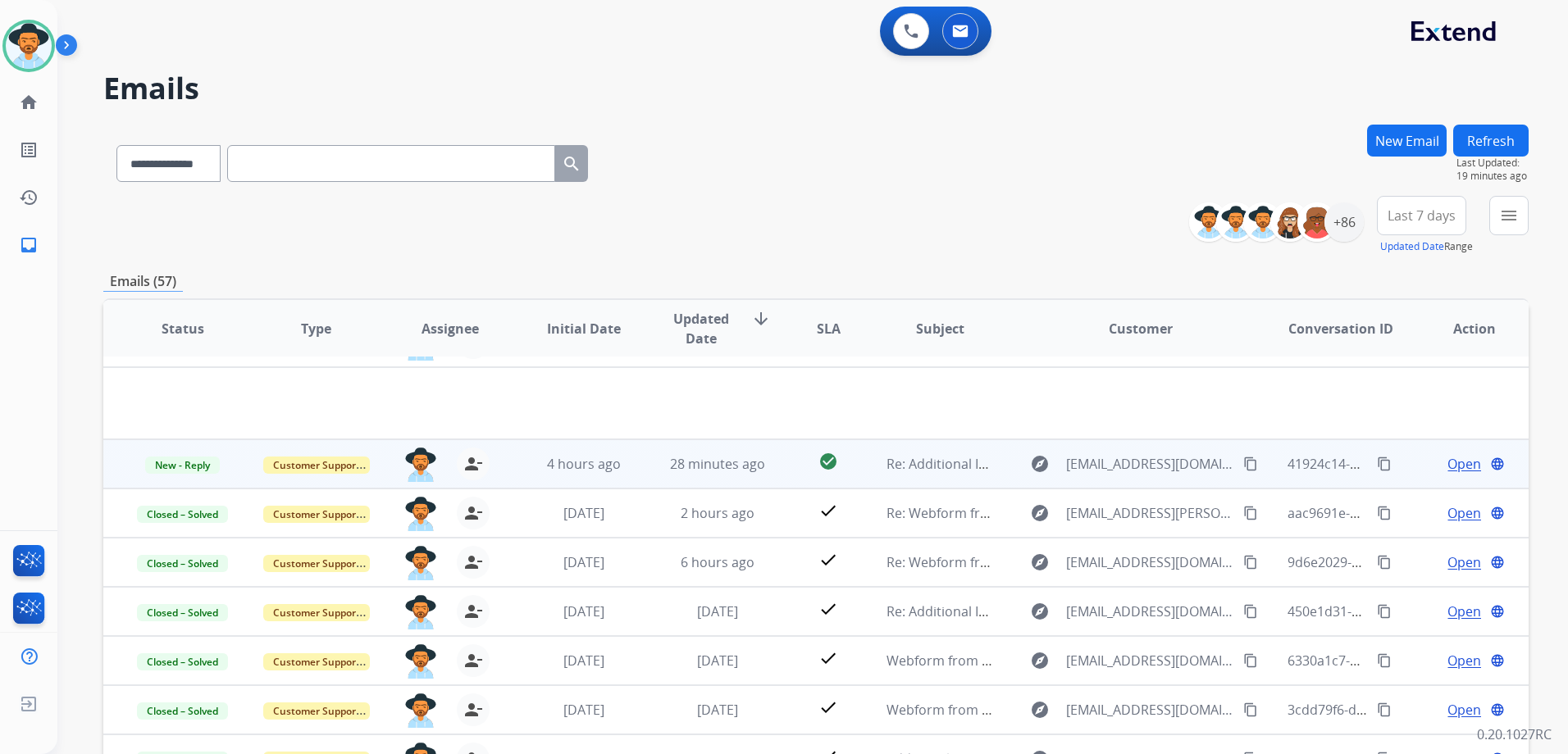
scroll to position [74, 0]
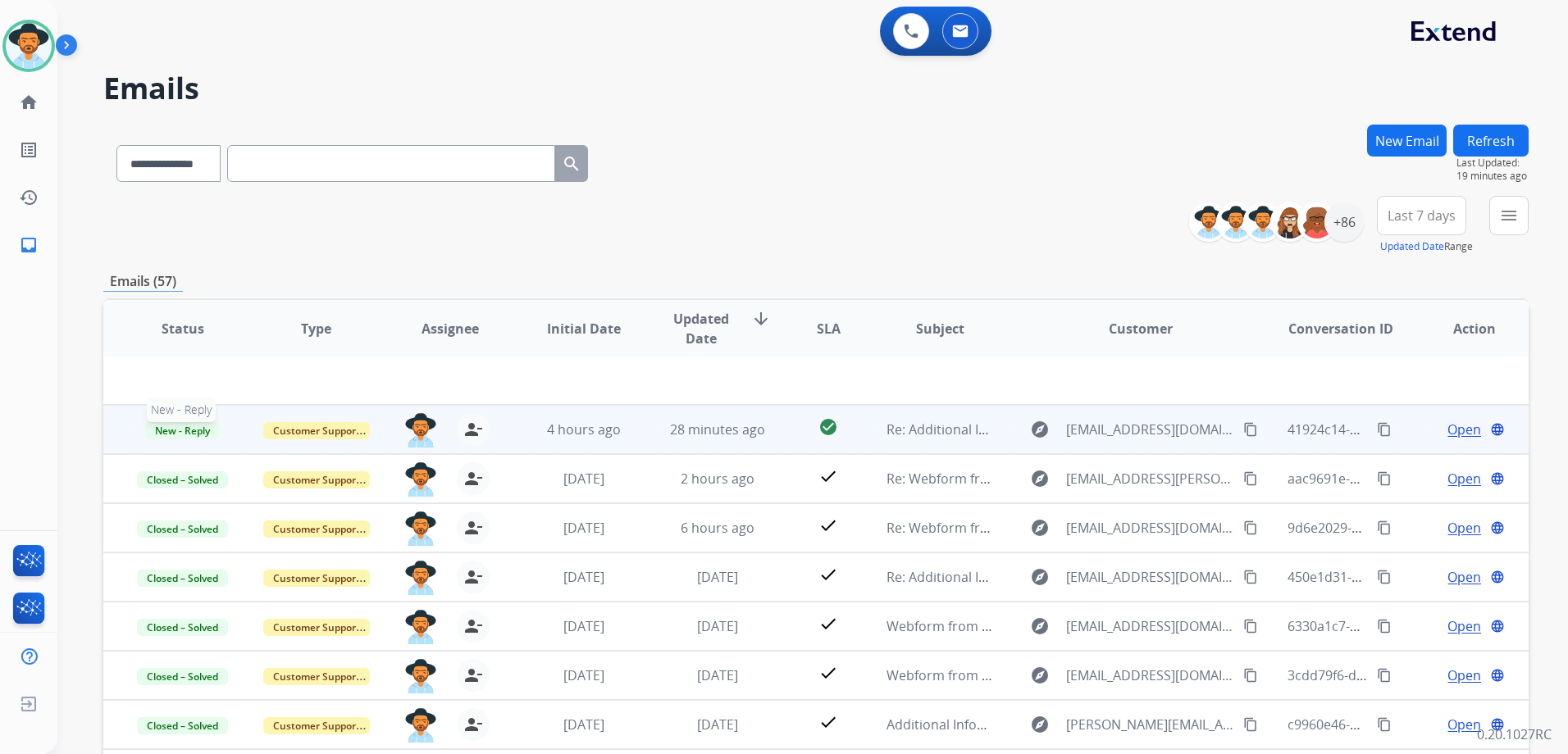
click at [181, 428] on span "New - Reply" at bounding box center [183, 431] width 75 height 17
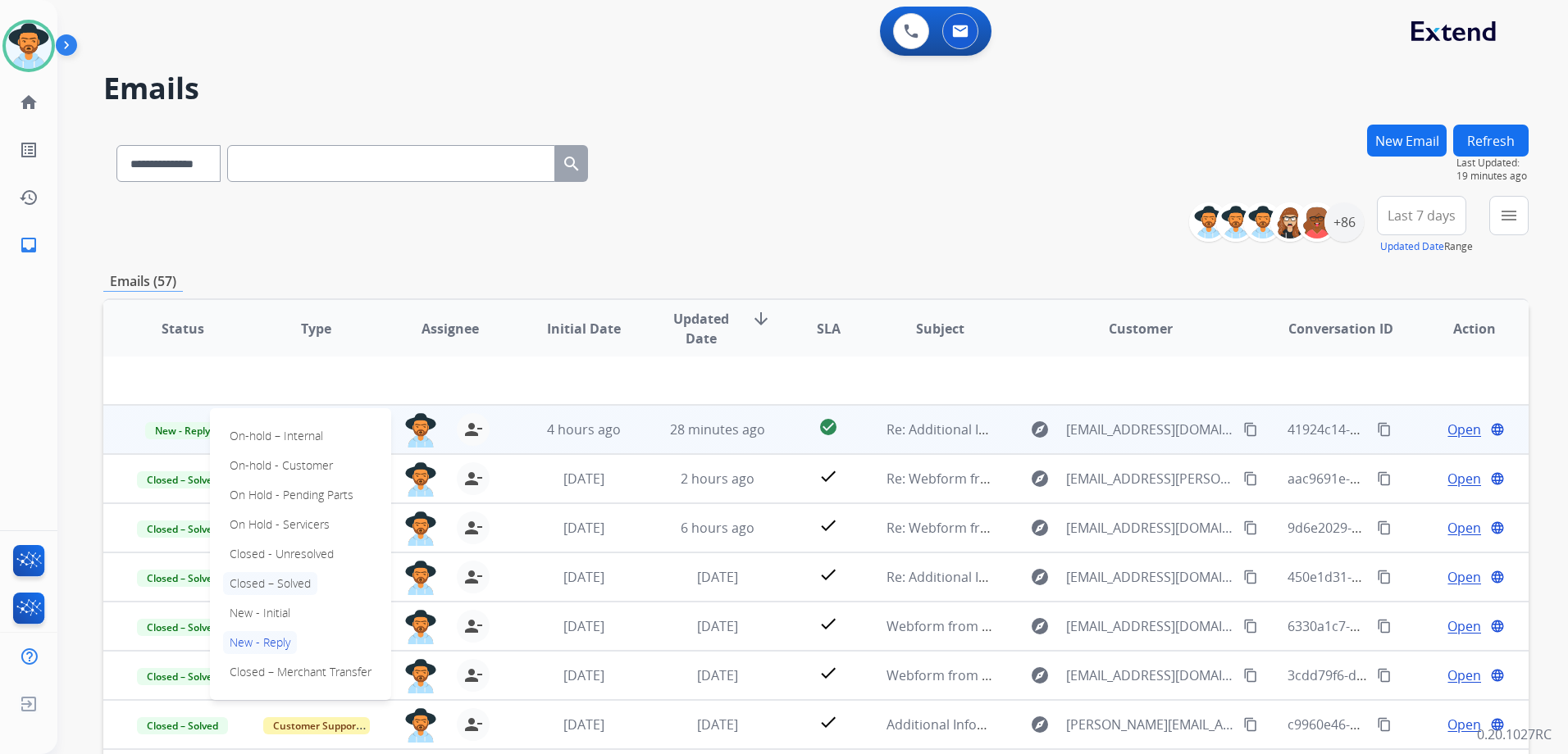
click at [287, 581] on p "Closed – Solved" at bounding box center [270, 584] width 95 height 23
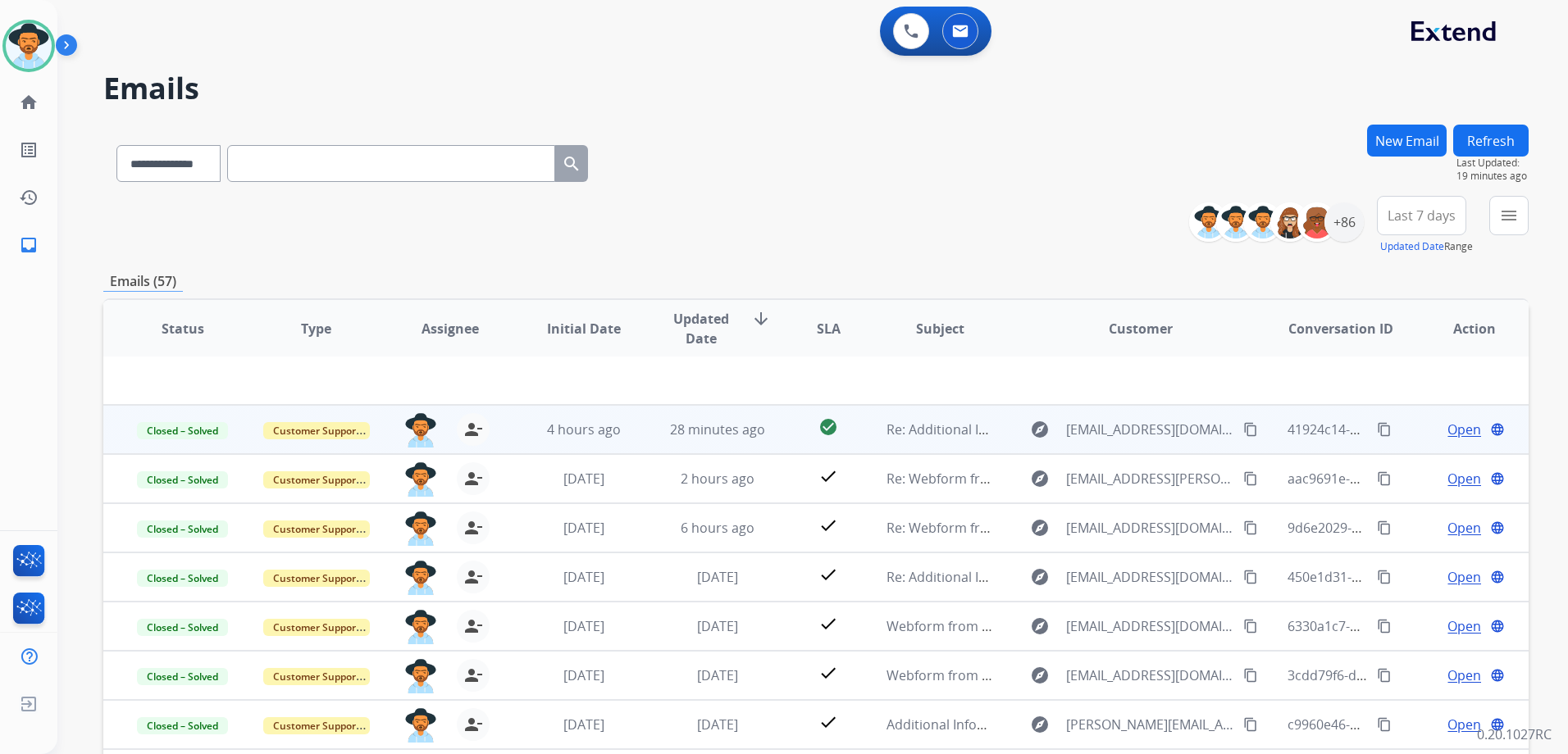
click at [1243, 430] on mat-icon "content_copy" at bounding box center [1250, 429] width 14 height 14
click at [1378, 427] on mat-icon "content_copy" at bounding box center [1384, 429] width 14 height 14
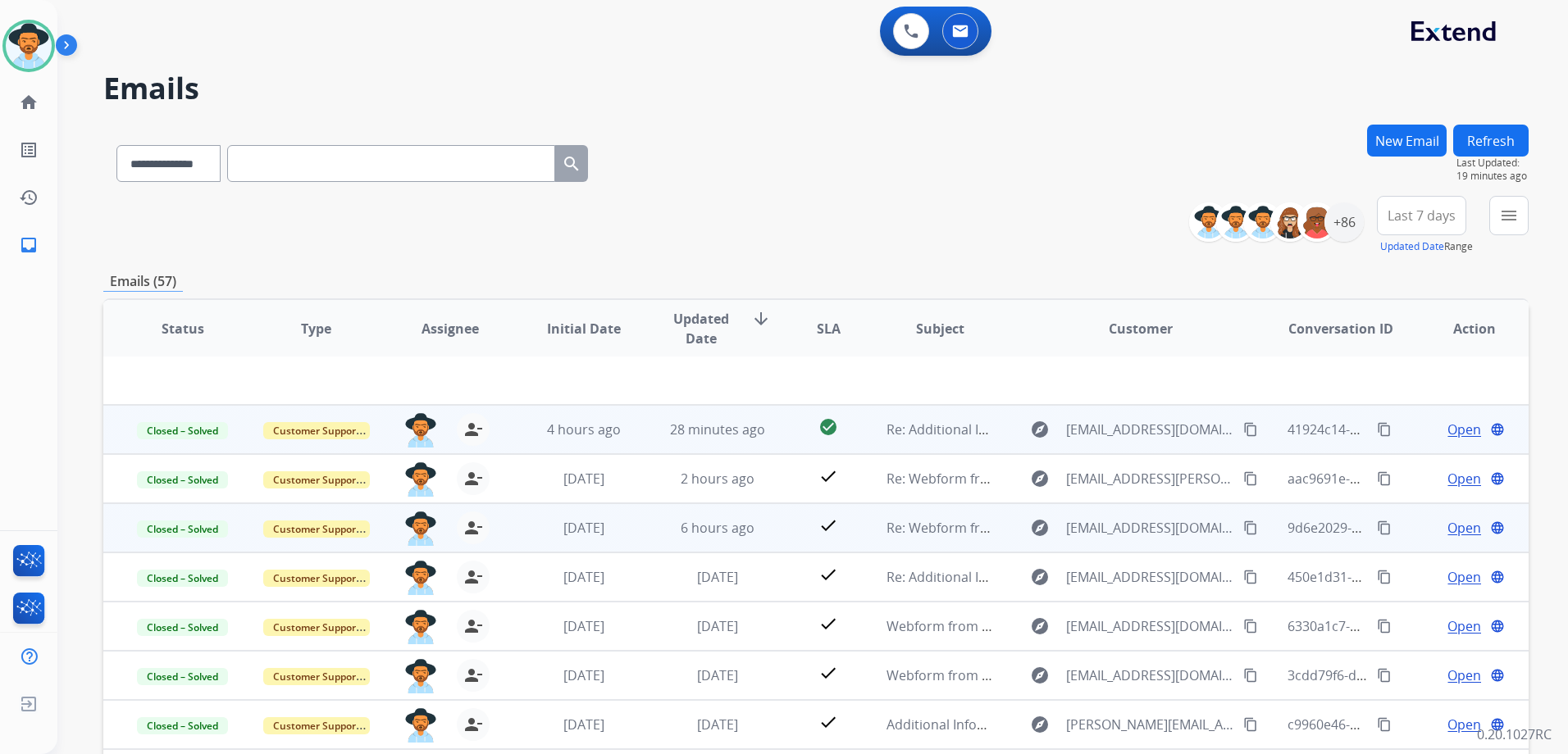
scroll to position [0, 0]
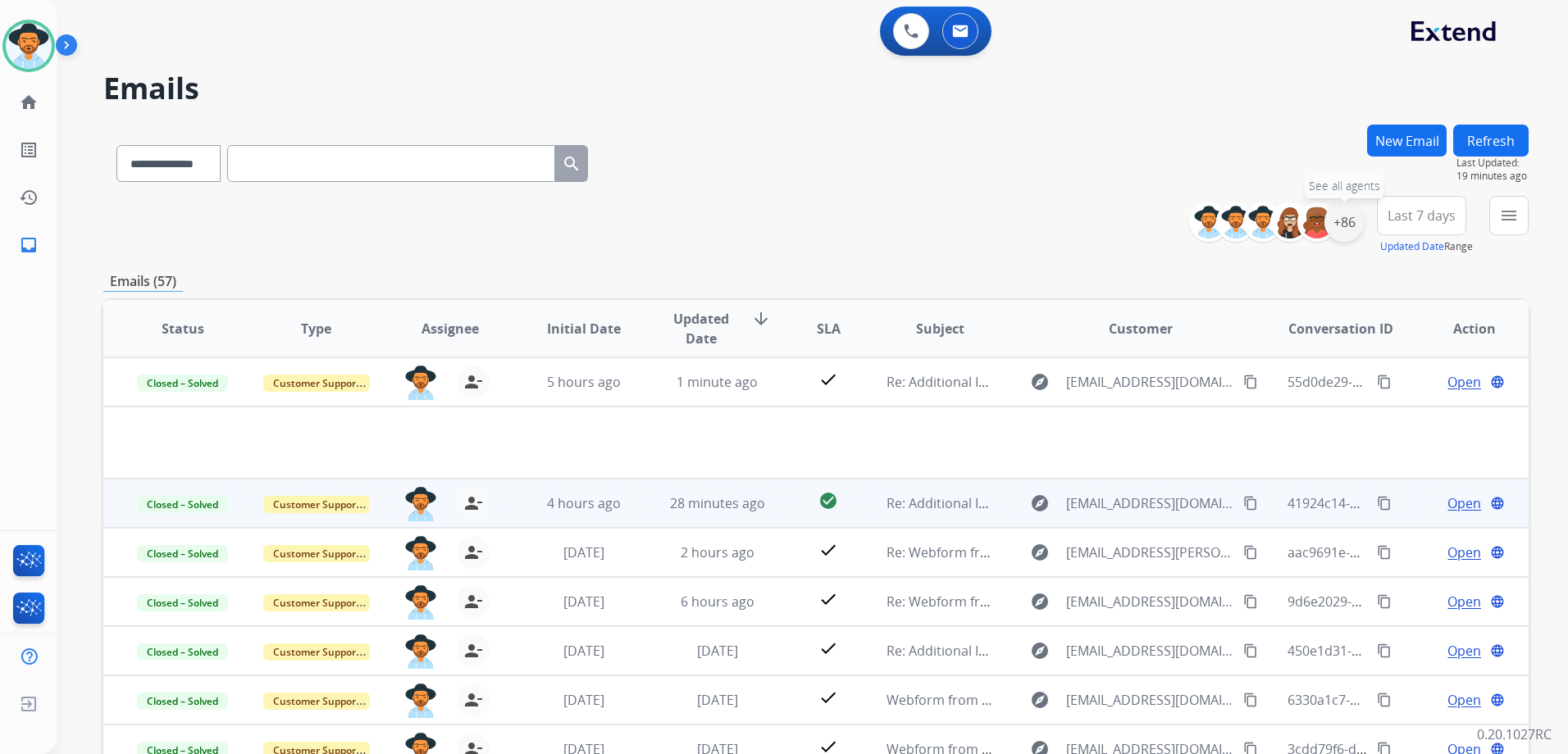
click at [1331, 235] on div "+86" at bounding box center [1344, 222] width 39 height 39
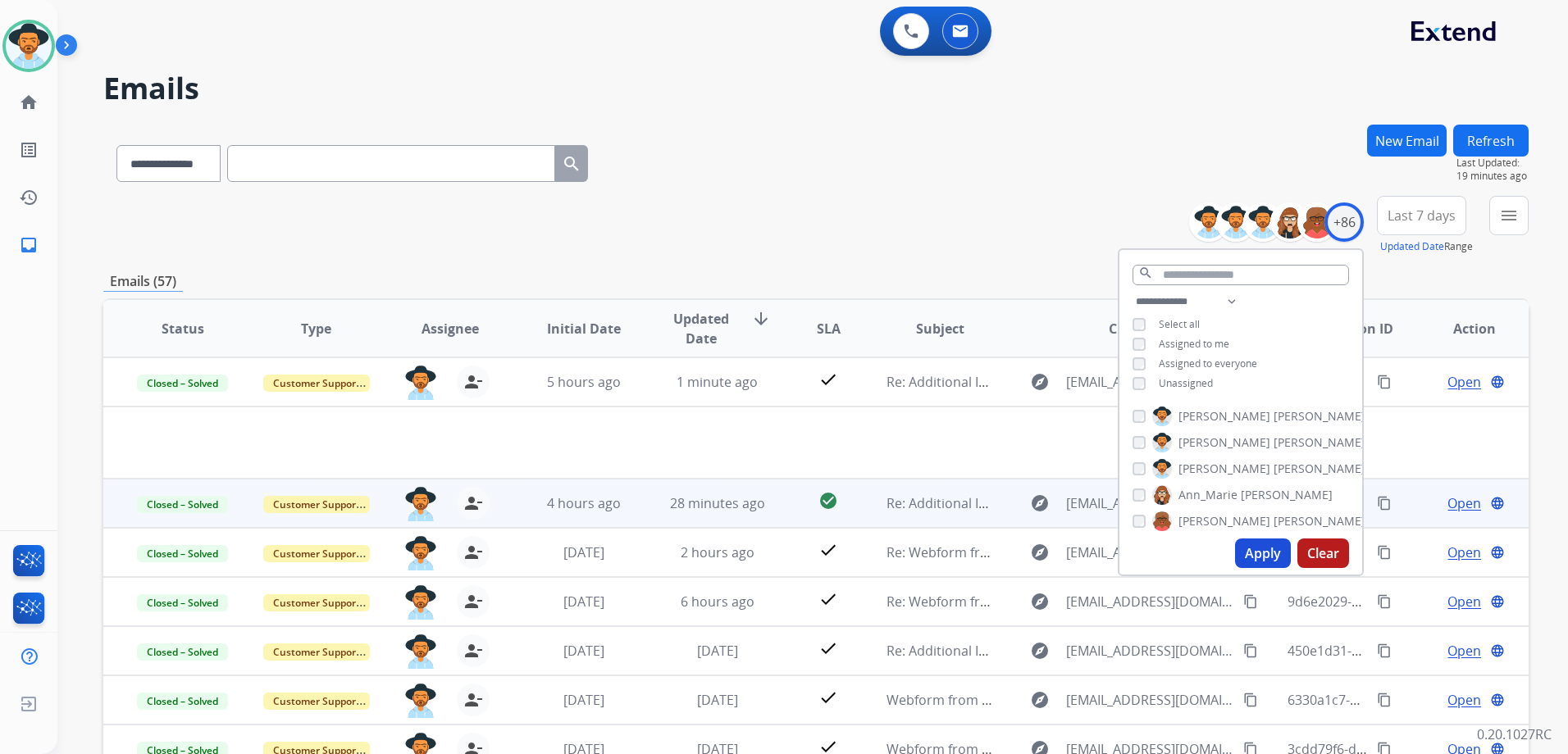
click at [1190, 377] on span "Unassigned" at bounding box center [1186, 383] width 55 height 14
click at [1198, 338] on span "Assigned to me" at bounding box center [1195, 344] width 71 height 14
click at [1263, 547] on button "Apply" at bounding box center [1263, 553] width 56 height 30
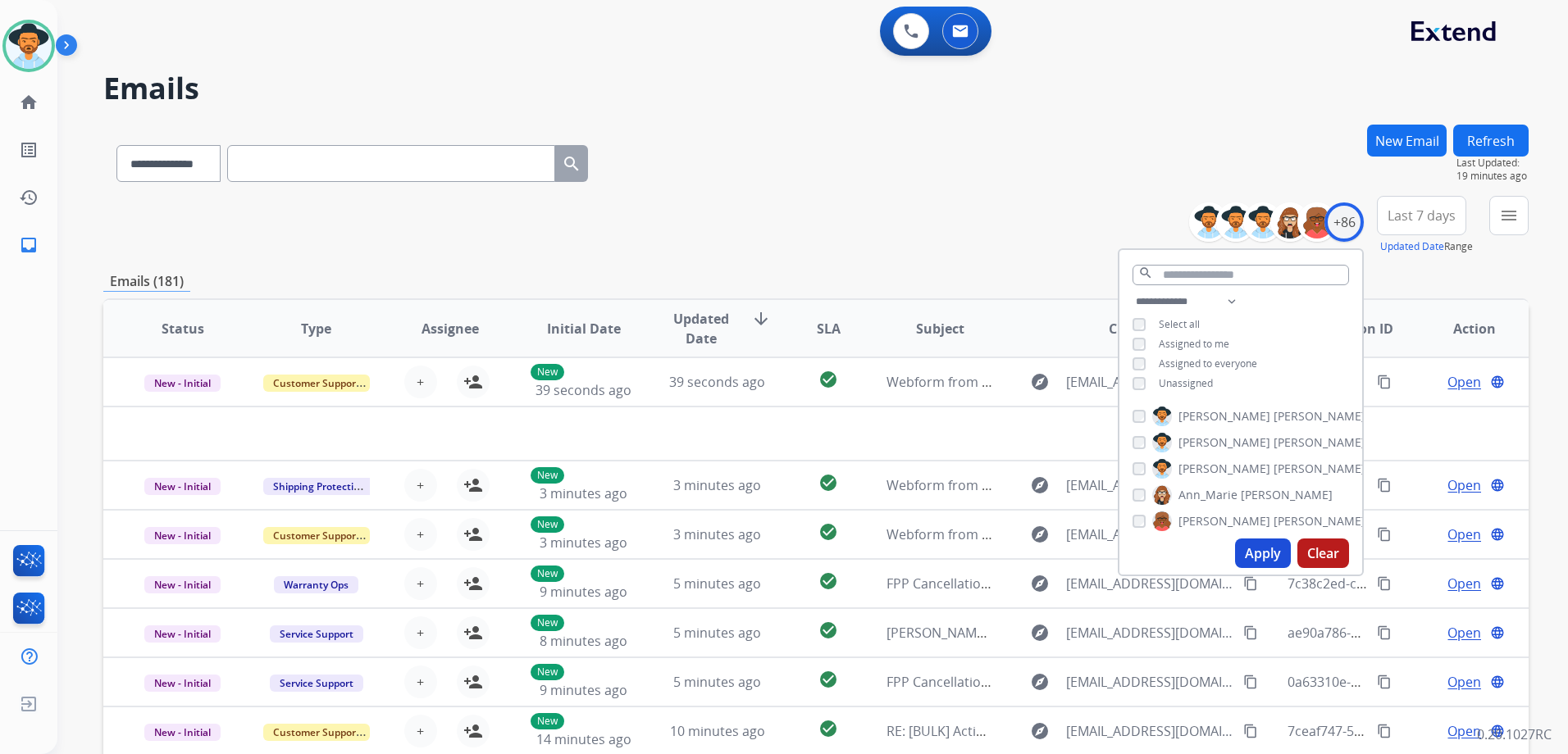
click at [878, 224] on div "**********" at bounding box center [816, 226] width 1425 height 59
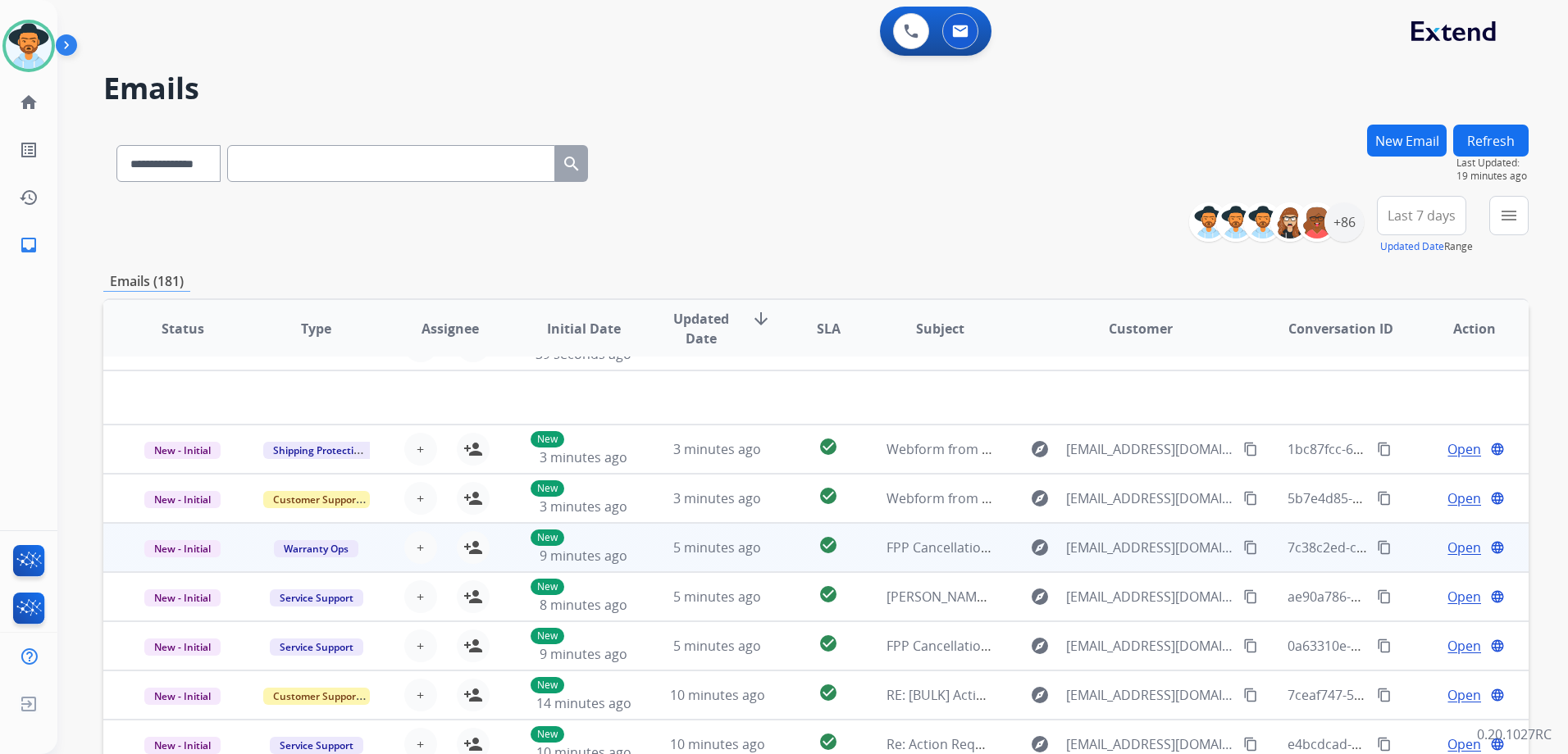
scroll to position [55, 0]
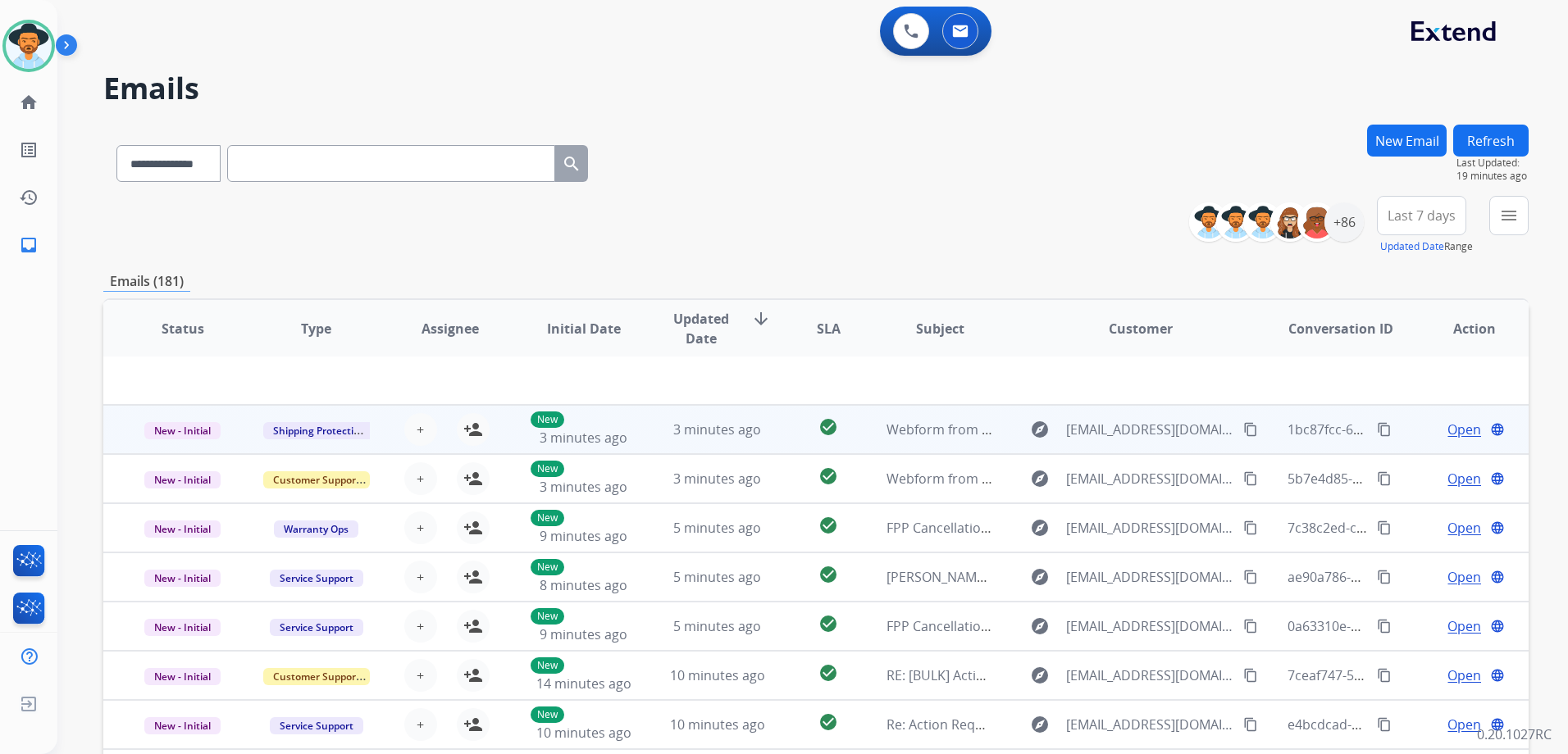
click at [1407, 431] on td "Open language" at bounding box center [1463, 429] width 134 height 49
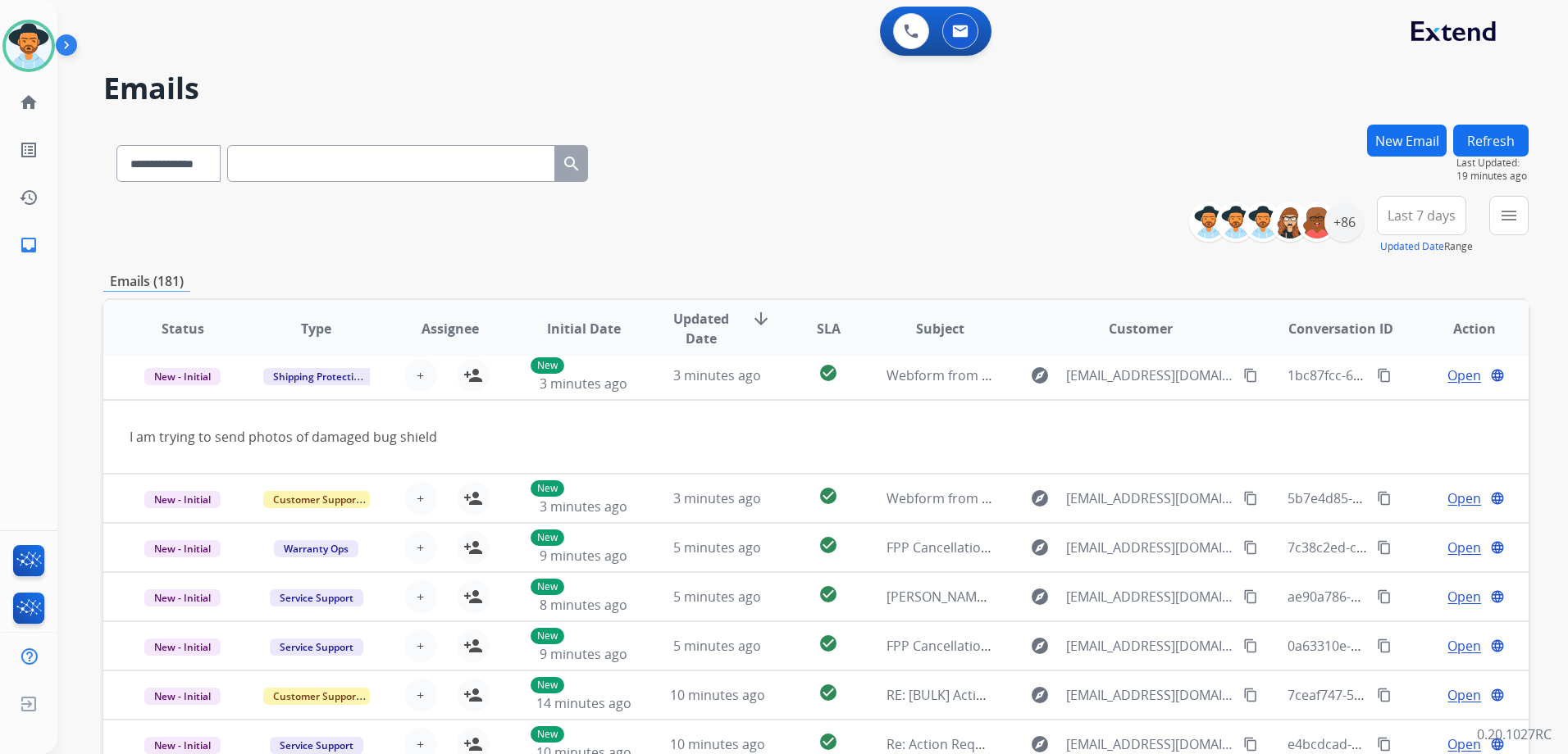
scroll to position [49, 0]
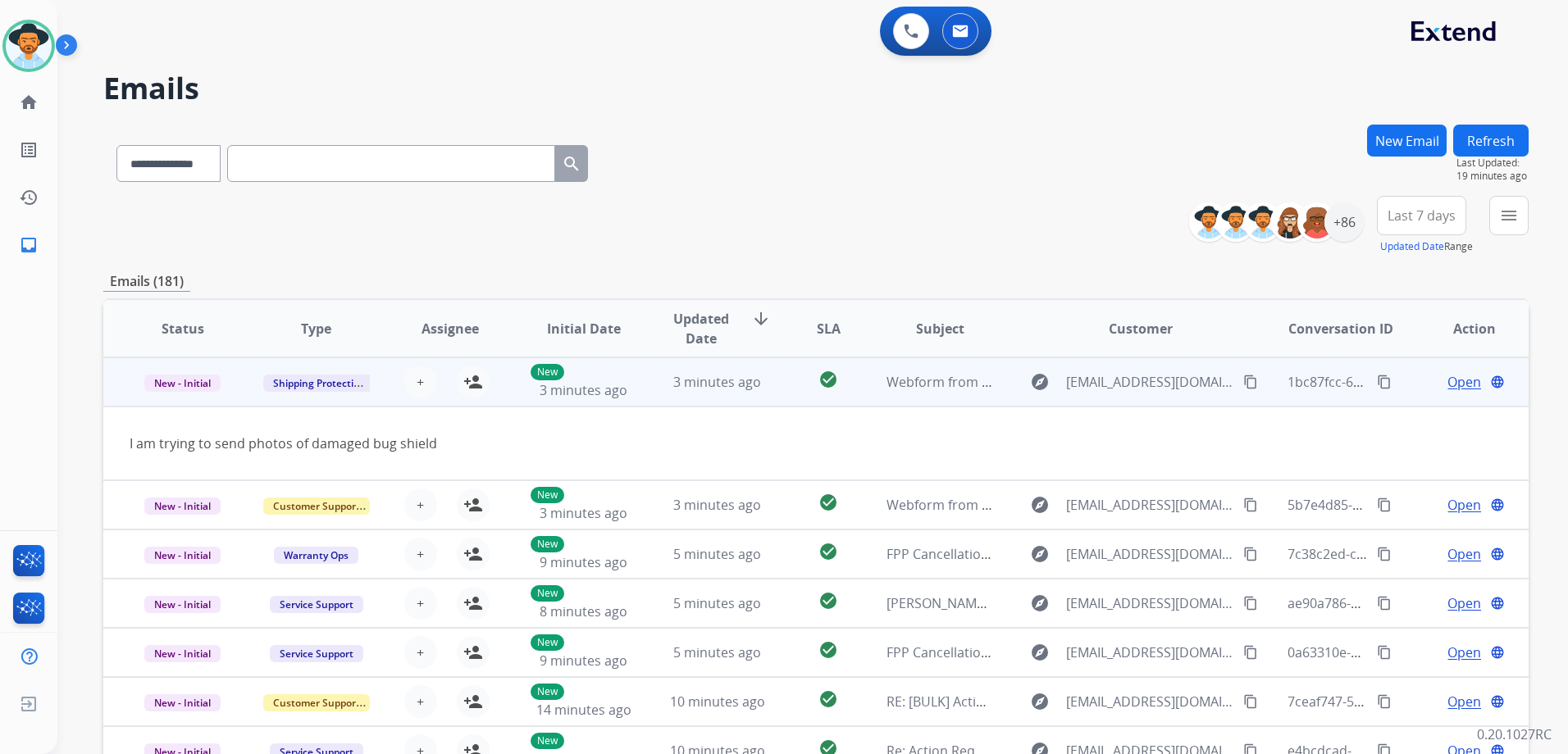
click at [1403, 390] on td "Open language" at bounding box center [1463, 382] width 134 height 49
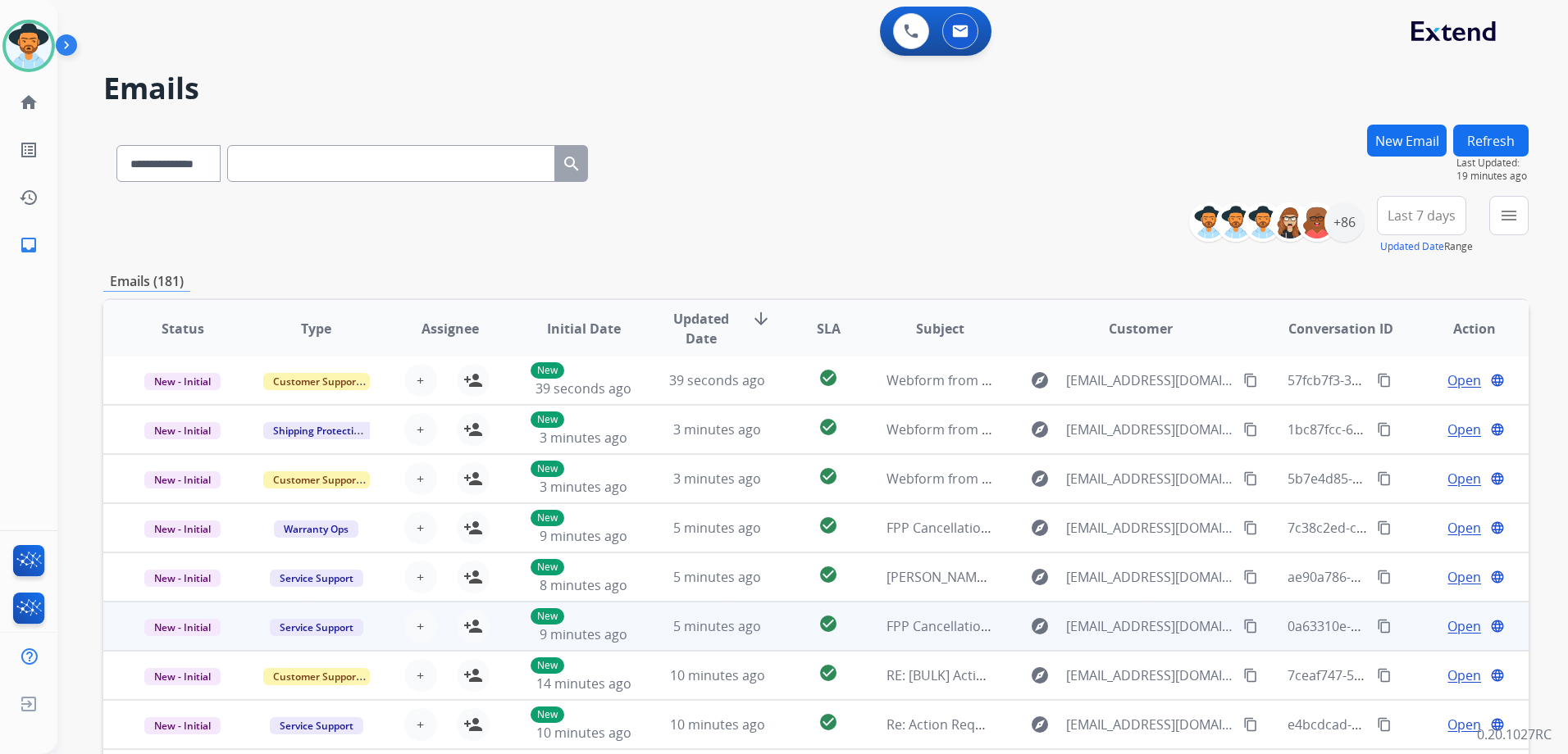
scroll to position [179, 0]
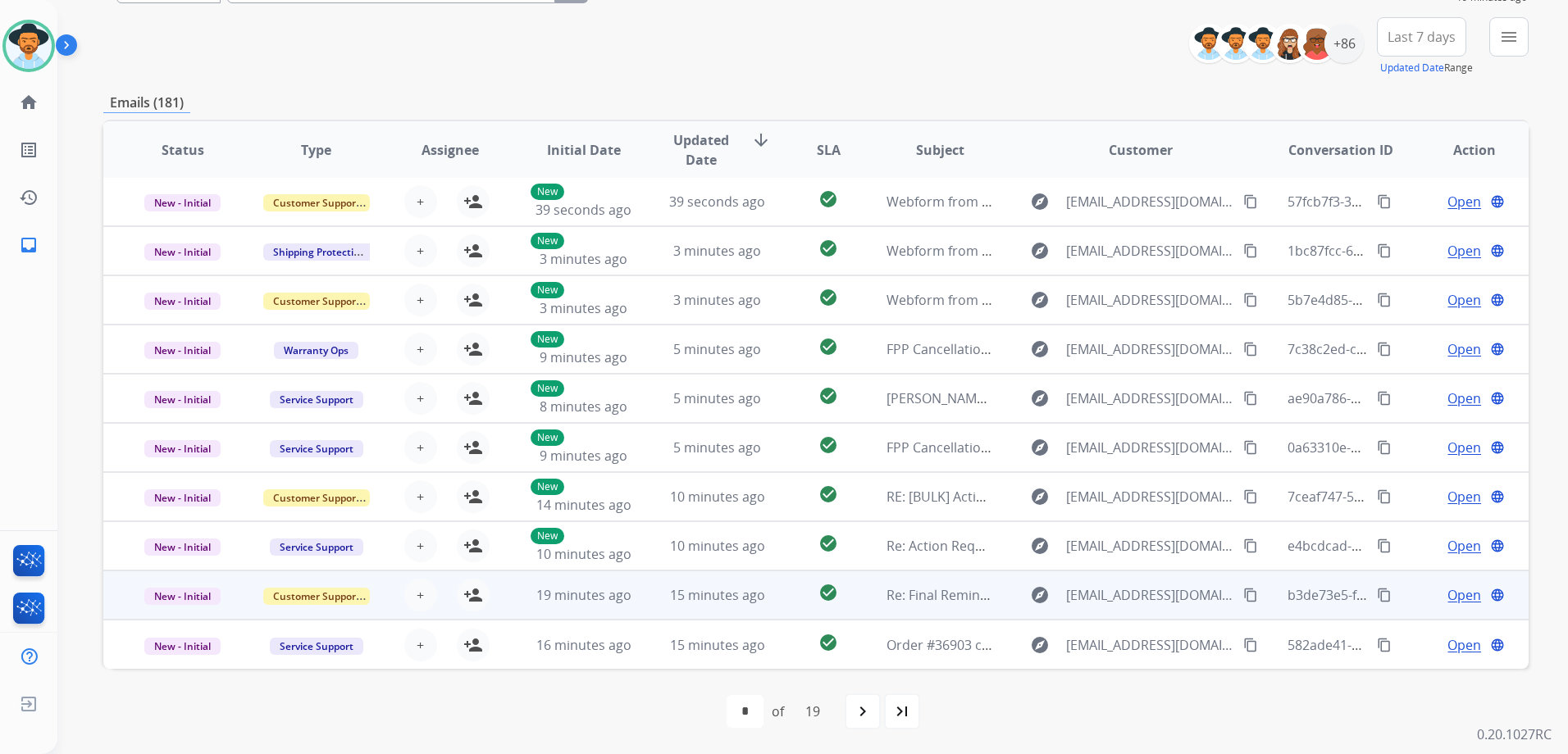
click at [1404, 593] on td "Open language" at bounding box center [1463, 594] width 134 height 49
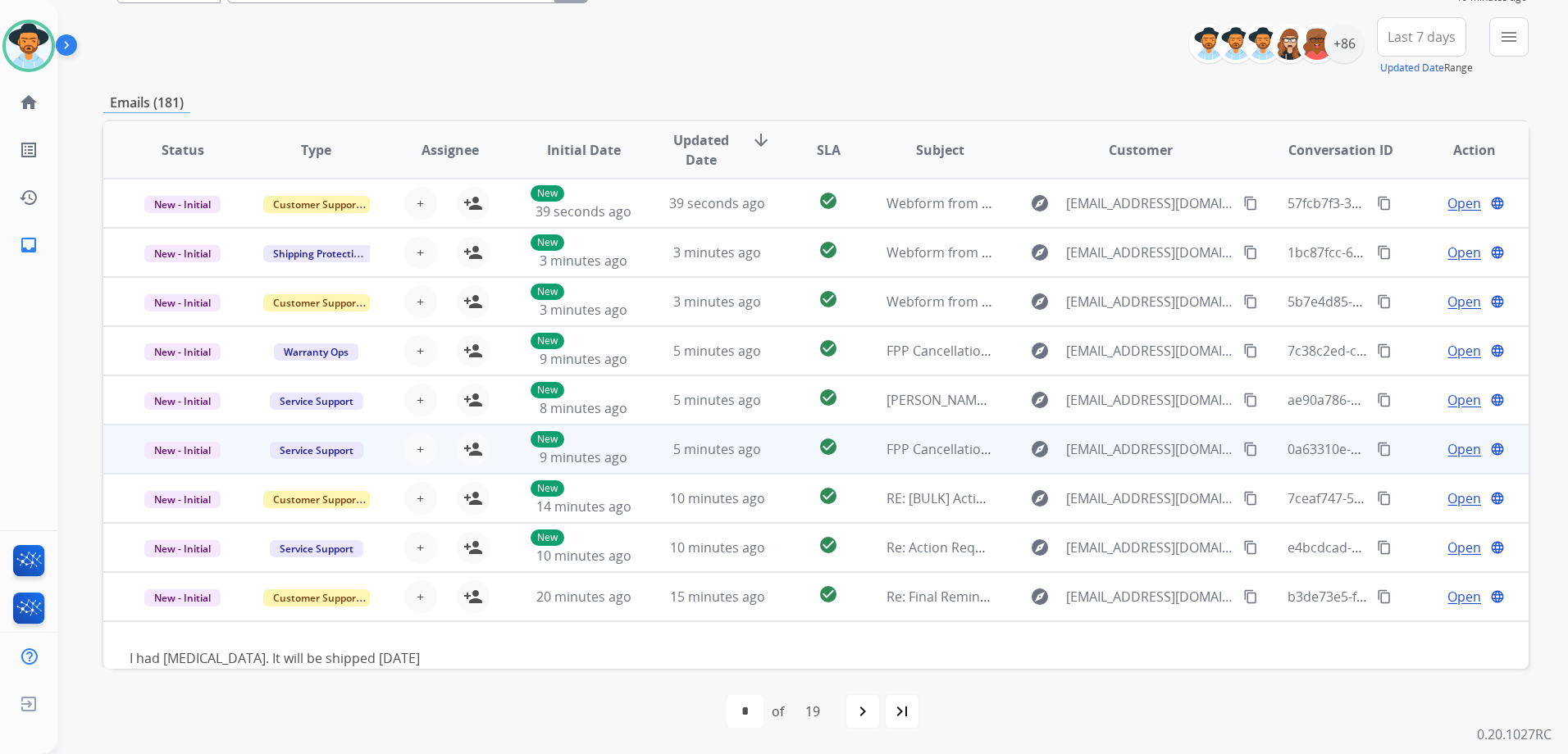
scroll to position [0, 0]
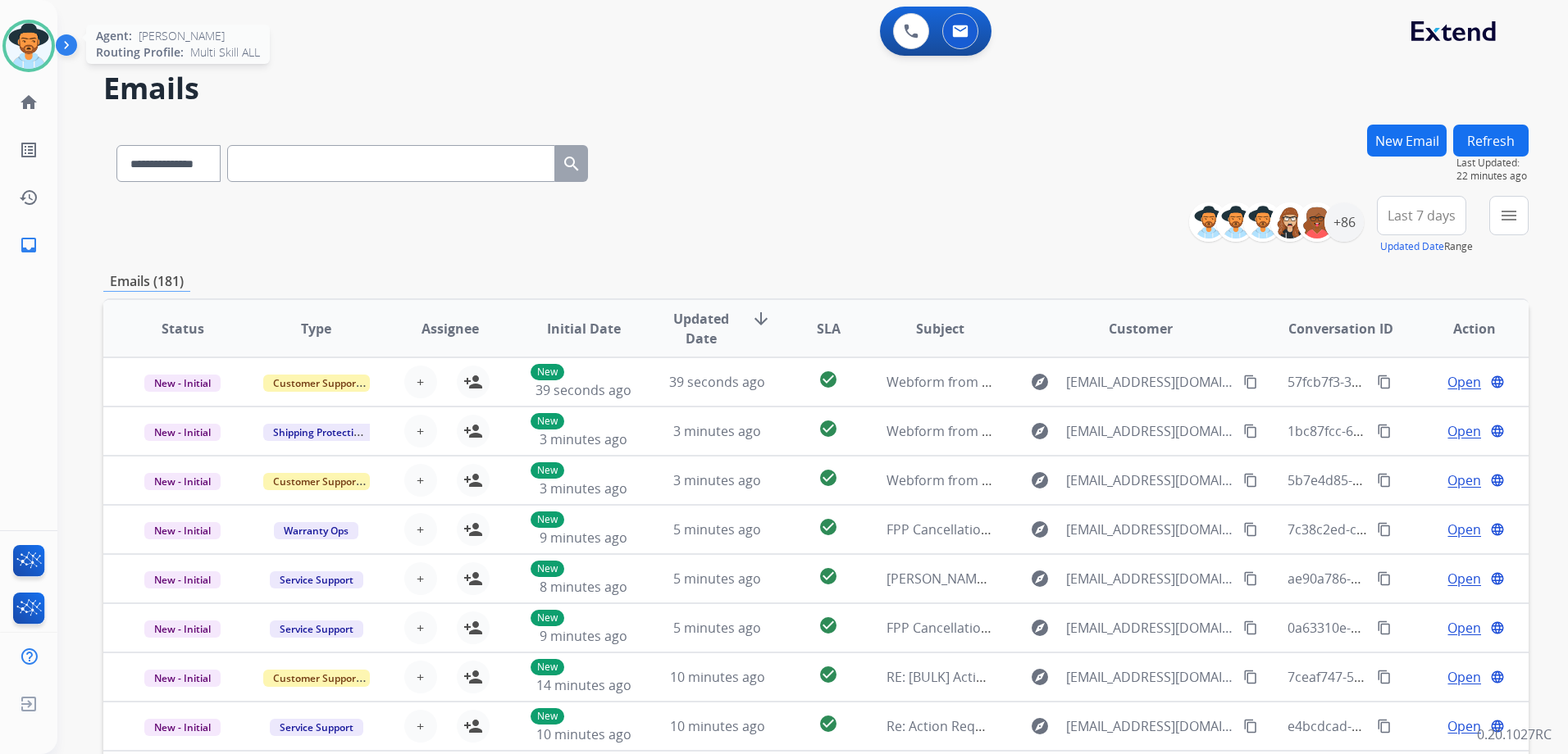
click at [38, 44] on img at bounding box center [29, 46] width 46 height 46
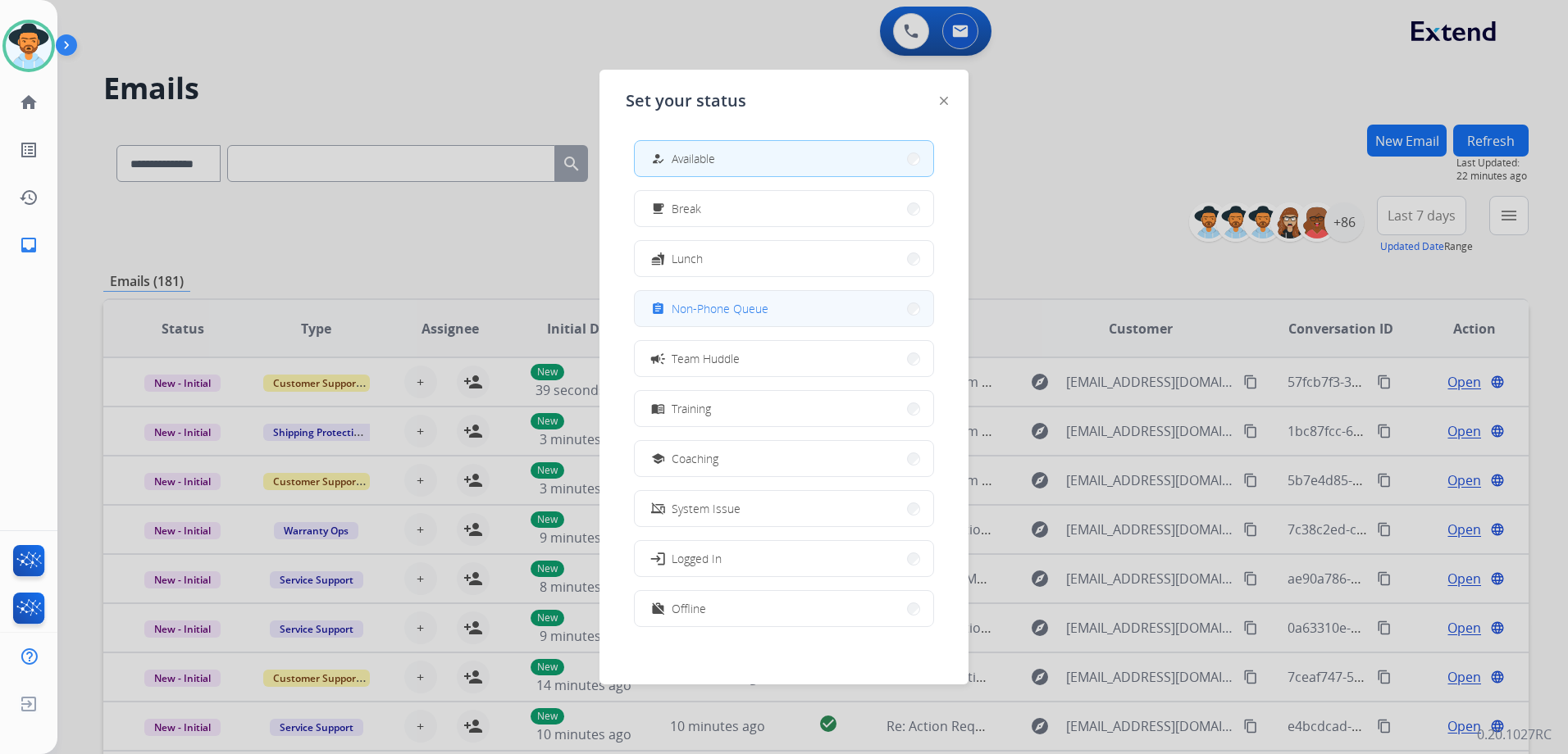
click at [722, 306] on span "Non-Phone Queue" at bounding box center [720, 309] width 97 height 17
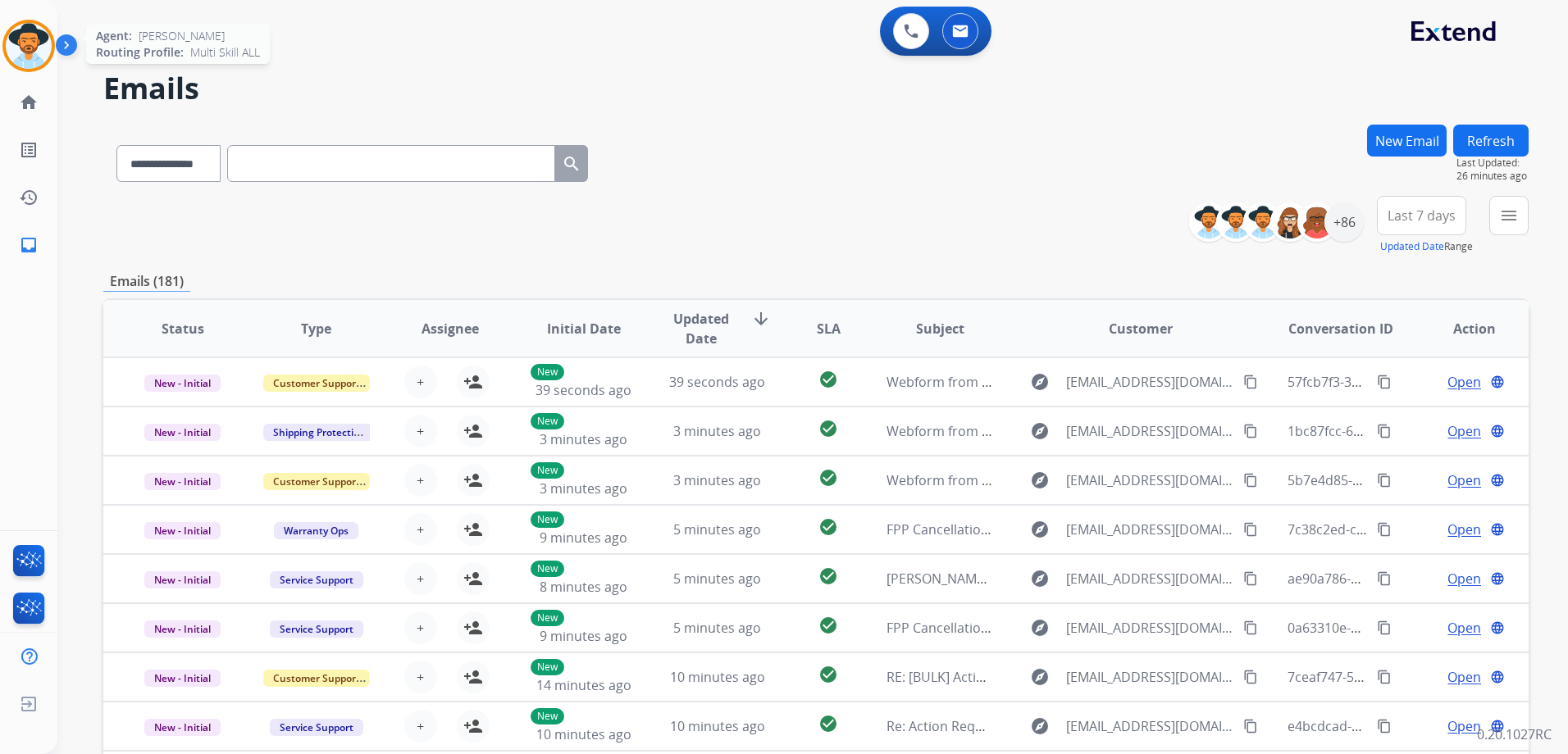
click at [39, 51] on img at bounding box center [29, 46] width 46 height 46
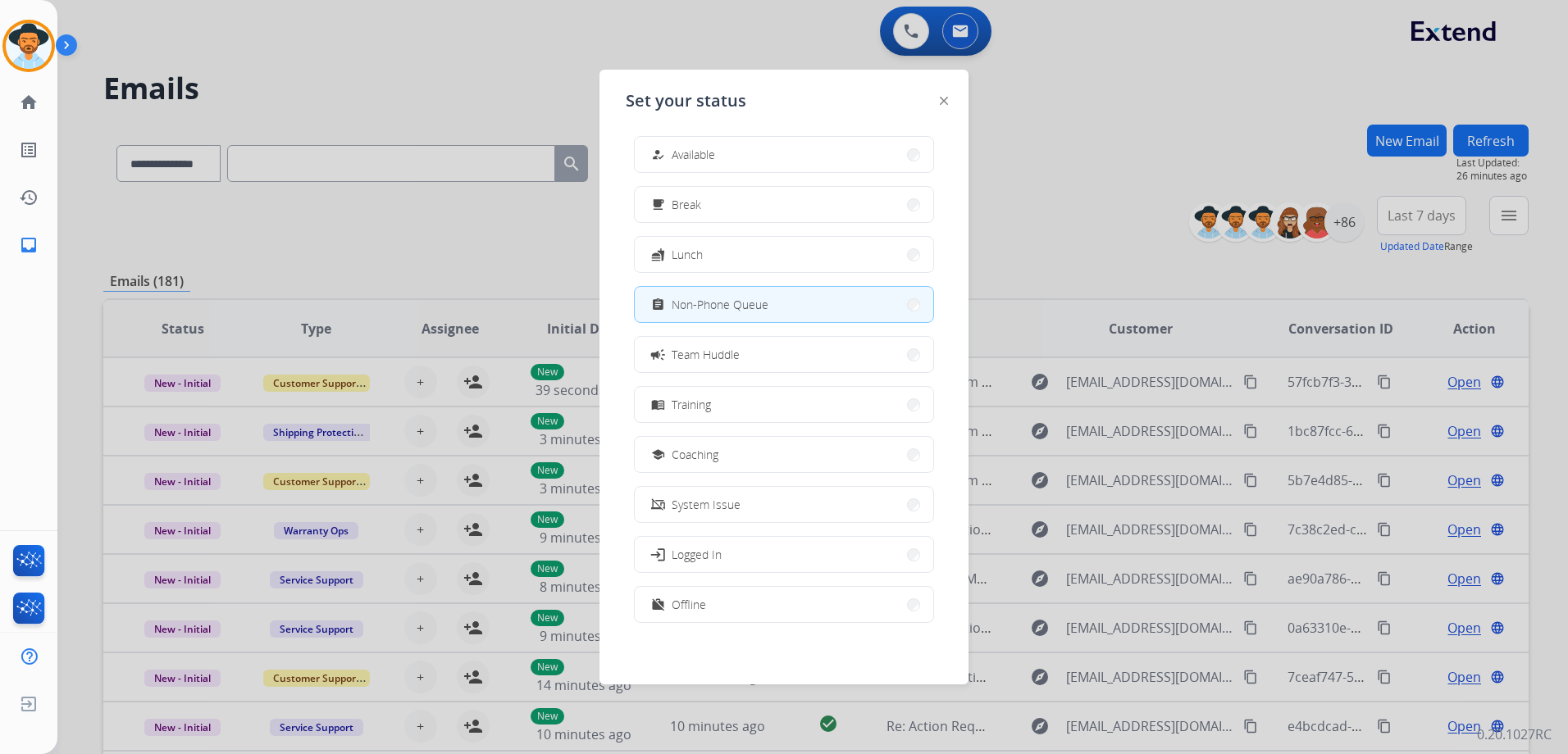
scroll to position [5, 0]
click at [721, 608] on button "work_off Offline" at bounding box center [784, 604] width 299 height 35
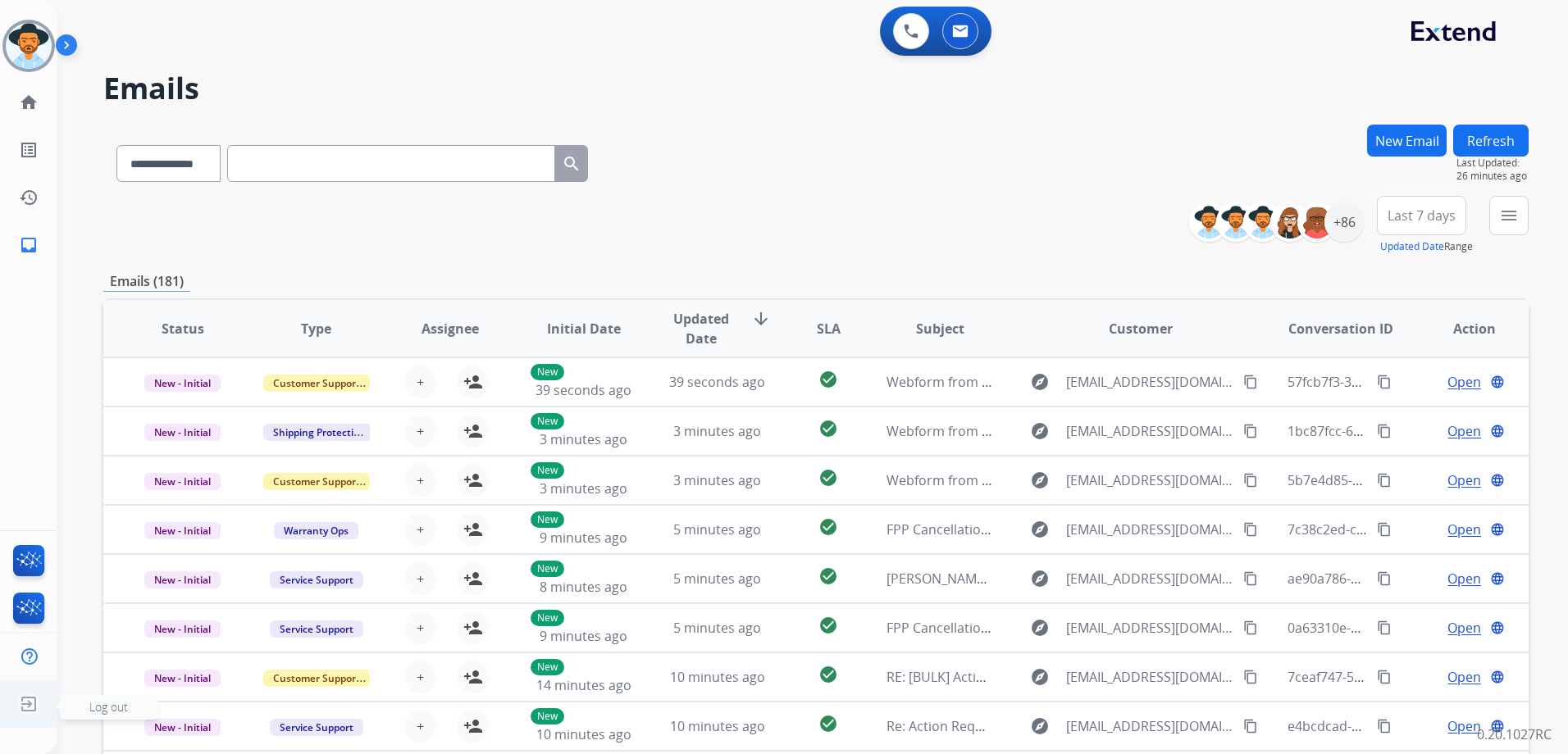
drag, startPoint x: 30, startPoint y: 705, endPoint x: 55, endPoint y: 699, distance: 25.7
click at [30, 706] on img at bounding box center [29, 704] width 30 height 32
